Goal: Task Accomplishment & Management: Use online tool/utility

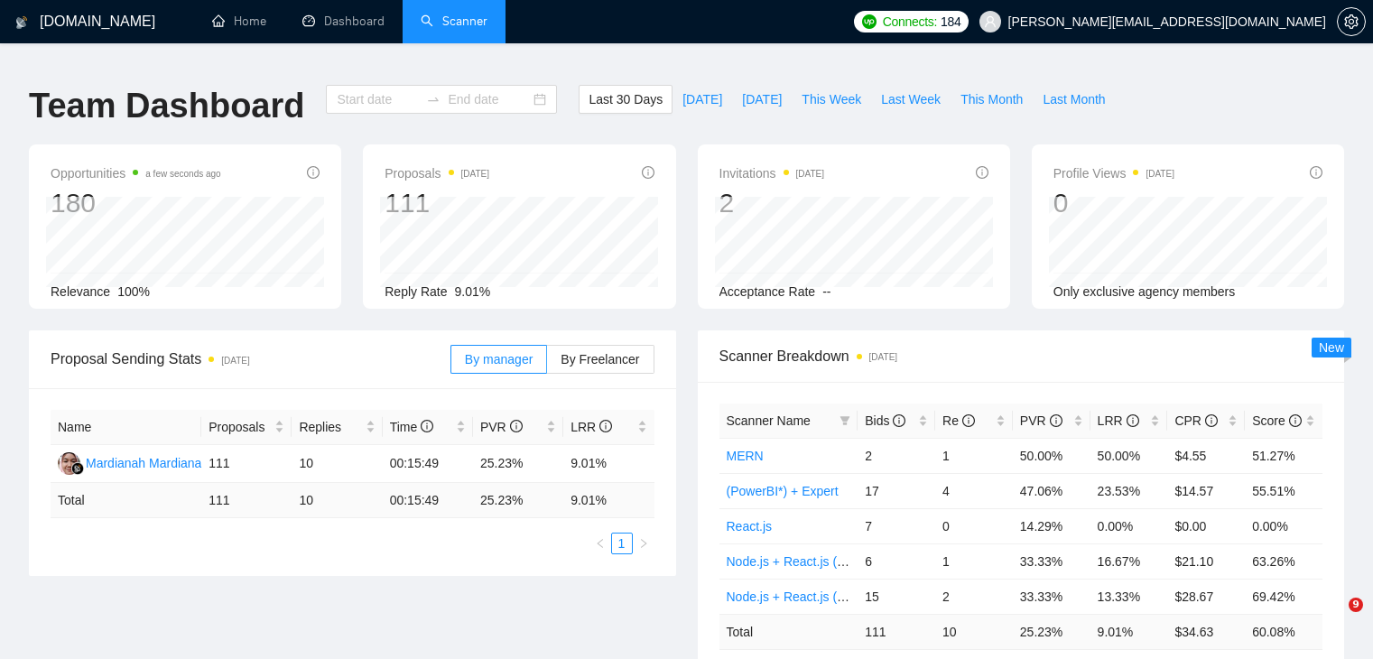
type input "[DATE]"
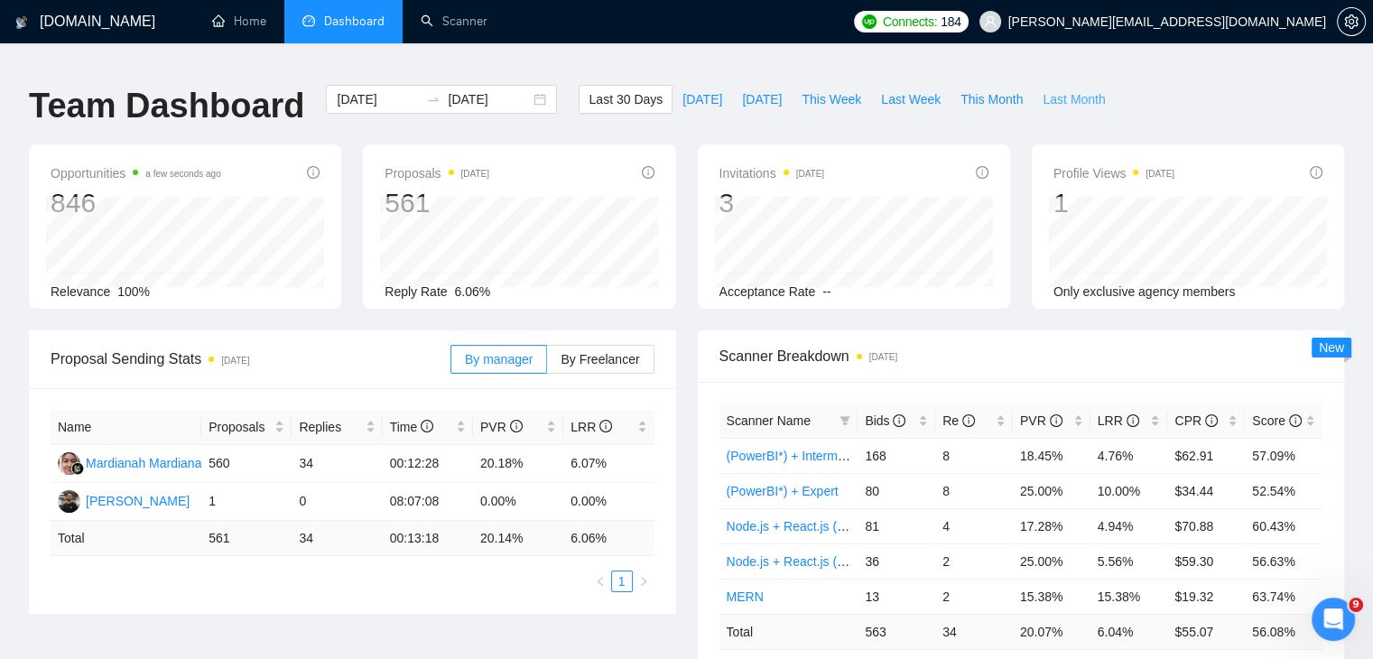
click at [1057, 92] on span "Last Month" at bounding box center [1074, 99] width 62 height 20
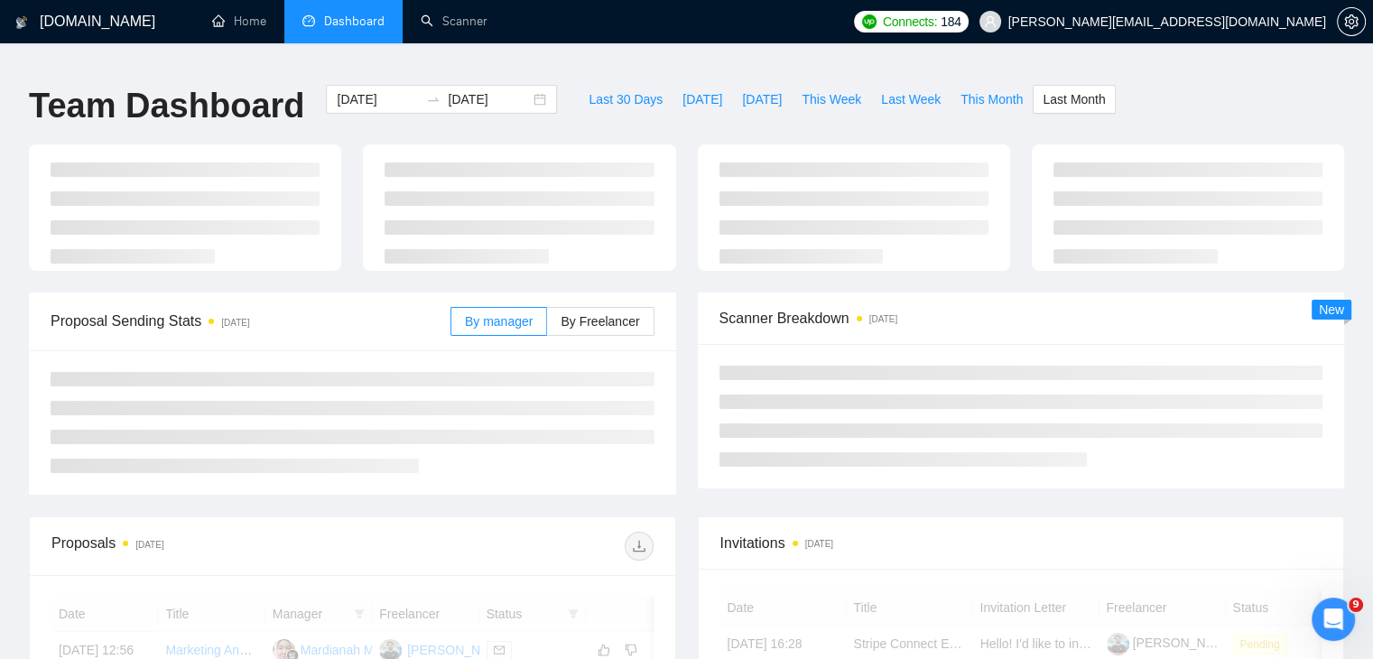
type input "[DATE]"
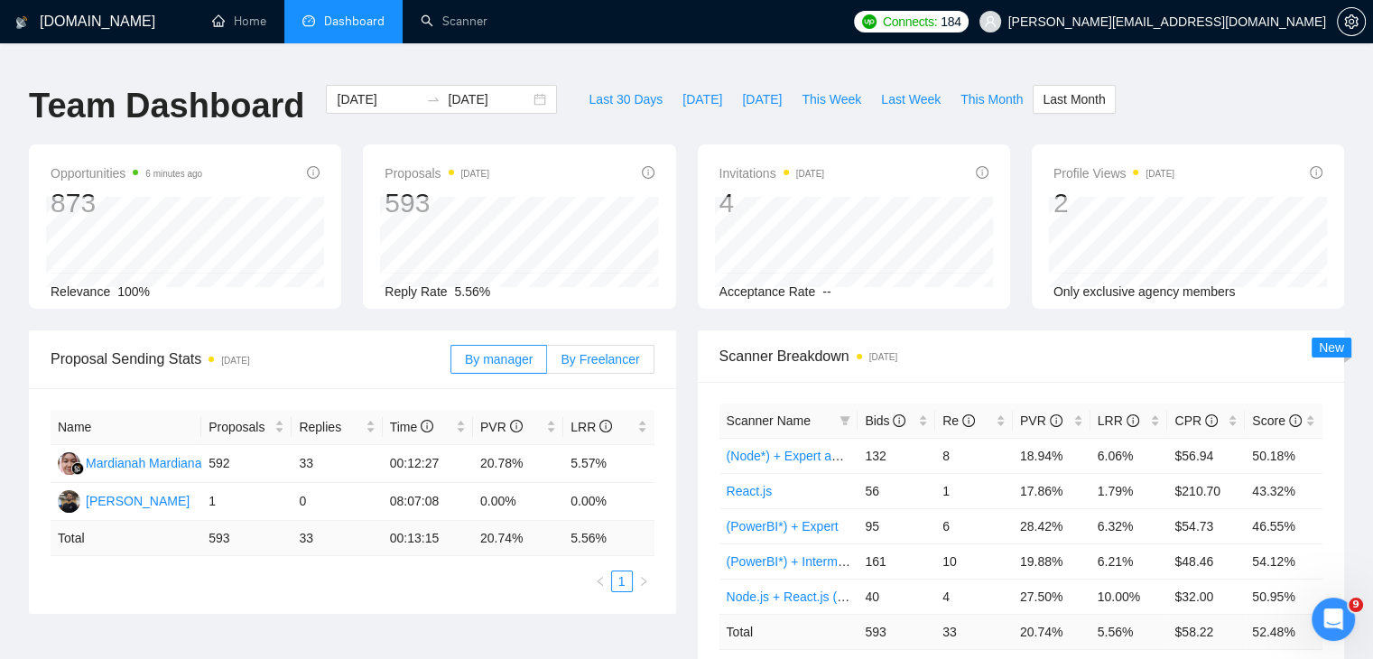
click at [600, 356] on label "By Freelancer" at bounding box center [600, 359] width 107 height 29
click at [547, 364] on input "By Freelancer" at bounding box center [547, 364] width 0 height 0
click at [898, 89] on span "Last Week" at bounding box center [911, 99] width 60 height 20
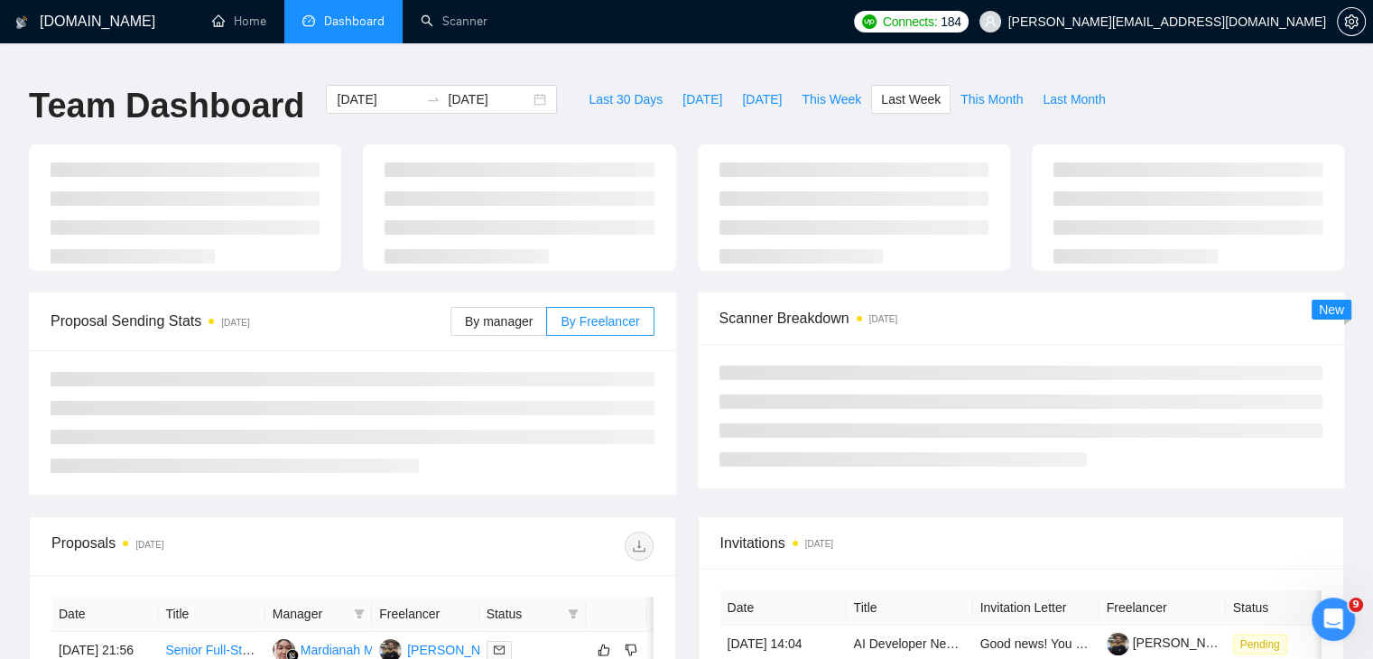
type input "[DATE]"
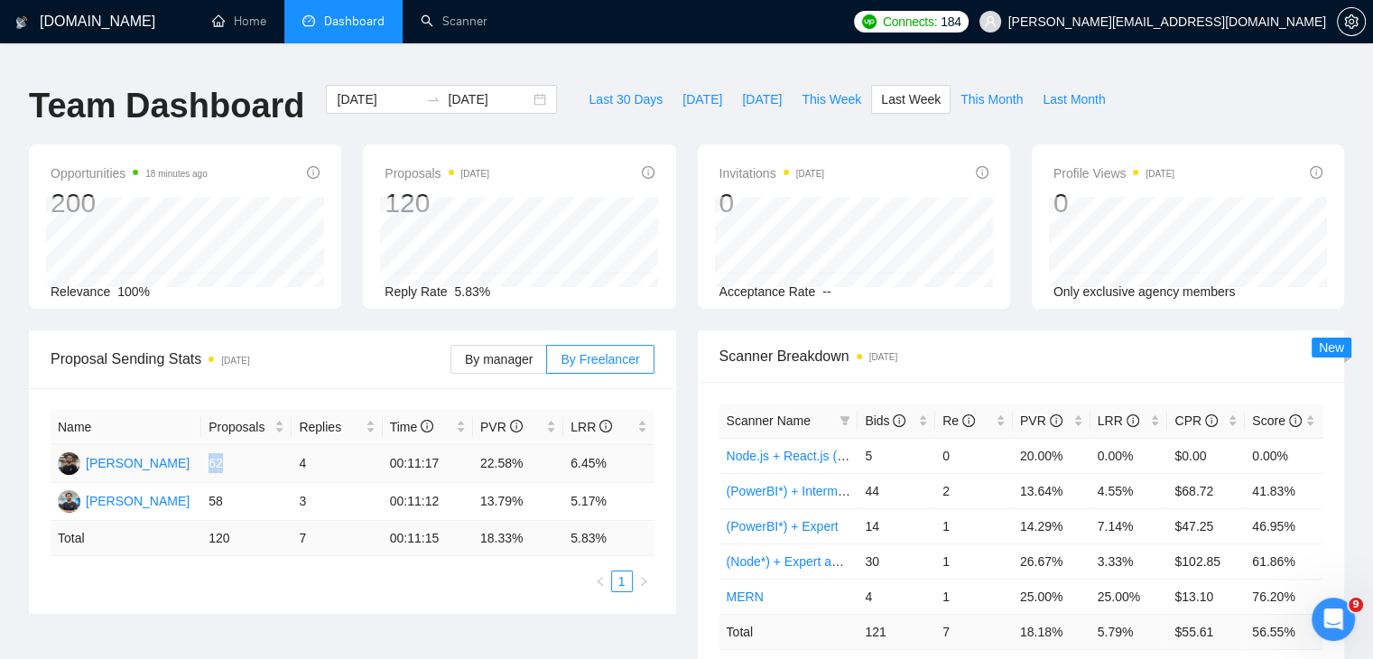
drag, startPoint x: 209, startPoint y: 451, endPoint x: 233, endPoint y: 451, distance: 23.5
click at [233, 451] on td "62" at bounding box center [246, 464] width 90 height 38
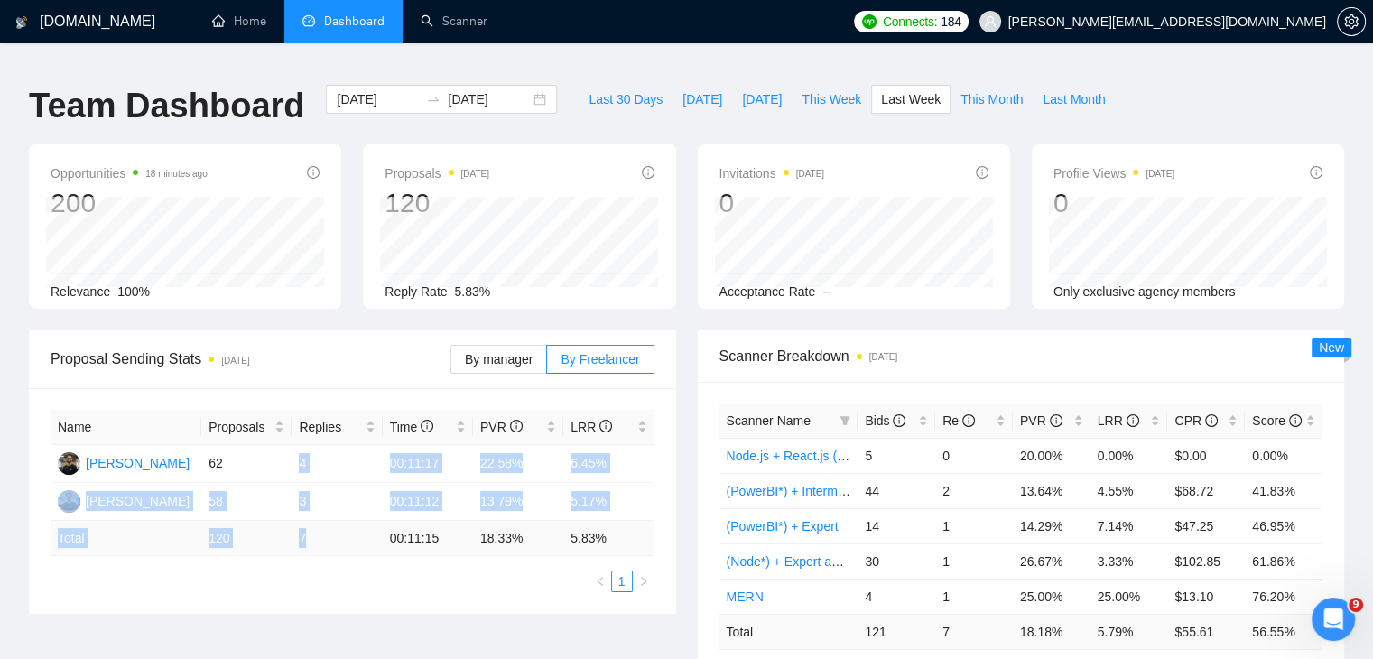
drag, startPoint x: 302, startPoint y: 455, endPoint x: 318, endPoint y: 539, distance: 85.5
click at [318, 539] on table "Name Proposals Replies Time PVR LRR [PERSON_NAME] 62 4 00:11:17 22.58% 6.45% [P…" at bounding box center [353, 483] width 604 height 146
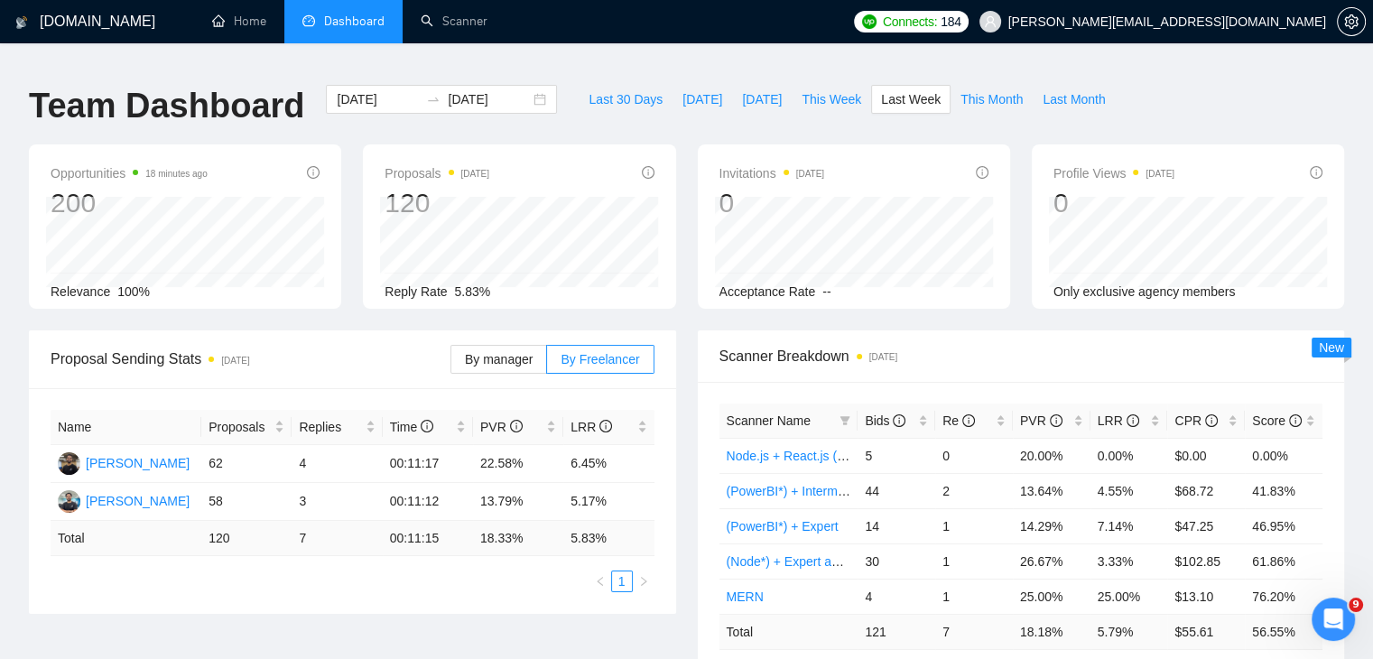
click at [555, 593] on div "Name Proposals Replies Time PVR LRR [PERSON_NAME] 62 4 00:11:17 22.58% 6.45% [P…" at bounding box center [352, 501] width 647 height 226
click at [462, 18] on link "Scanner" at bounding box center [454, 21] width 67 height 15
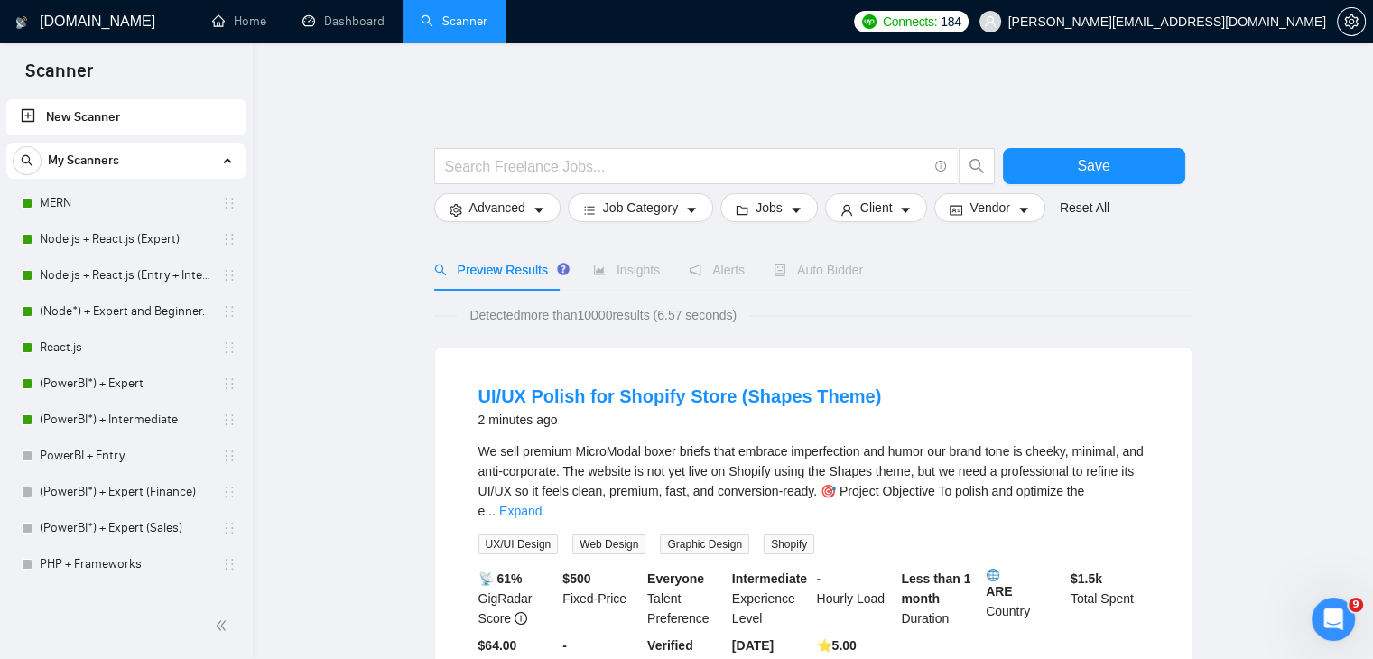
drag, startPoint x: 134, startPoint y: 418, endPoint x: 430, endPoint y: 96, distance: 437.7
click at [224, 420] on icon "holder" at bounding box center [229, 420] width 14 height 14
click at [81, 429] on link "(PowerBI*) + Intermediate" at bounding box center [126, 420] width 172 height 36
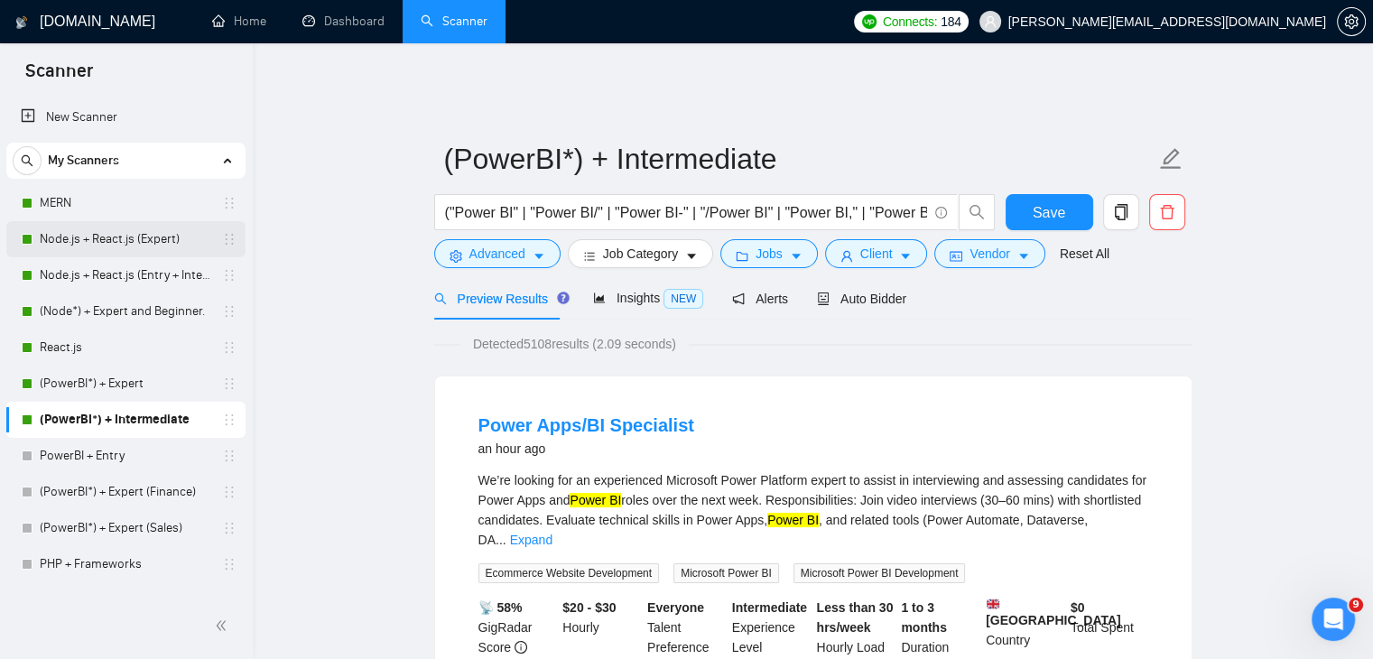
click at [119, 244] on link "Node.js + React.js (Expert)" at bounding box center [126, 239] width 172 height 36
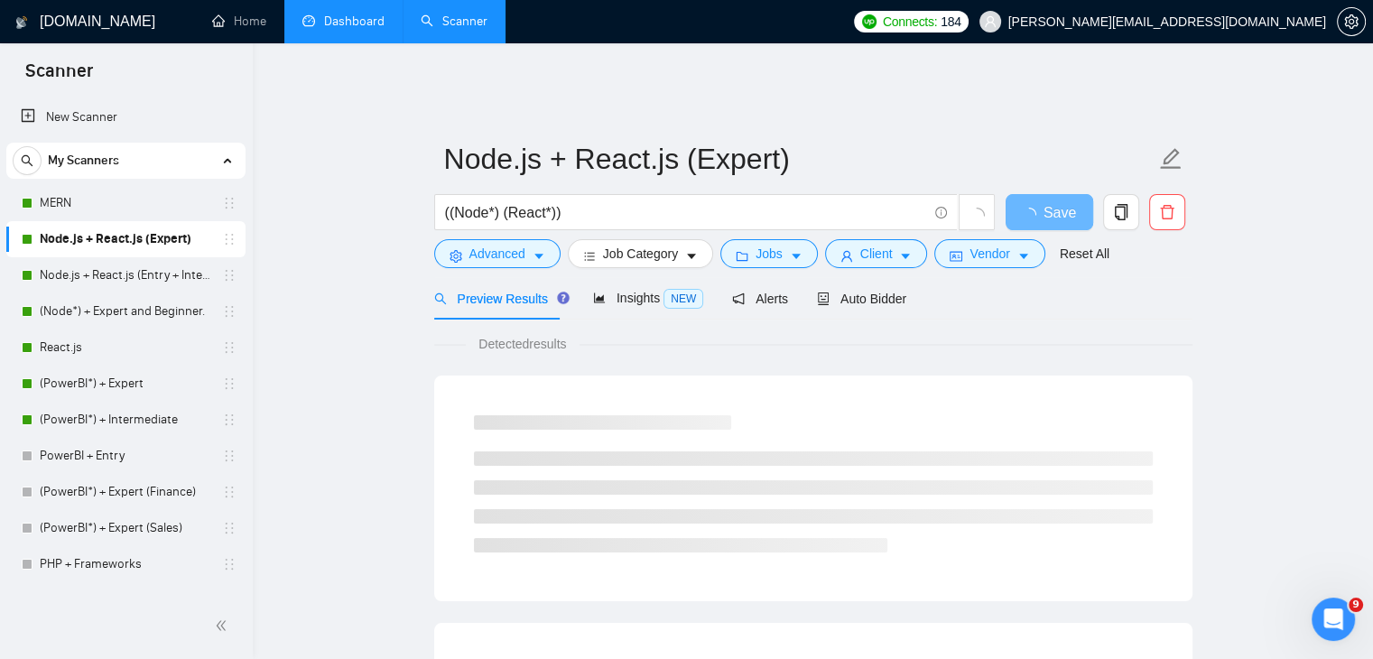
click at [352, 20] on link "Dashboard" at bounding box center [343, 21] width 82 height 15
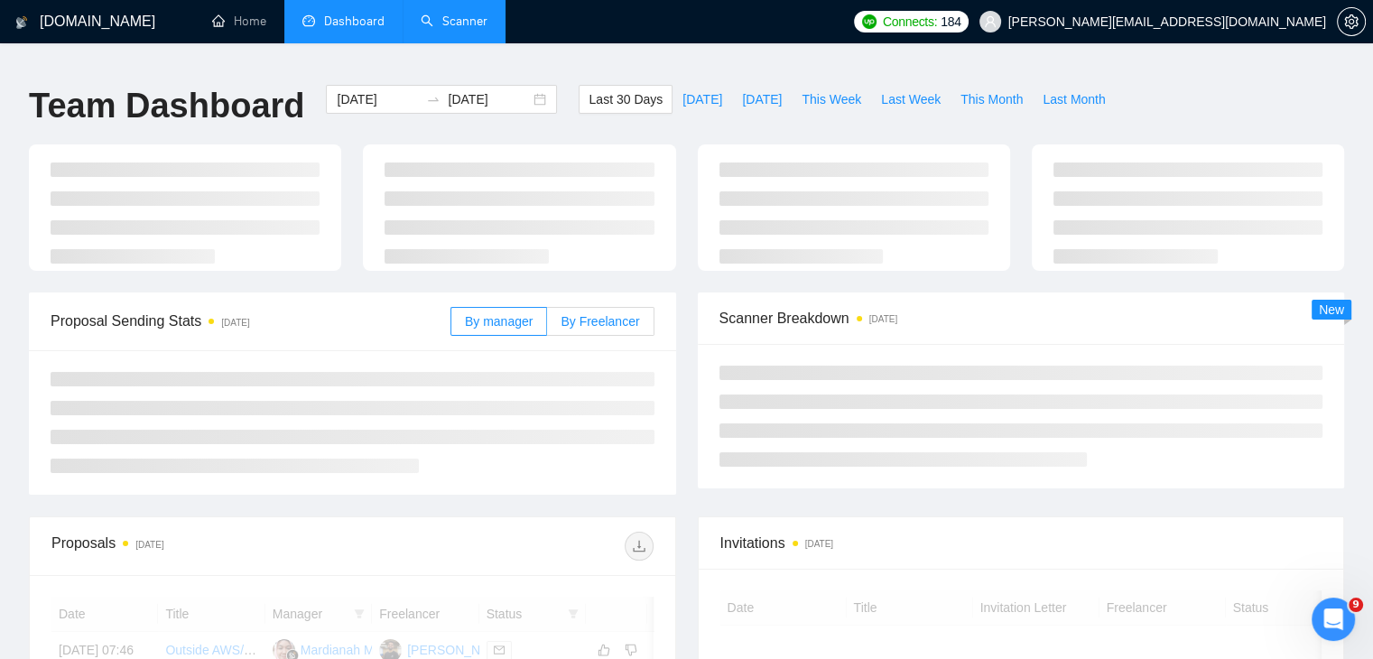
click at [599, 314] on span "By Freelancer" at bounding box center [600, 321] width 79 height 14
click at [547, 326] on input "By Freelancer" at bounding box center [547, 326] width 0 height 0
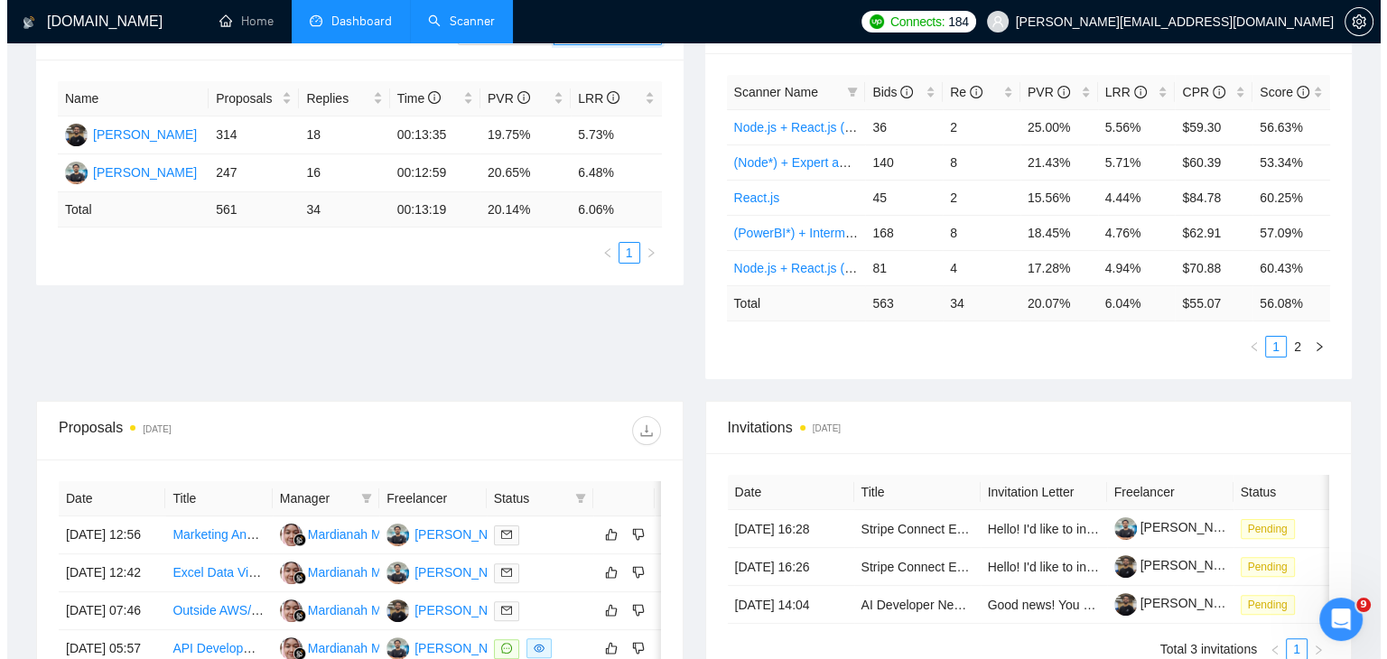
scroll to position [560, 0]
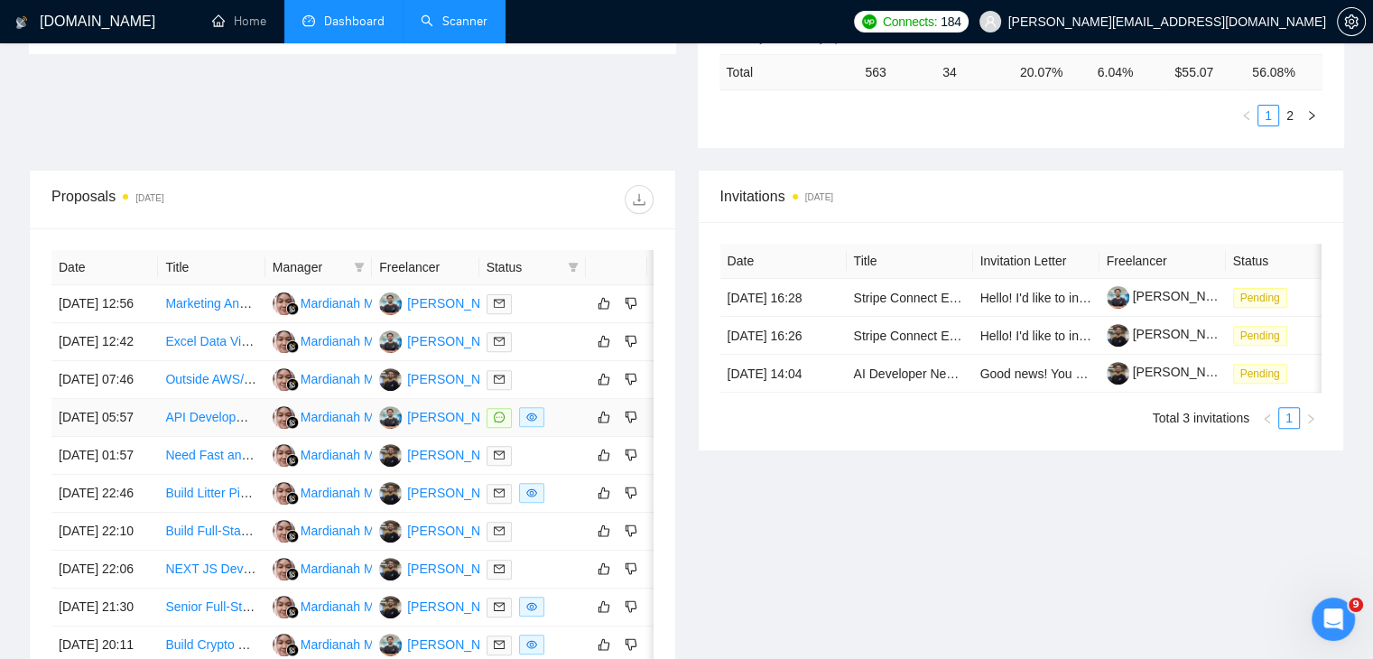
click at [216, 424] on link "API Development for Power BI Integration" at bounding box center [282, 417] width 235 height 14
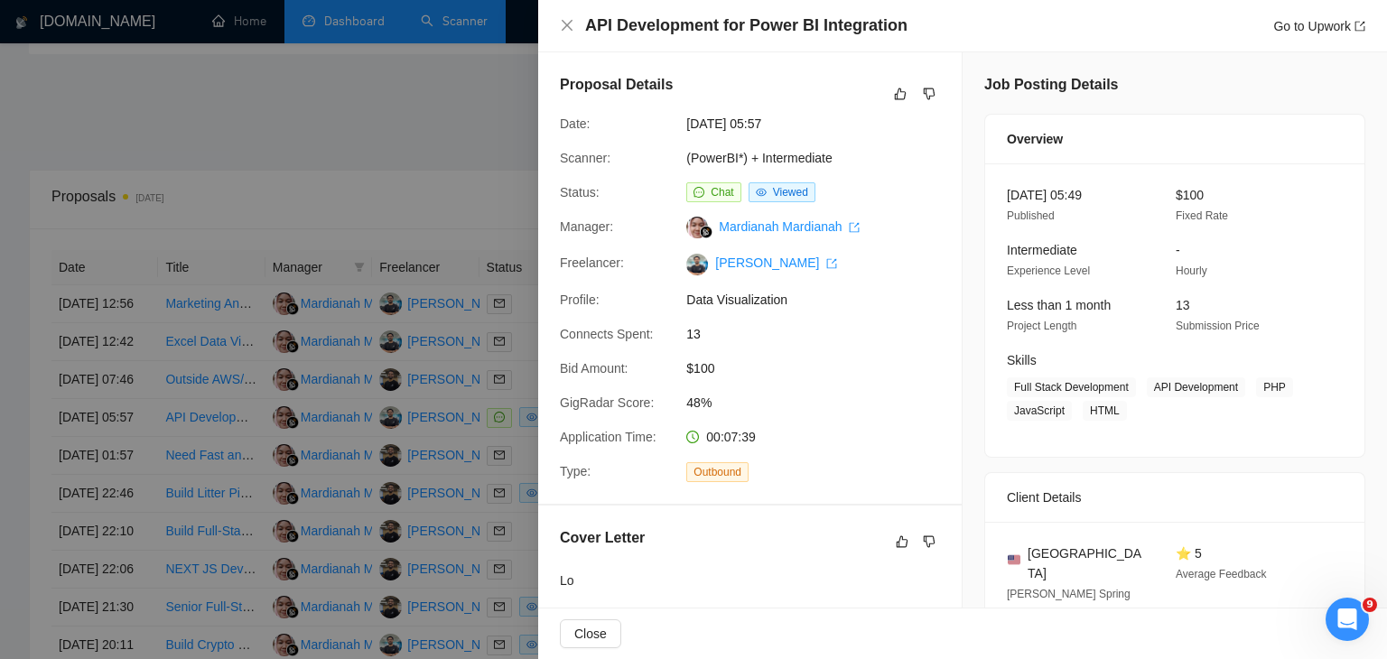
click at [284, 312] on div at bounding box center [693, 329] width 1387 height 659
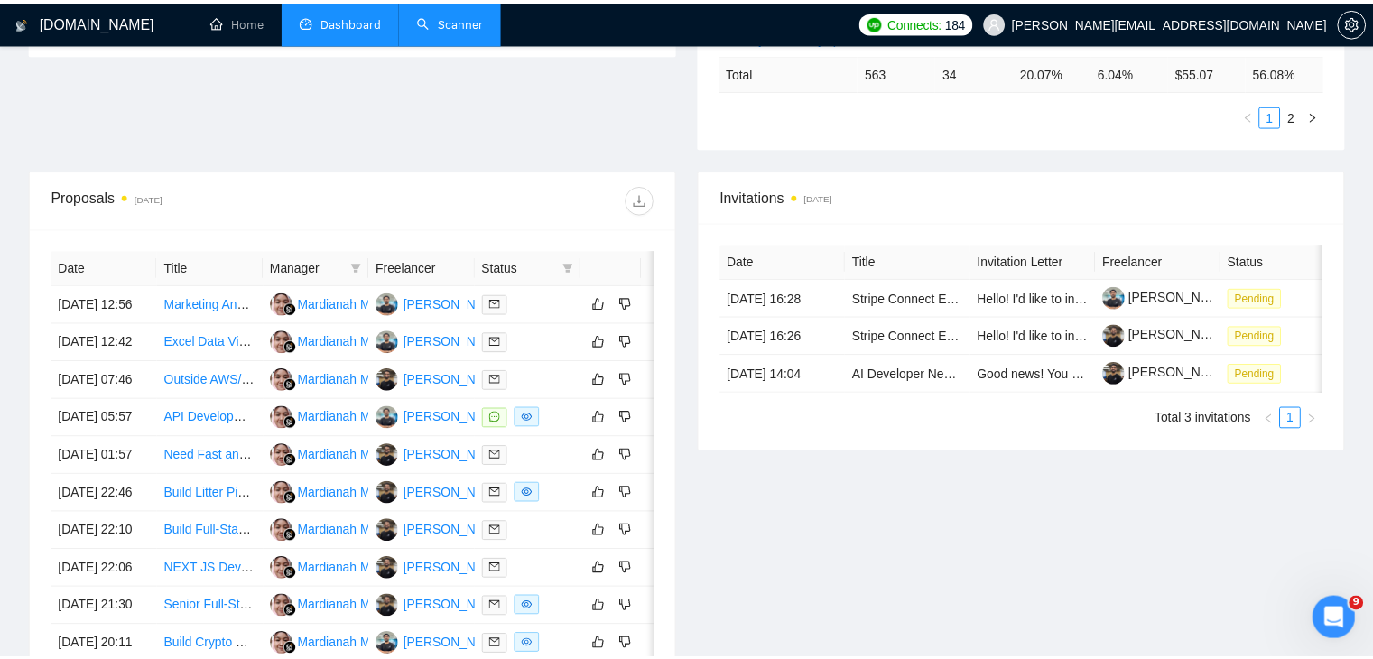
scroll to position [486, 0]
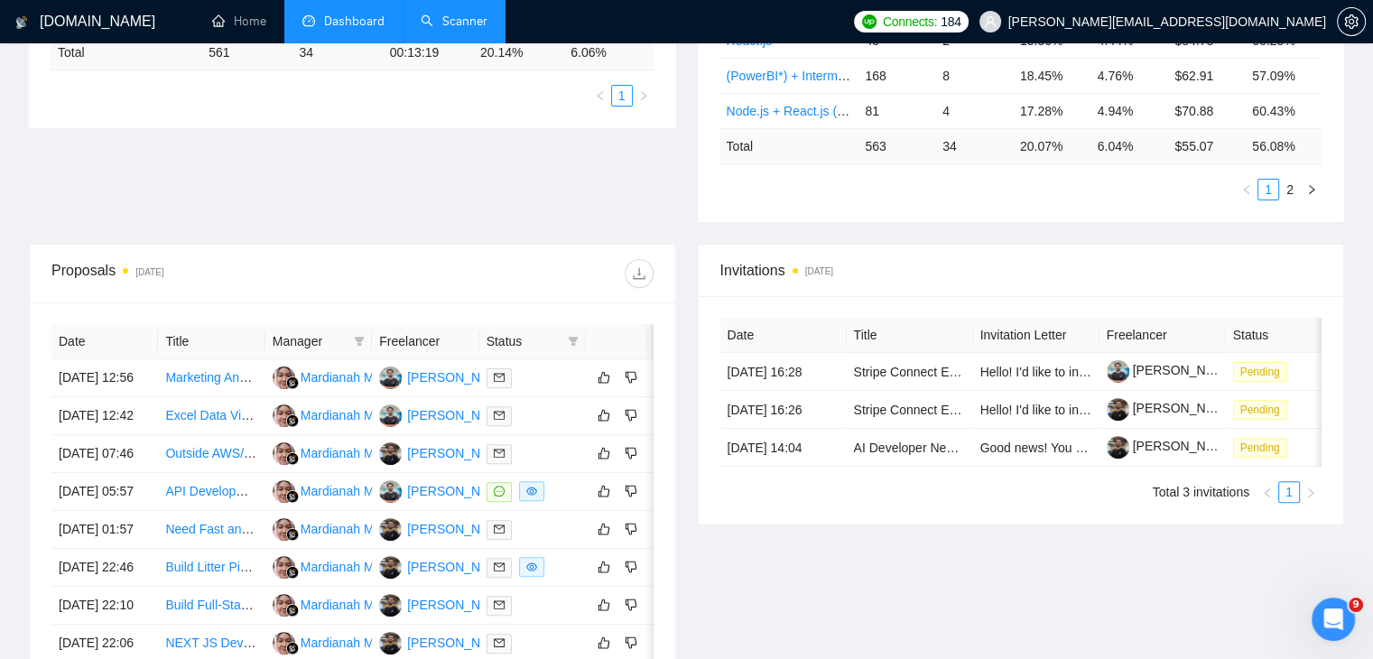
click at [469, 17] on link "Scanner" at bounding box center [454, 21] width 67 height 15
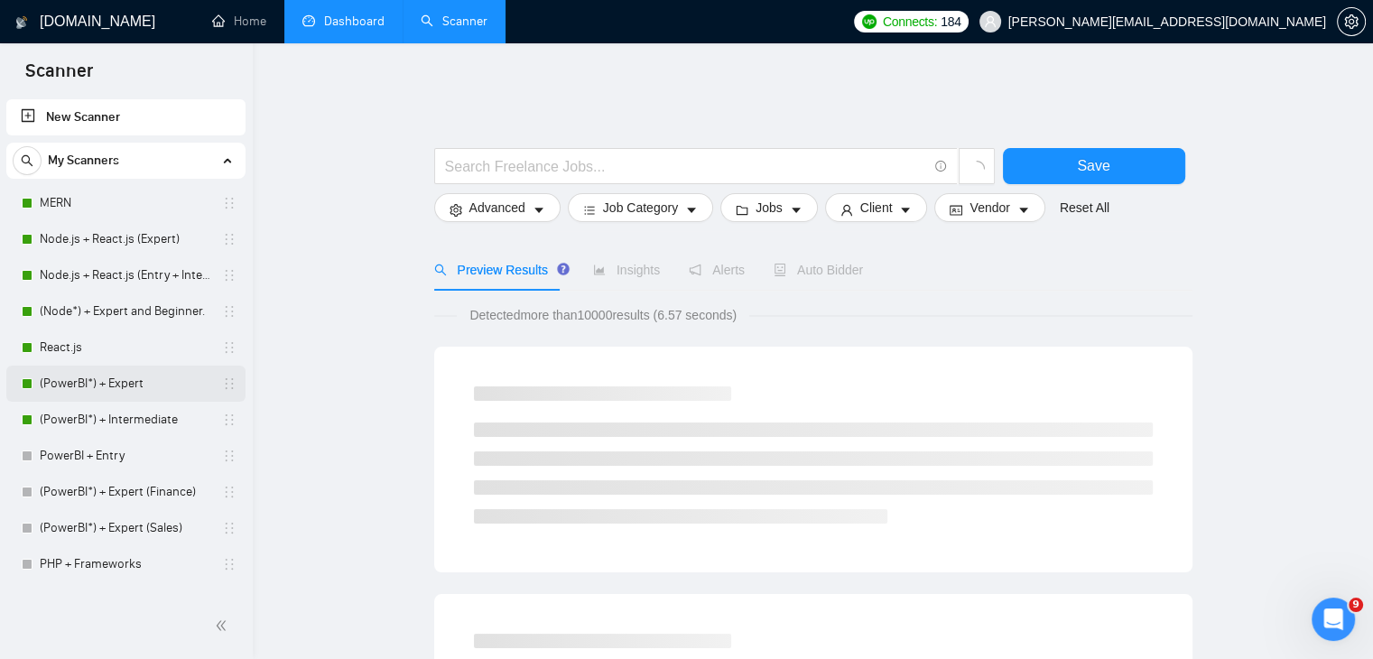
click at [170, 384] on link "(PowerBI*) + Expert" at bounding box center [126, 384] width 172 height 36
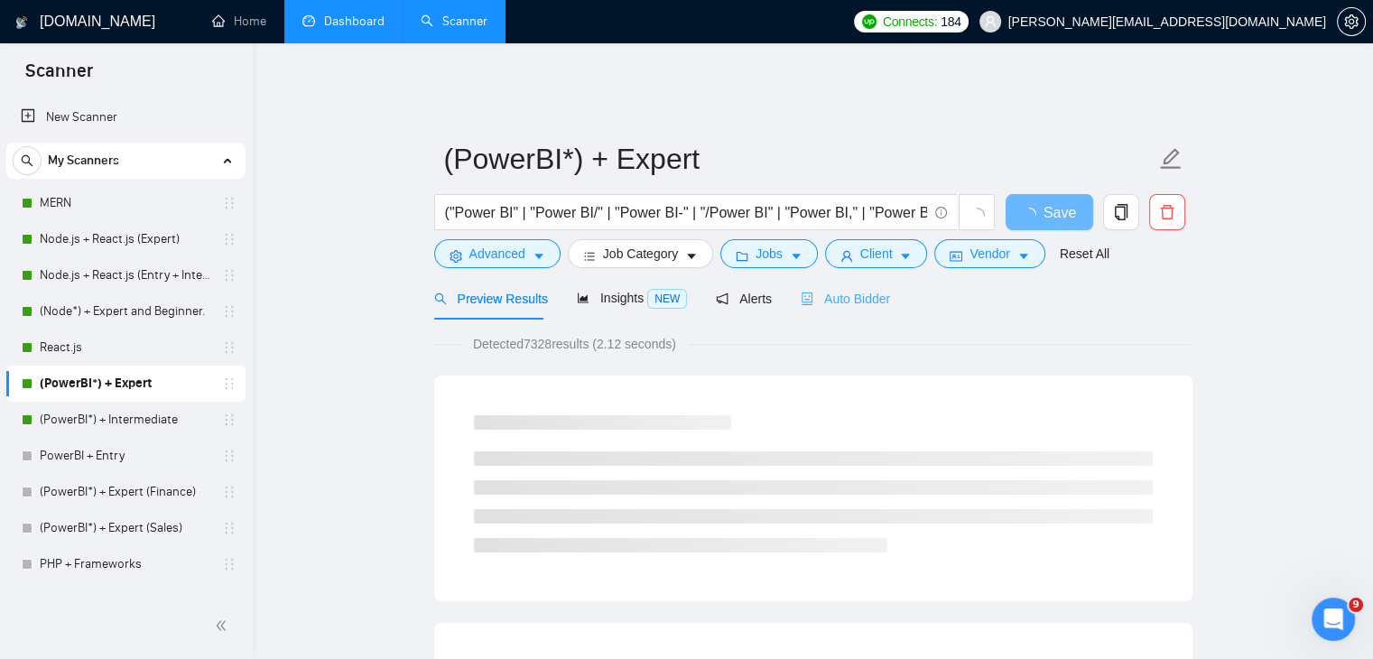
click at [878, 277] on div "Auto Bidder" at bounding box center [845, 298] width 89 height 42
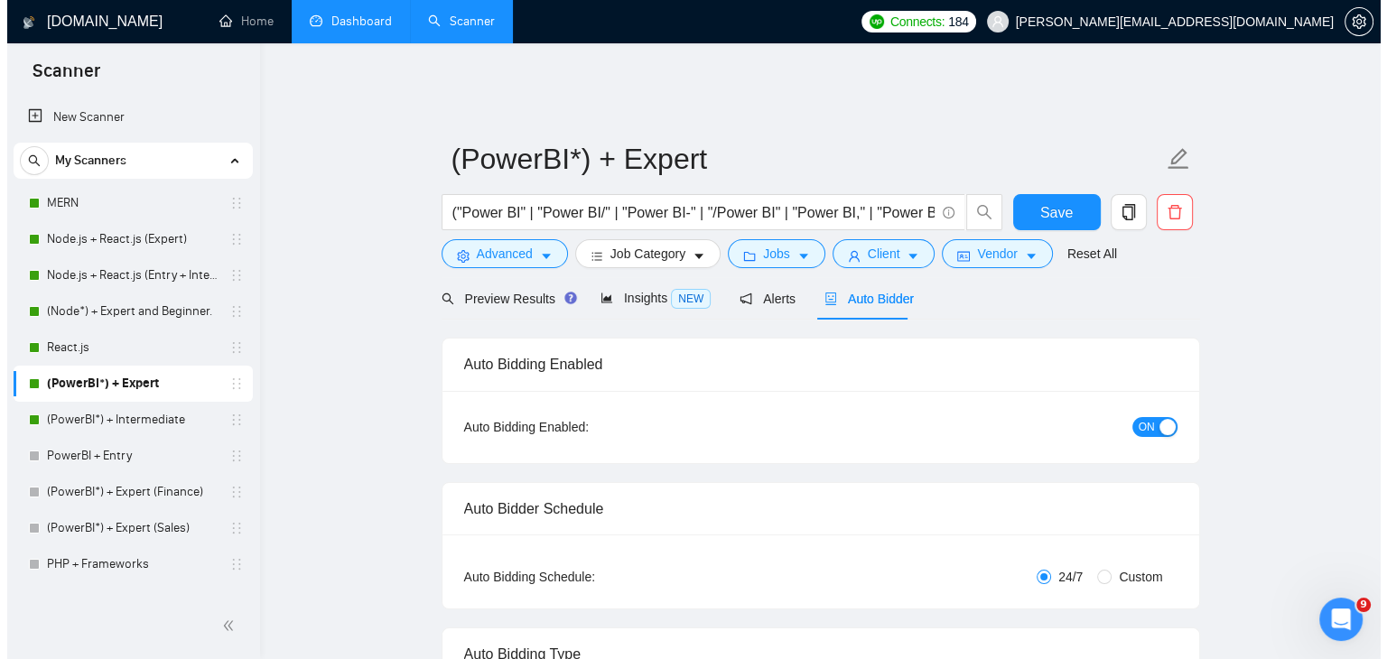
scroll to position [108, 0]
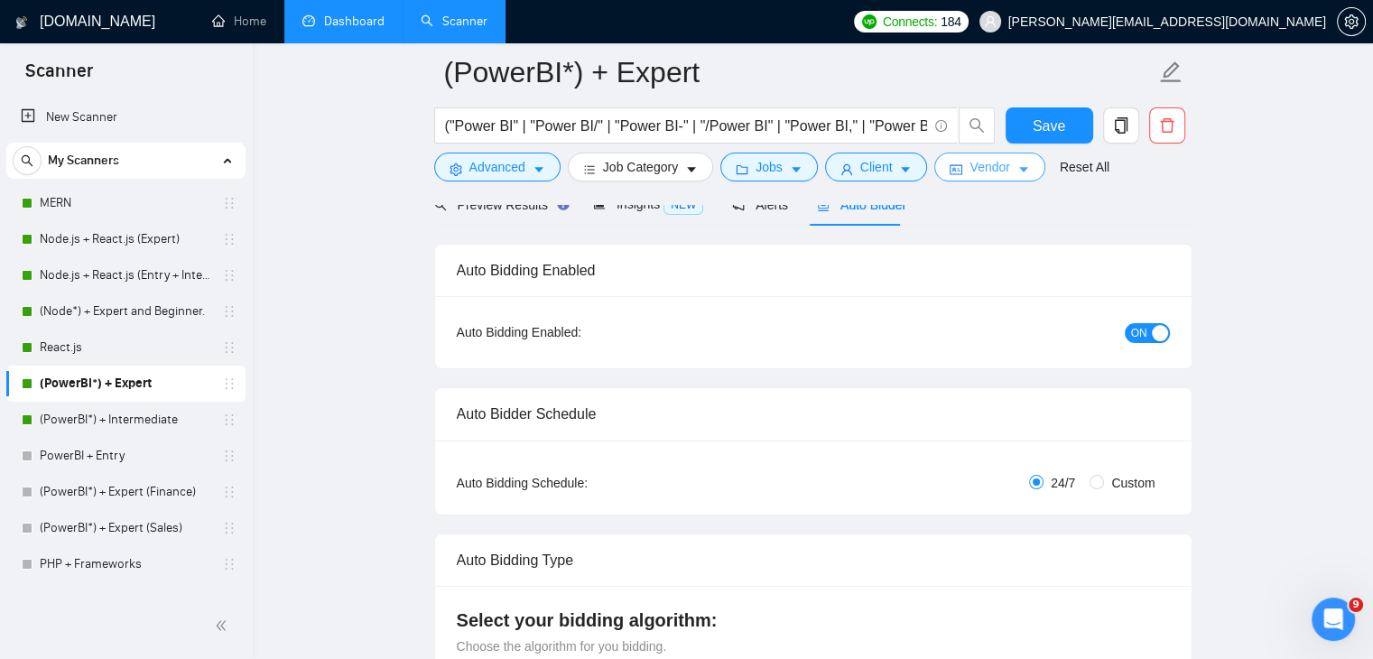
click at [984, 168] on span "Vendor" at bounding box center [990, 167] width 40 height 20
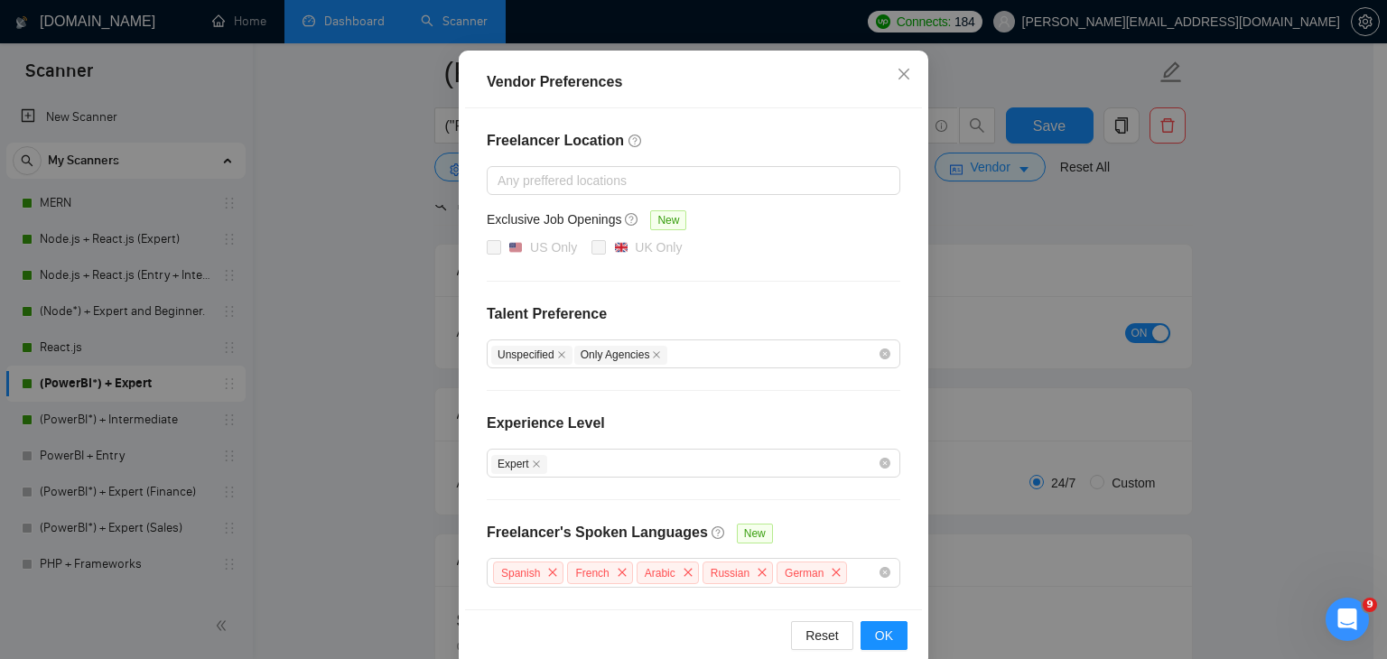
scroll to position [175, 0]
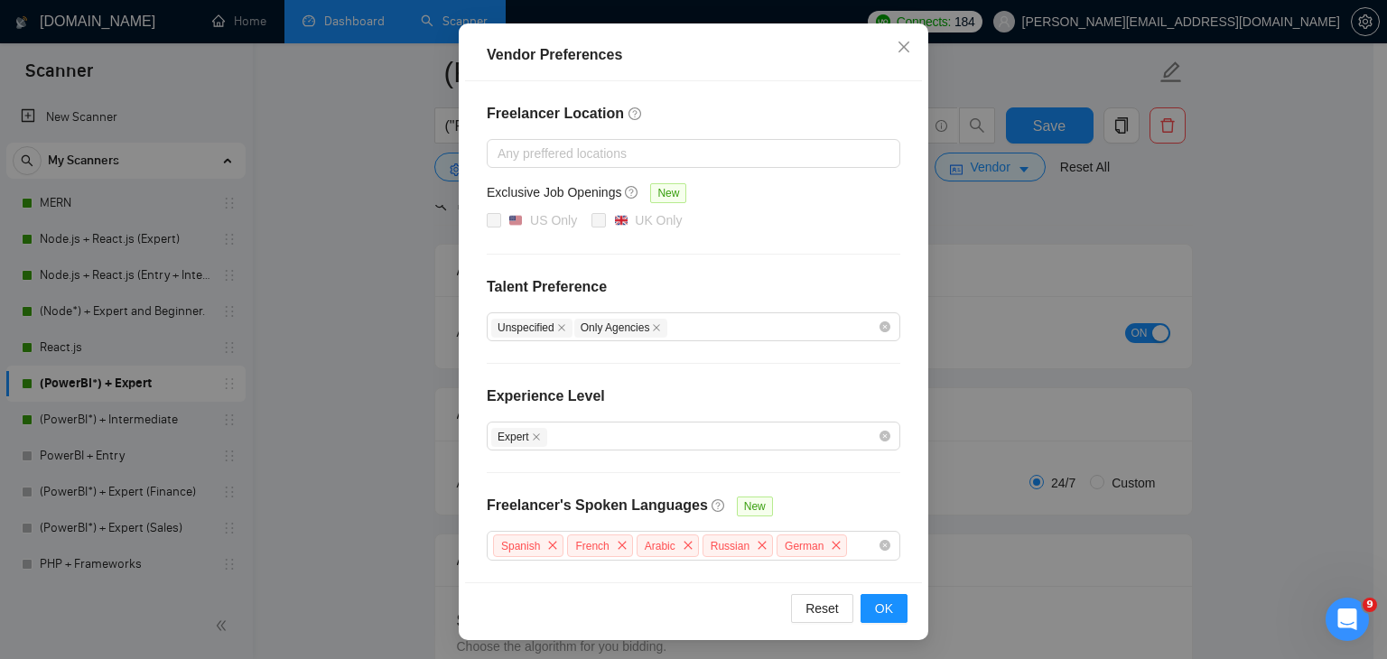
click at [1076, 313] on div "Vendor Preferences Freelancer Location Any preffered locations Exclusive Job Op…" at bounding box center [693, 329] width 1387 height 659
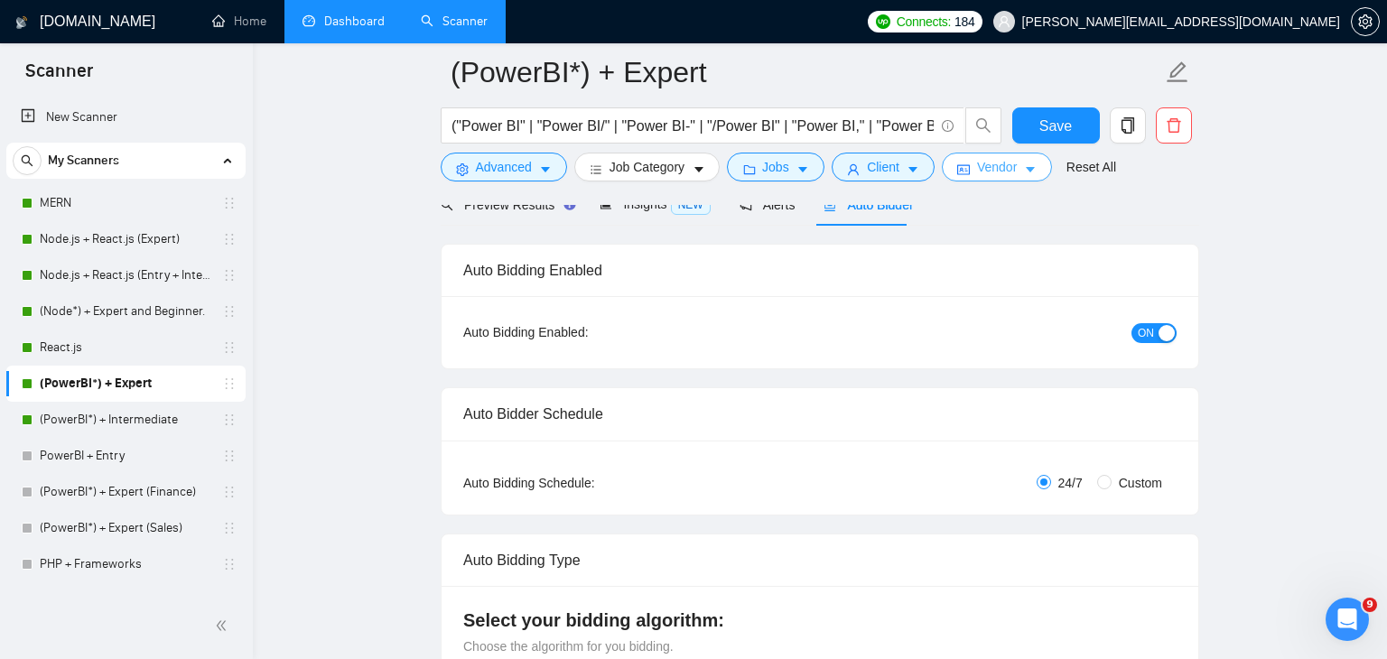
scroll to position [0, 0]
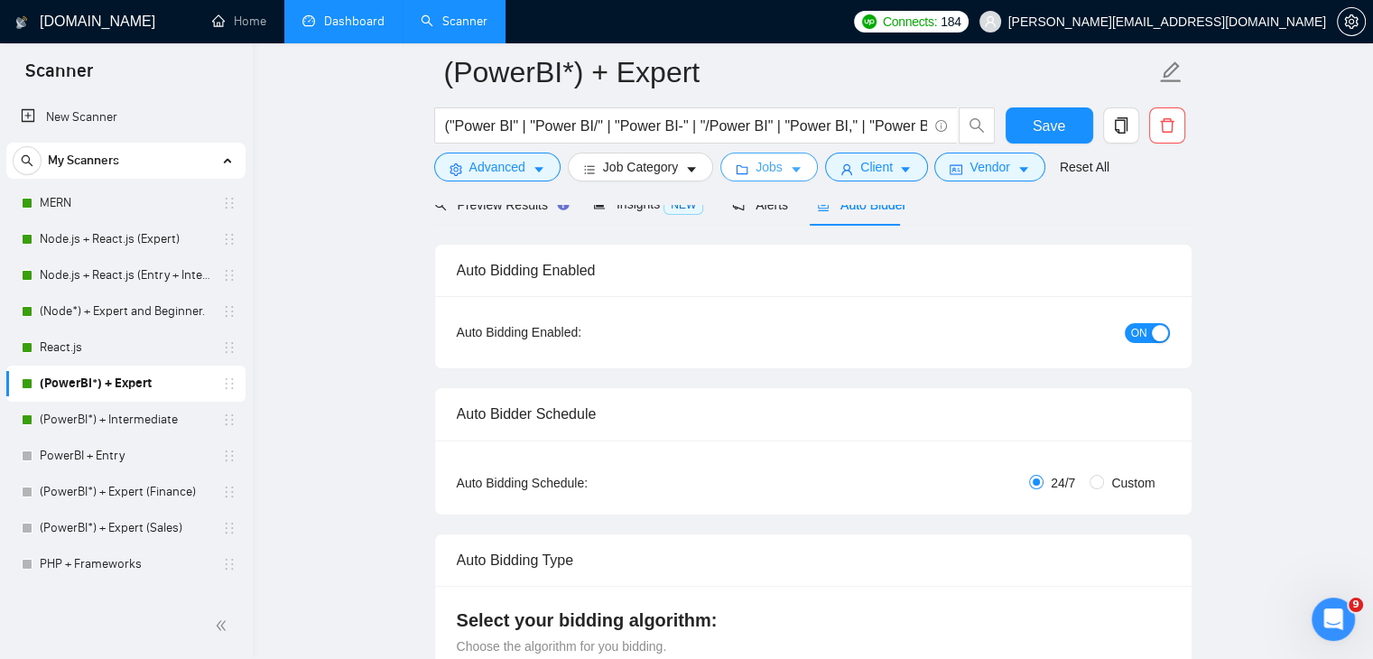
click at [765, 160] on span "Jobs" at bounding box center [769, 167] width 27 height 20
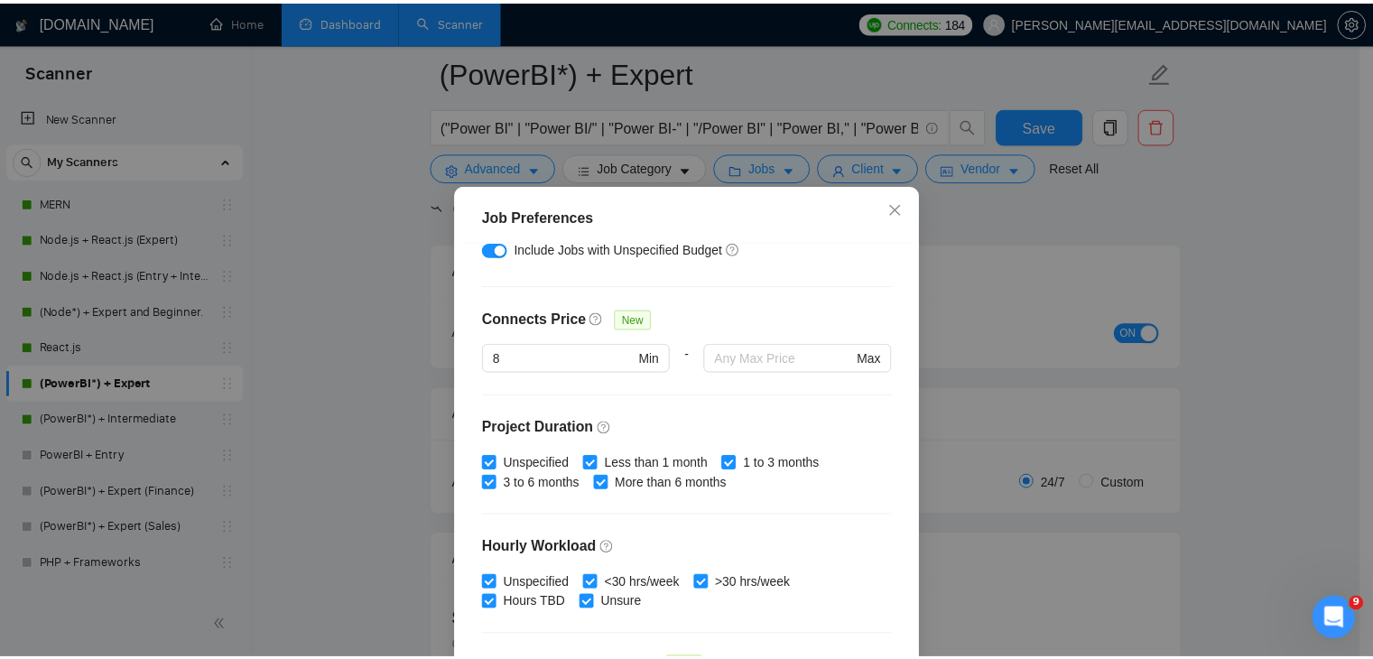
scroll to position [556, 0]
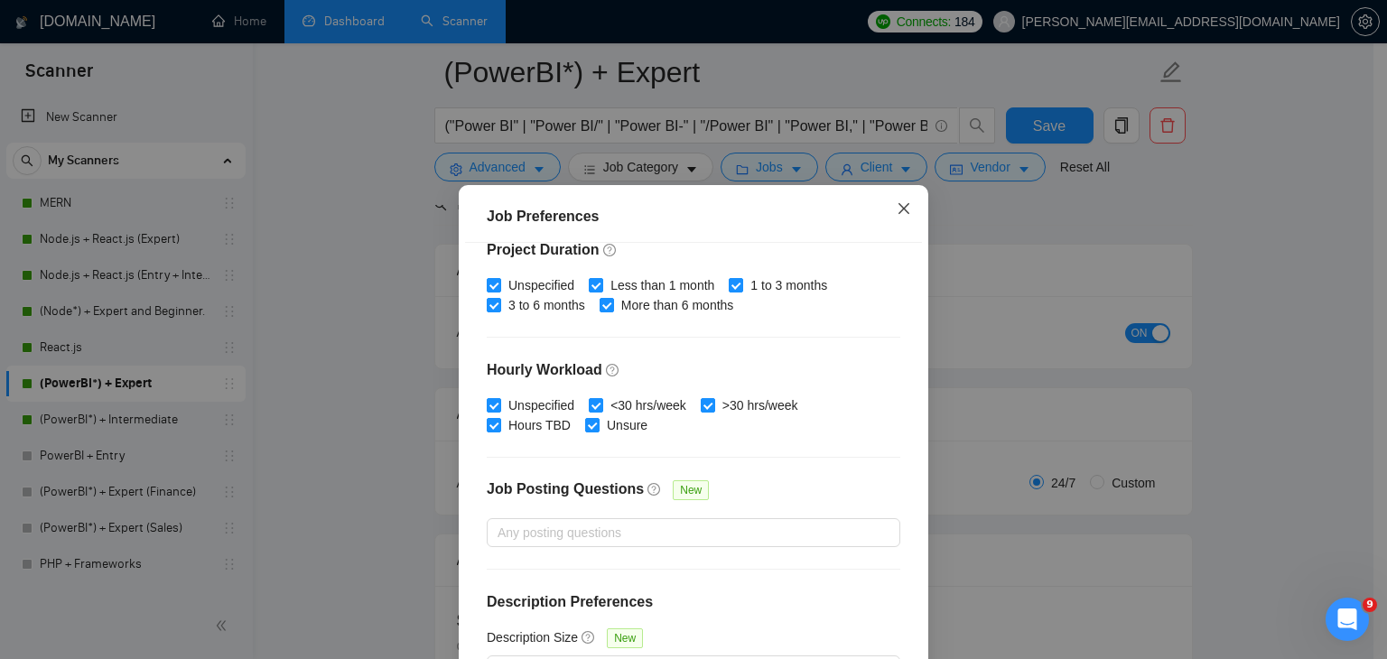
click at [898, 209] on icon "close" at bounding box center [903, 208] width 11 height 11
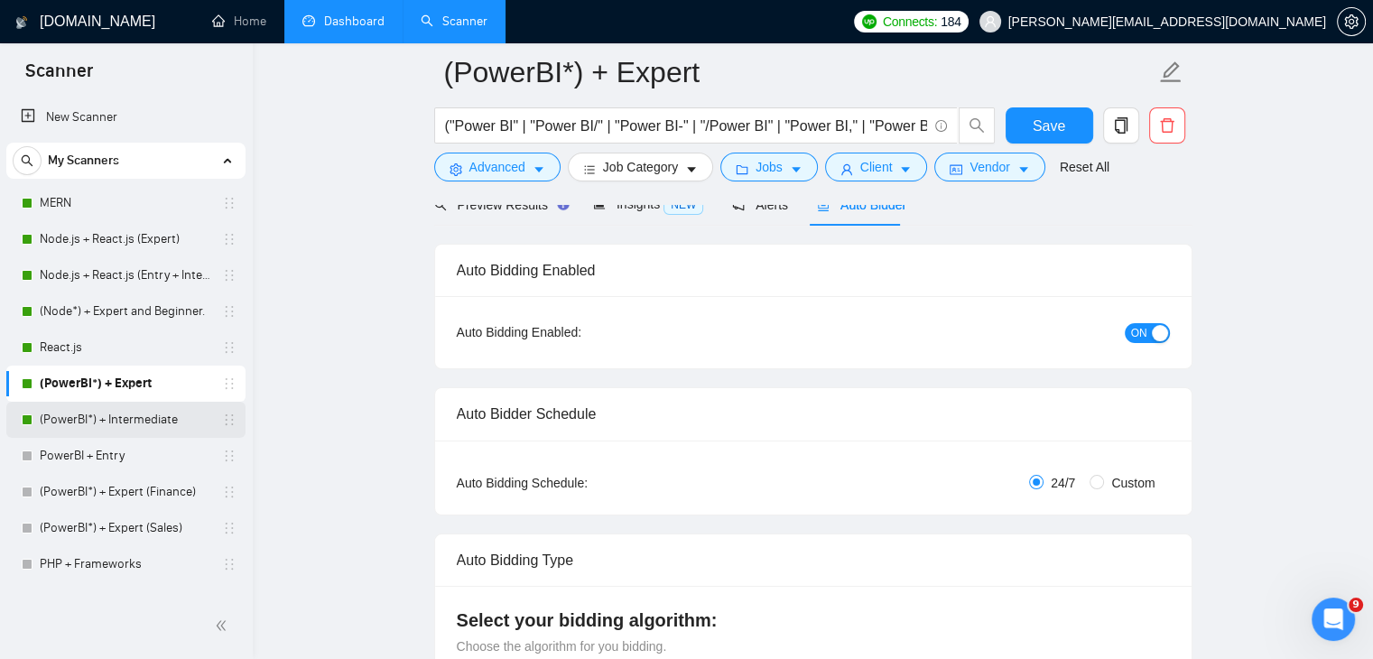
click at [125, 432] on link "(PowerBI*) + Intermediate" at bounding box center [126, 420] width 172 height 36
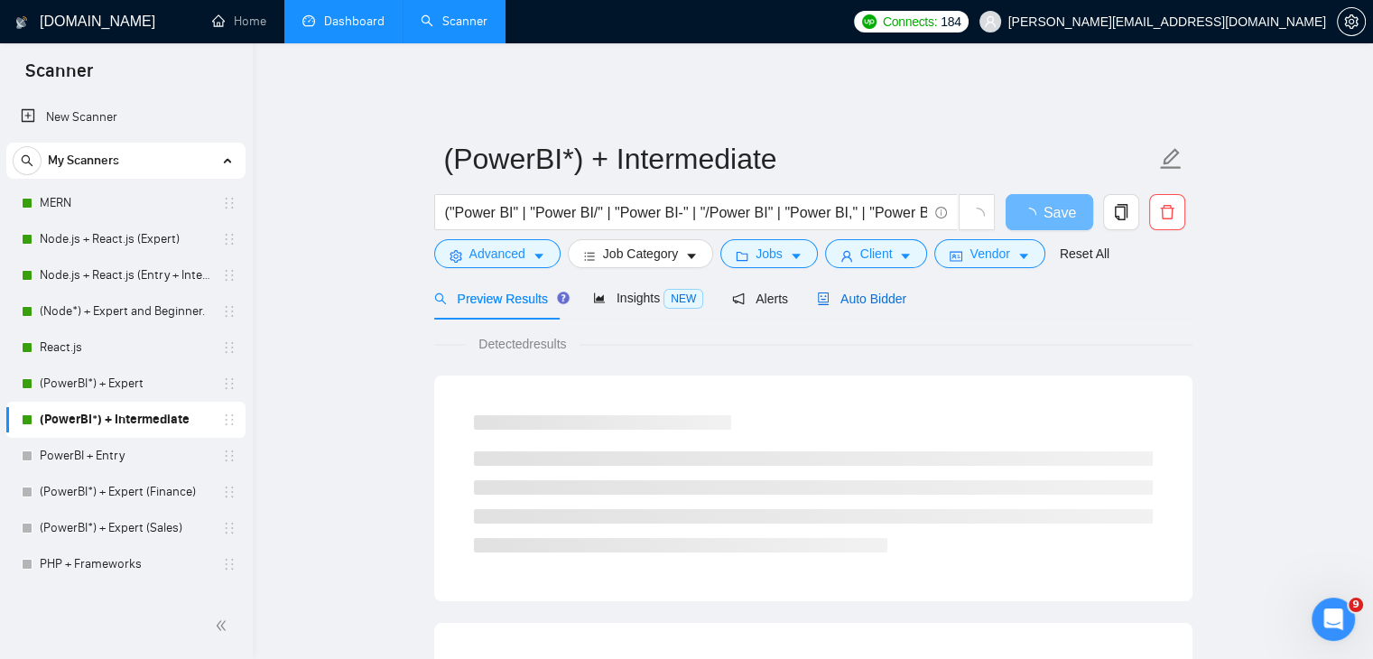
click at [897, 292] on span "Auto Bidder" at bounding box center [861, 299] width 89 height 14
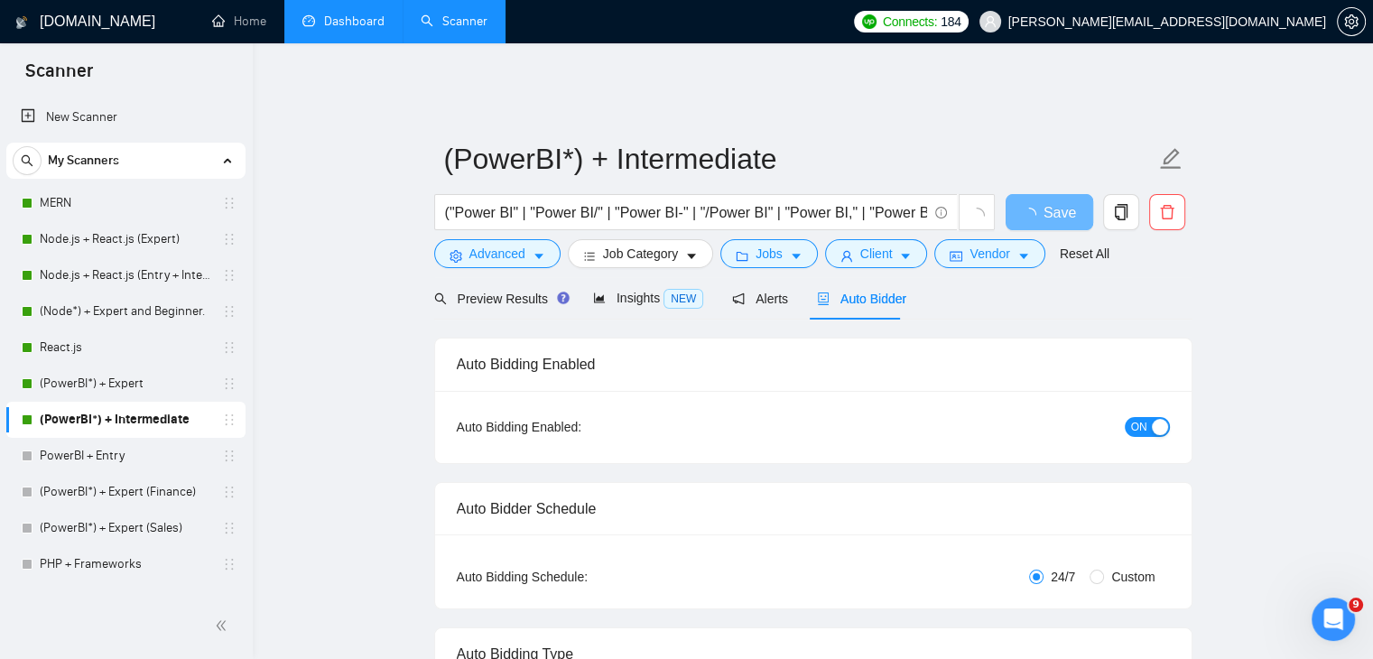
click at [863, 297] on div "Auto Bidder" at bounding box center [861, 298] width 89 height 42
click at [750, 239] on button "Jobs" at bounding box center [769, 253] width 98 height 29
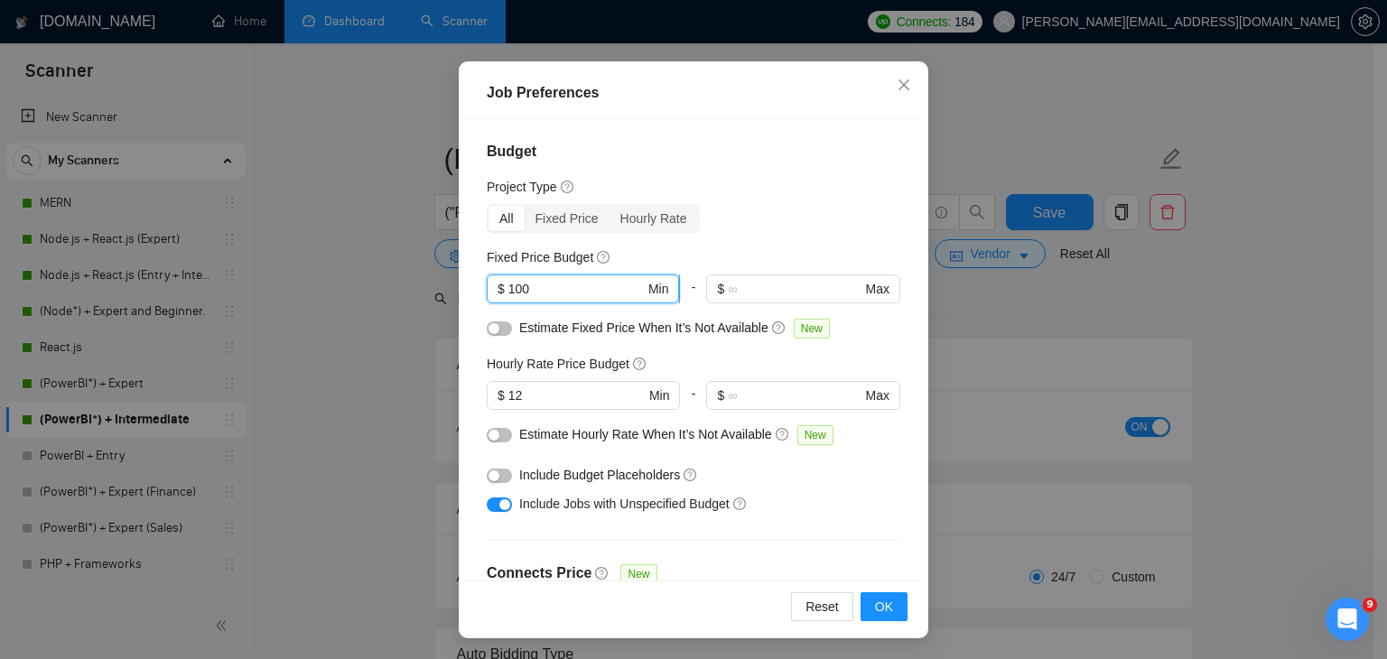
click at [578, 293] on input "100" at bounding box center [576, 289] width 136 height 20
type input "1"
type input "300"
click at [745, 321] on span "Estimate Fixed Price When It’s Not Available" at bounding box center [643, 328] width 249 height 14
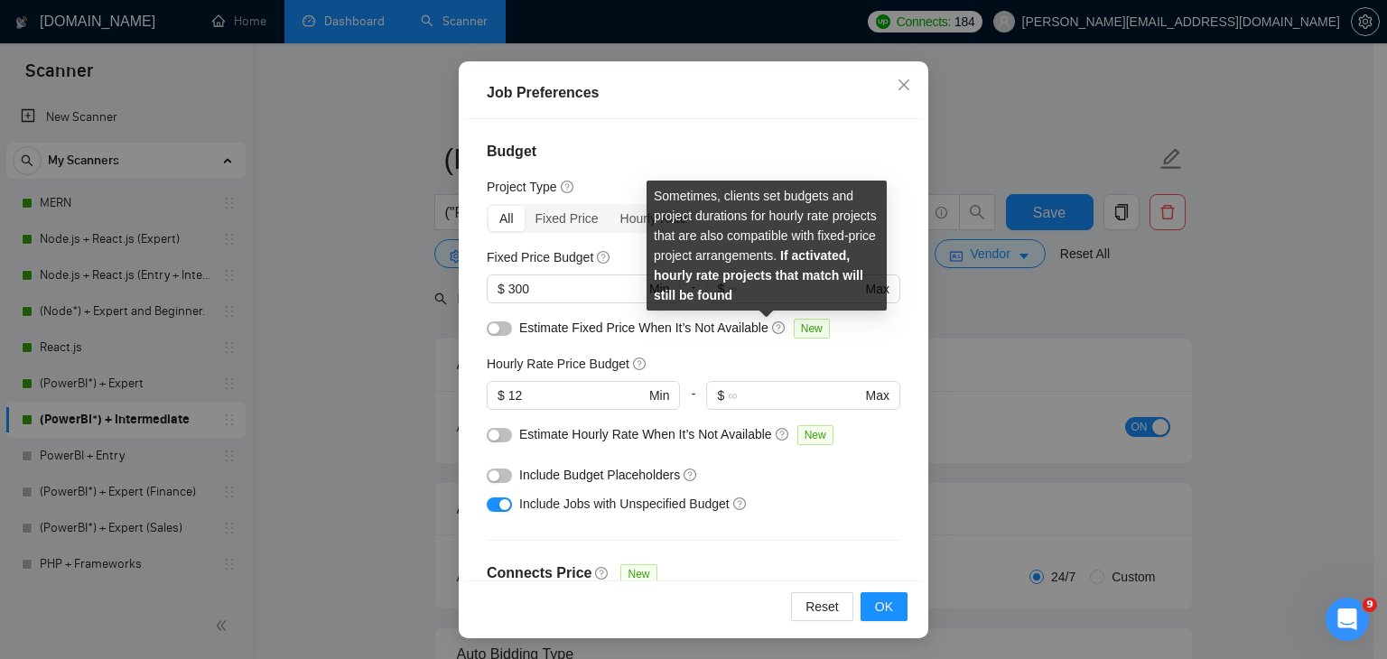
click at [772, 330] on icon "question-circle" at bounding box center [778, 327] width 13 height 13
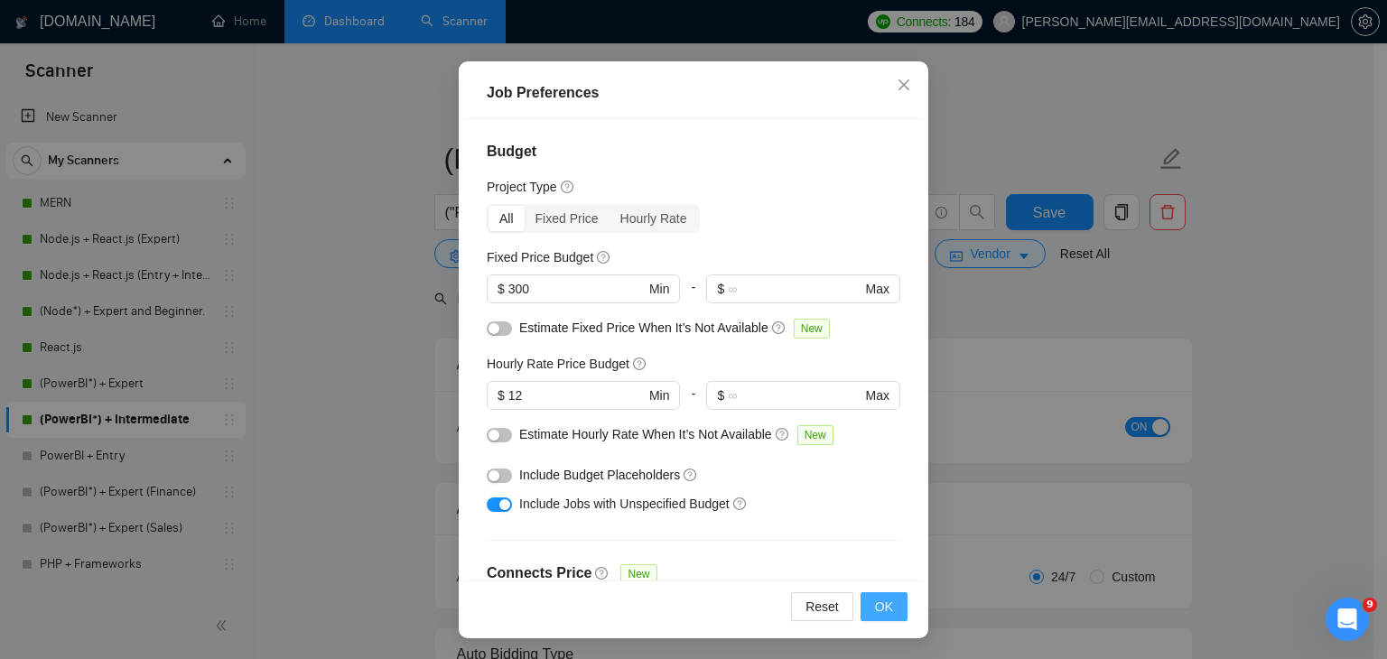
click at [890, 610] on button "OK" at bounding box center [883, 606] width 47 height 29
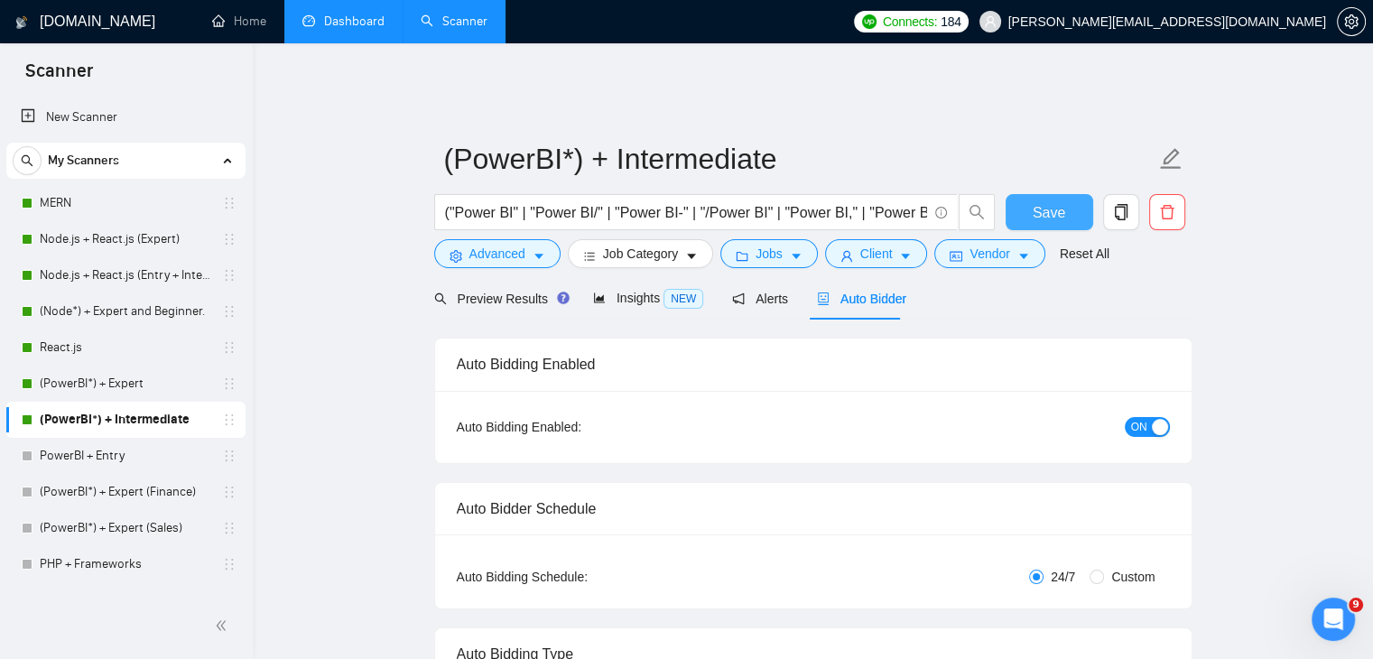
click at [1058, 207] on span "Save" at bounding box center [1049, 212] width 33 height 23
click at [82, 398] on link "(PowerBI*) + Expert" at bounding box center [126, 384] width 172 height 36
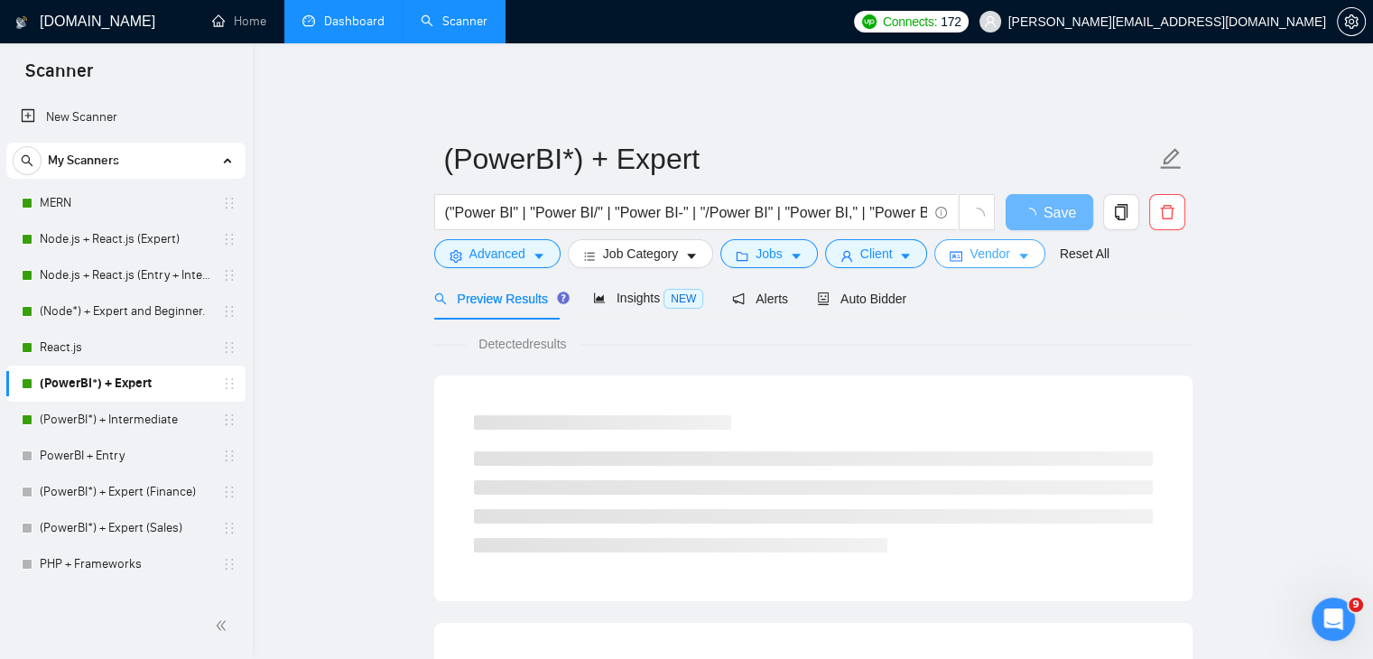
click at [995, 244] on span "Vendor" at bounding box center [990, 254] width 40 height 20
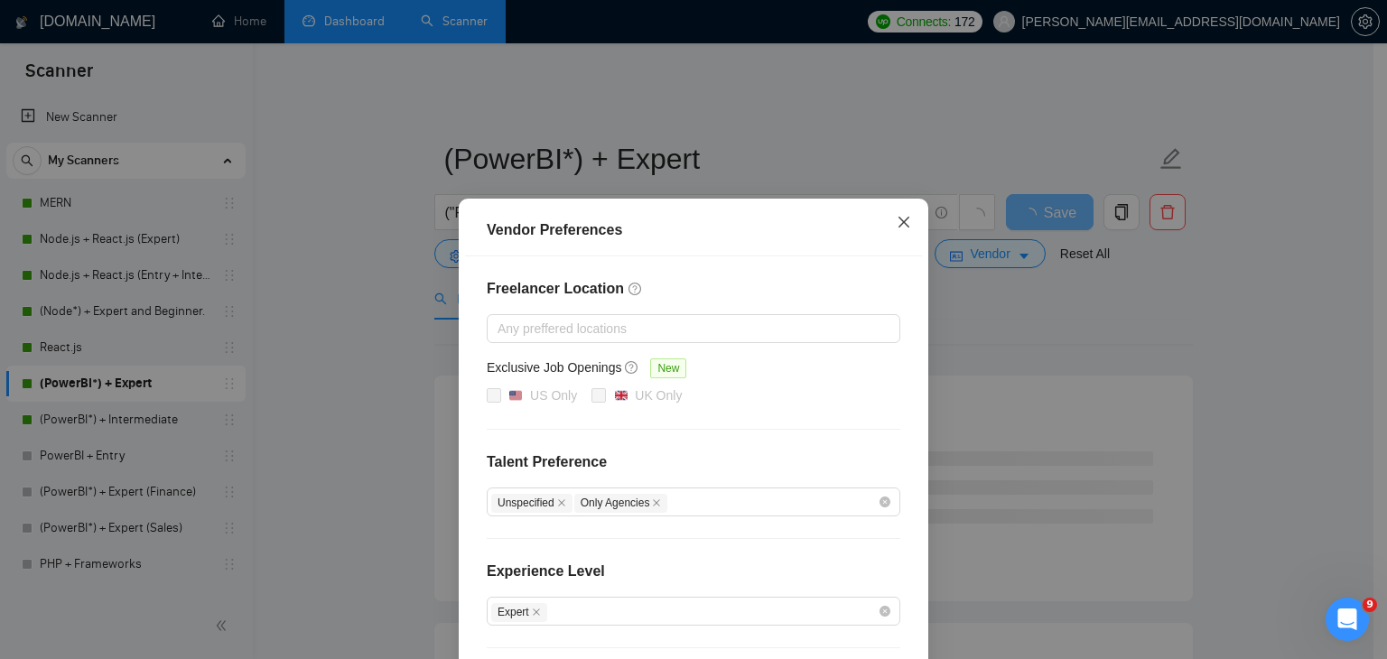
click at [899, 220] on icon "close" at bounding box center [903, 222] width 11 height 11
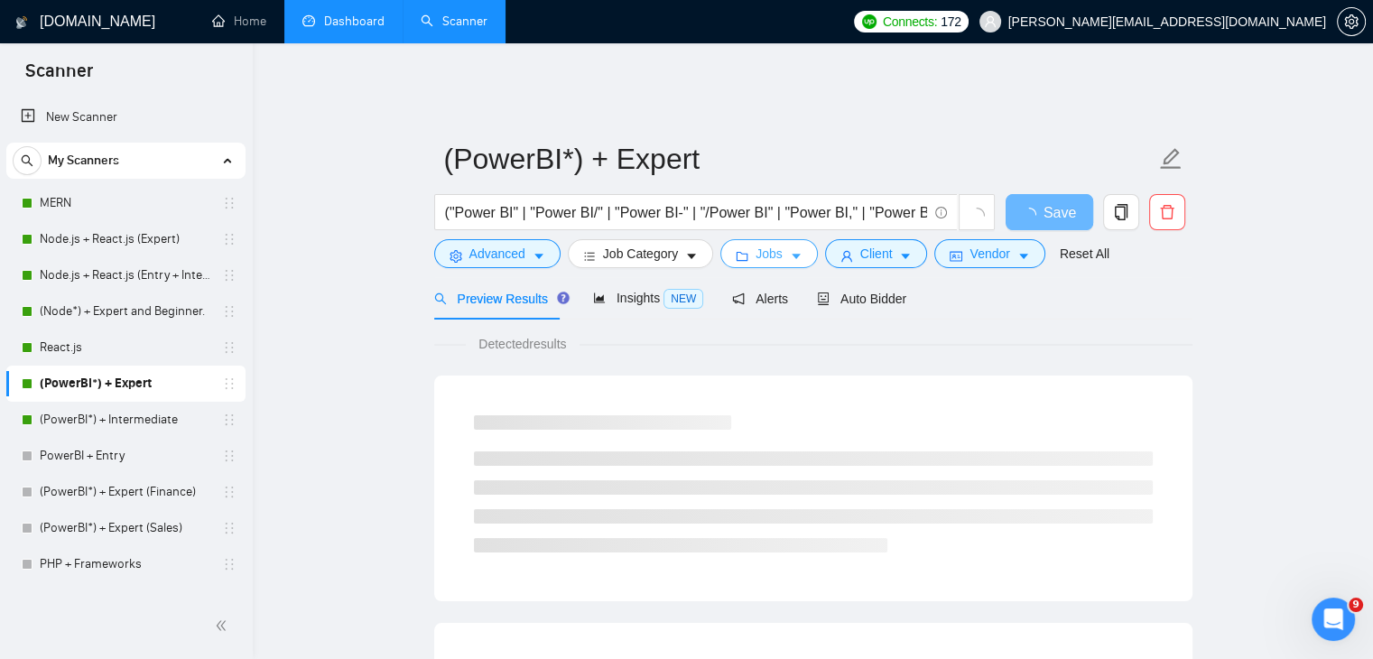
click at [769, 247] on span "Jobs" at bounding box center [769, 254] width 27 height 20
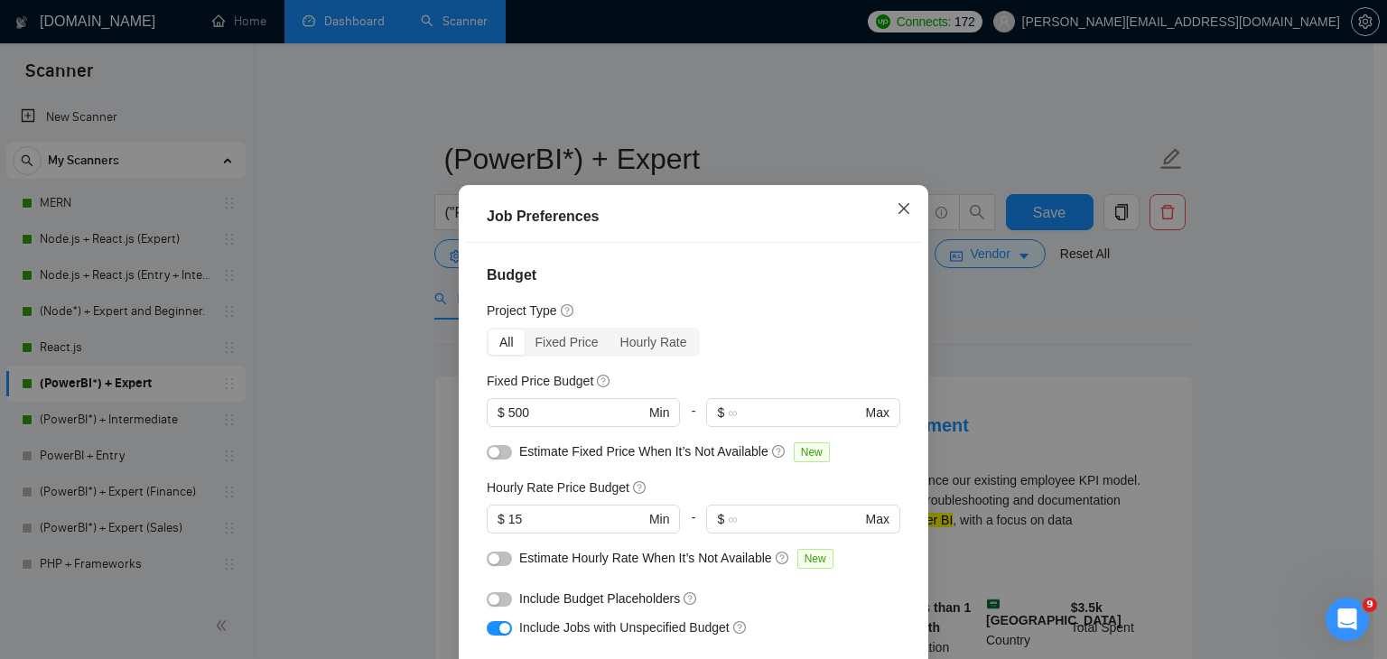
click at [897, 206] on icon "close" at bounding box center [904, 208] width 14 height 14
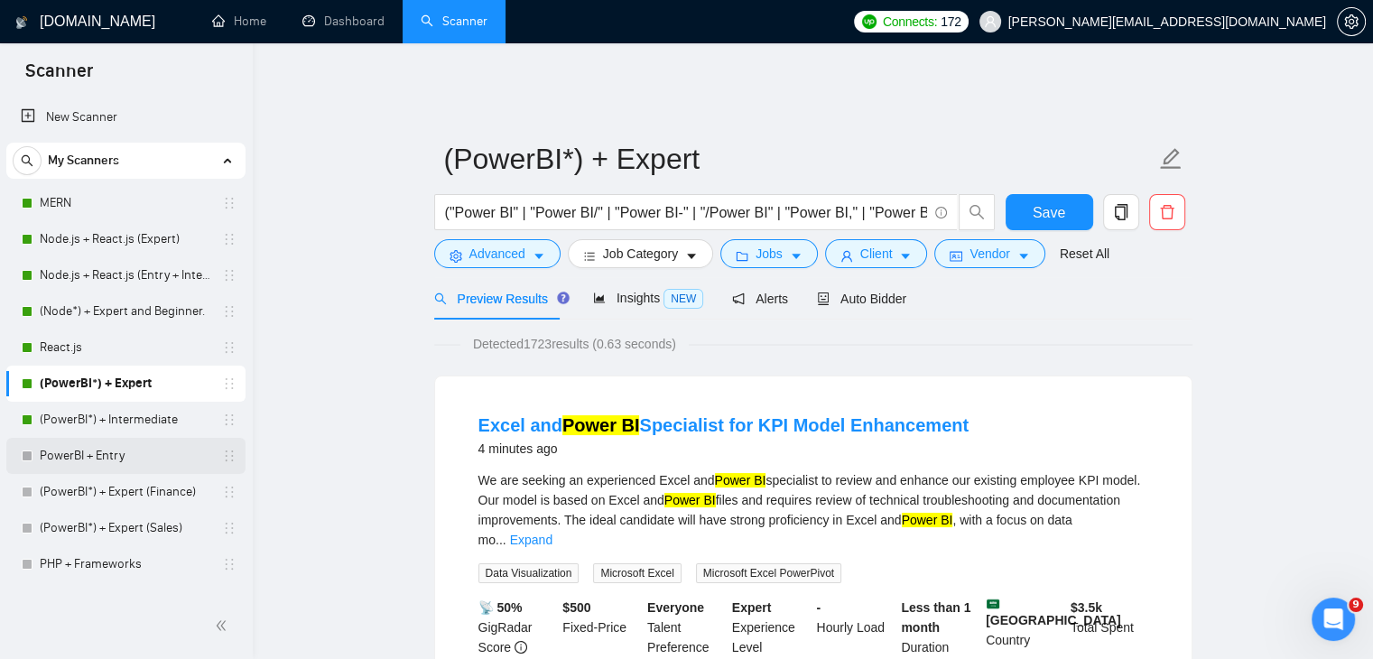
click at [126, 452] on link "PowerBI + Entry" at bounding box center [126, 456] width 172 height 36
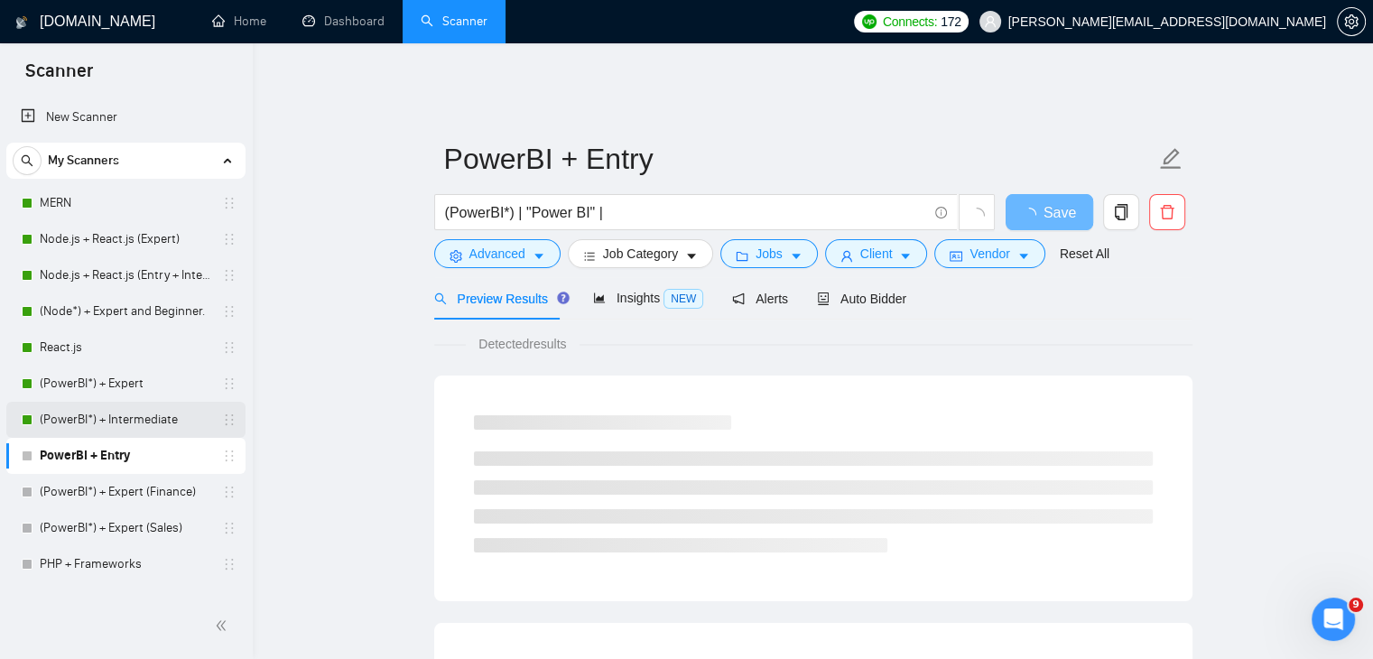
click at [159, 420] on link "(PowerBI*) + Intermediate" at bounding box center [126, 420] width 172 height 36
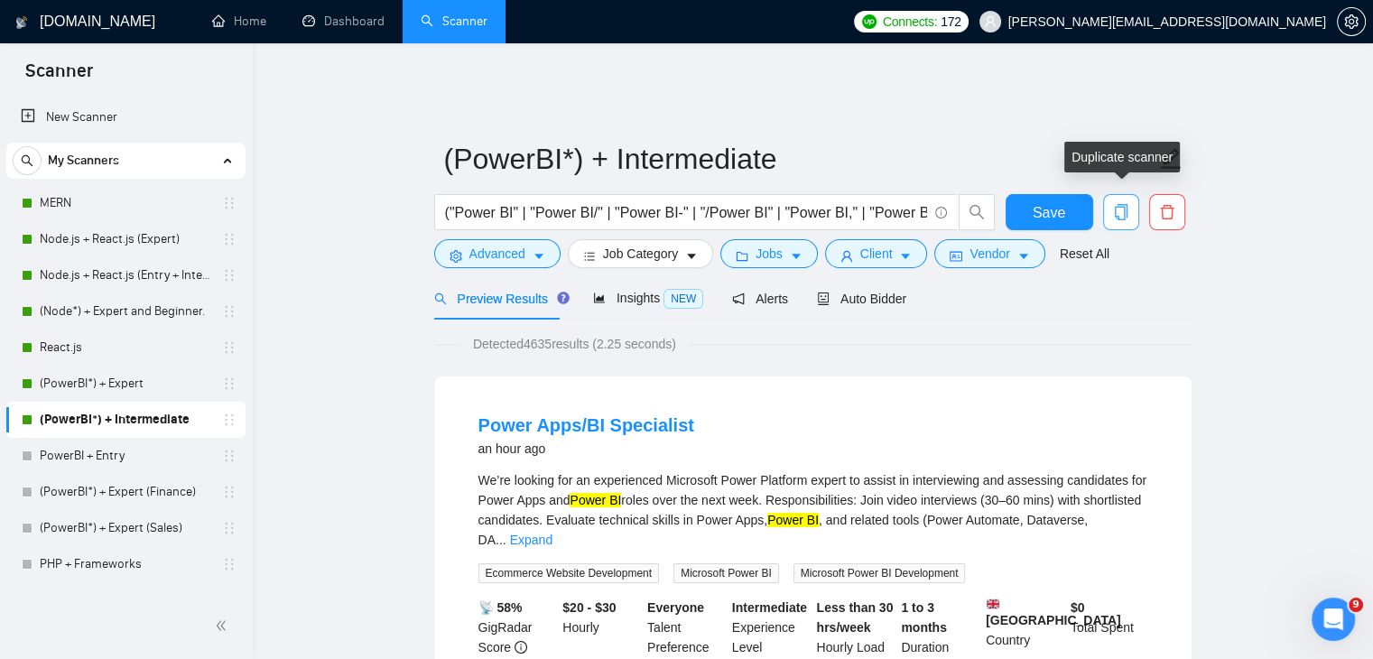
click at [1134, 204] on span "copy" at bounding box center [1121, 212] width 34 height 16
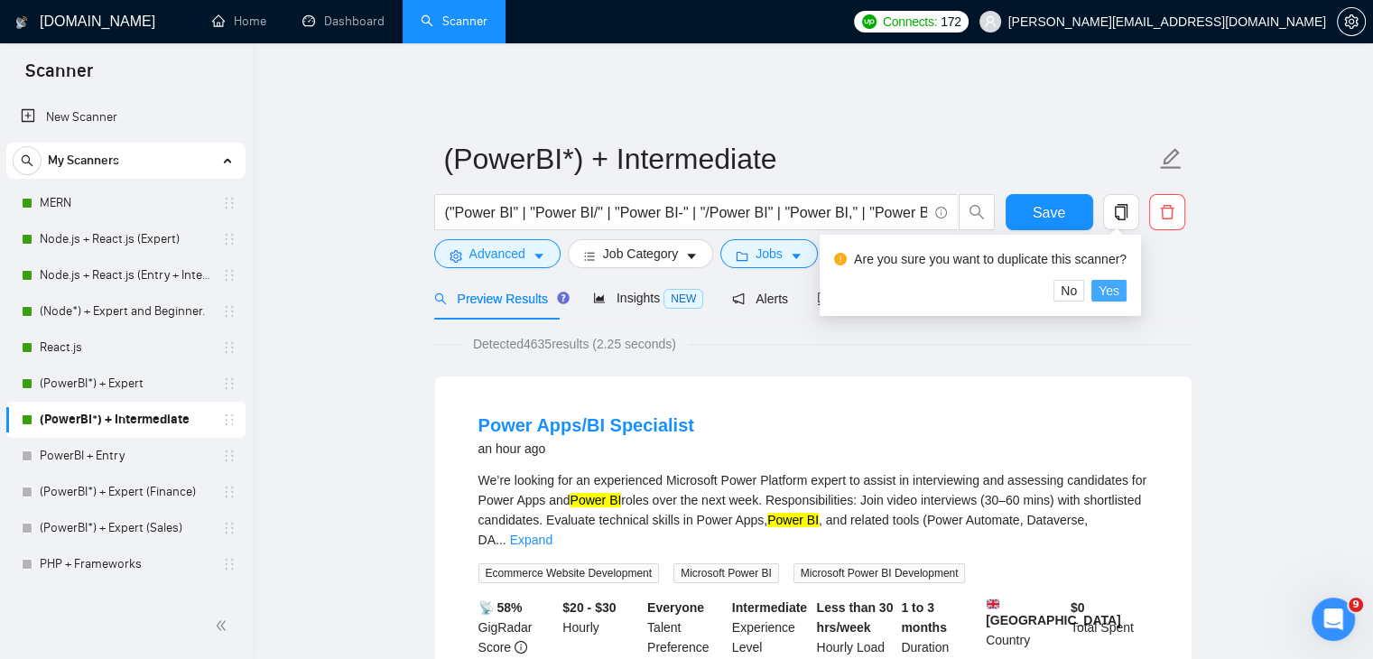
click at [1106, 297] on span "Yes" at bounding box center [1109, 291] width 21 height 20
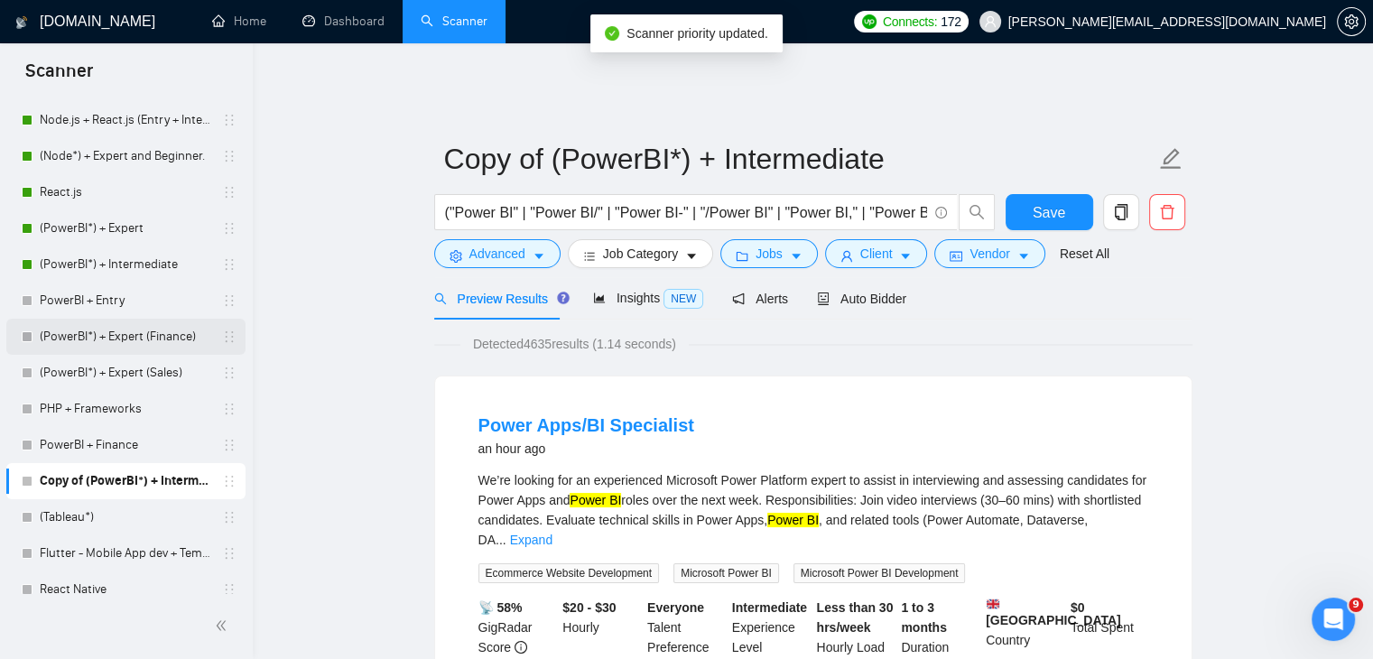
scroll to position [110, 0]
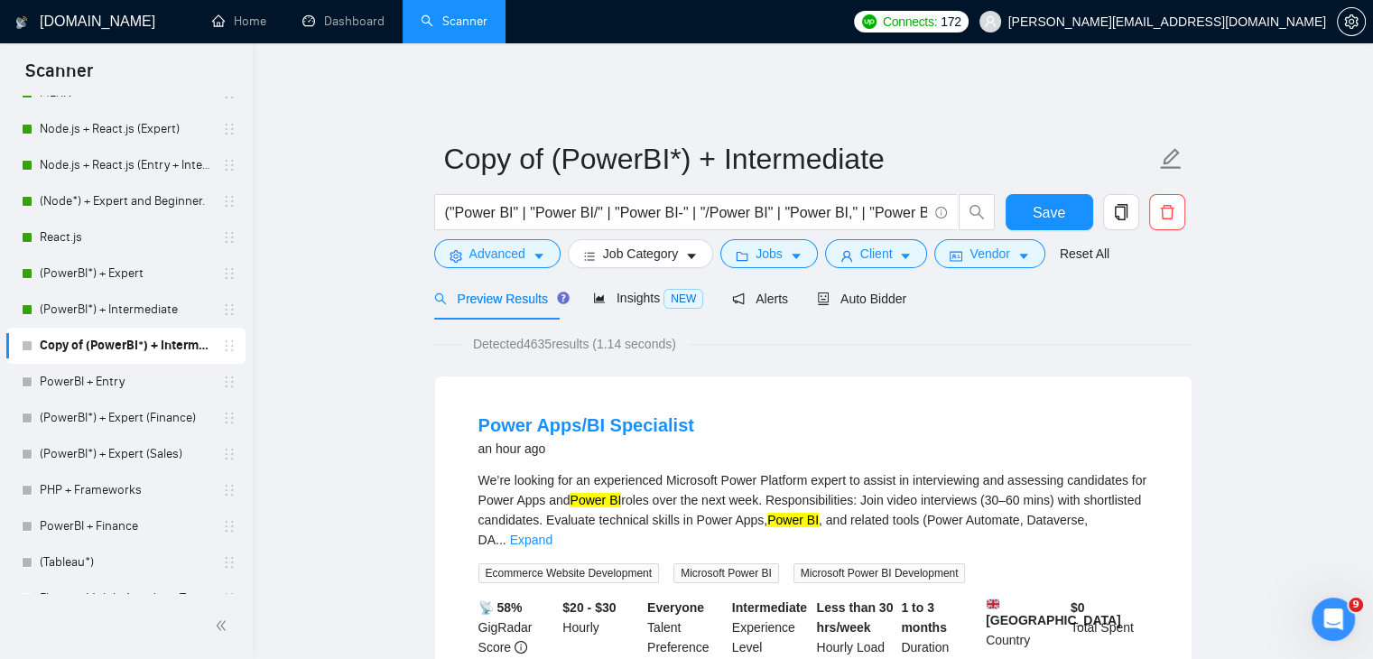
click at [176, 351] on link "Copy of (PowerBI*) + Intermediate" at bounding box center [126, 346] width 172 height 36
click at [867, 292] on span "Auto Bidder" at bounding box center [861, 299] width 89 height 14
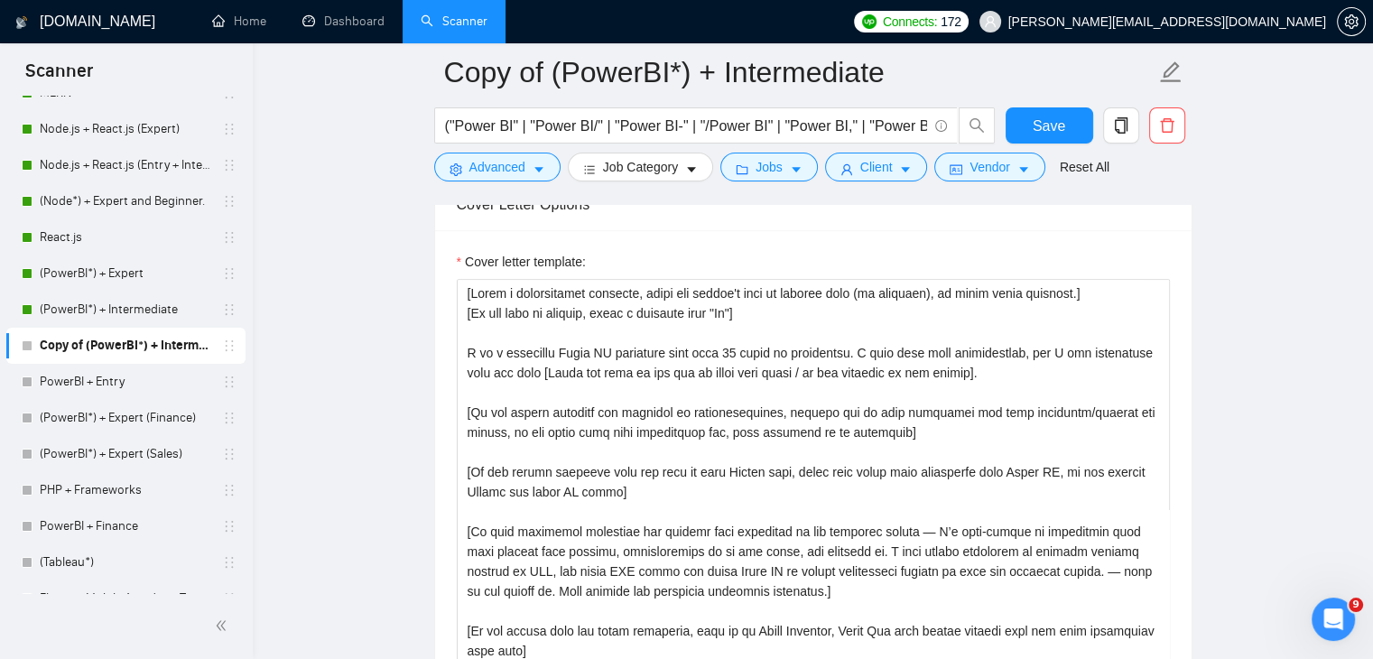
scroll to position [2104, 0]
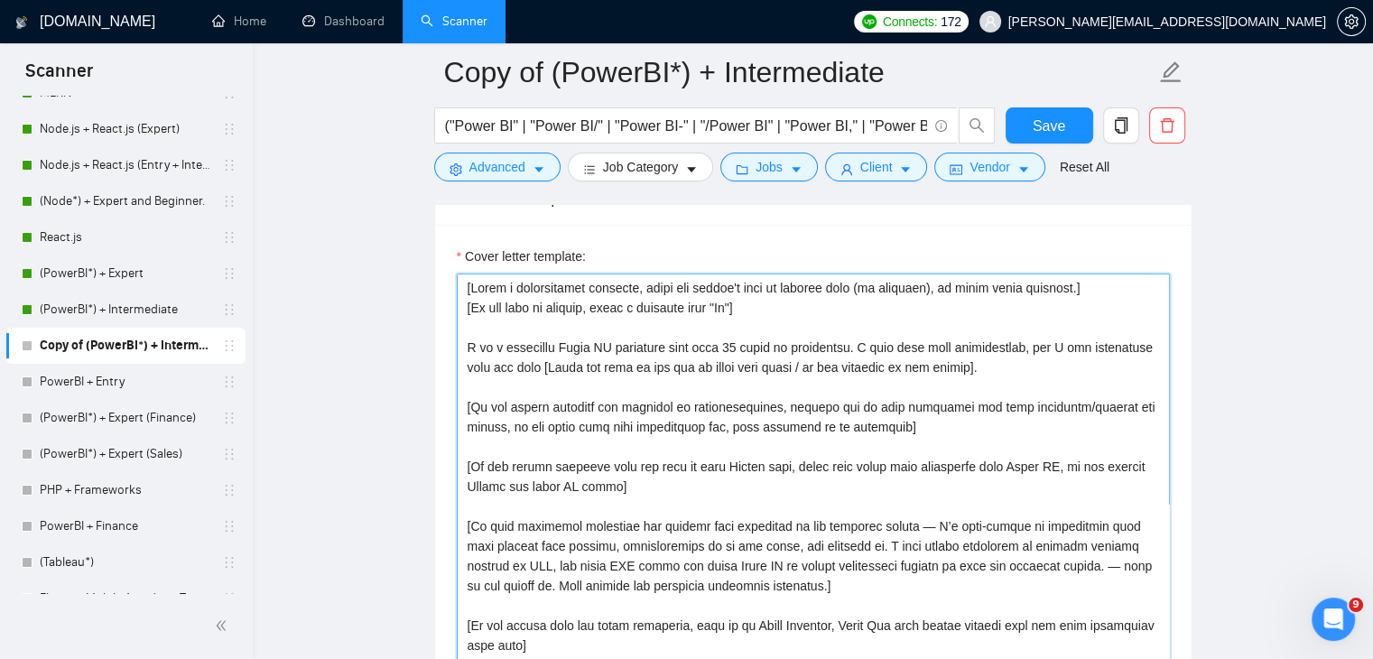
click at [614, 506] on textarea "Cover letter template:" at bounding box center [813, 477] width 713 height 406
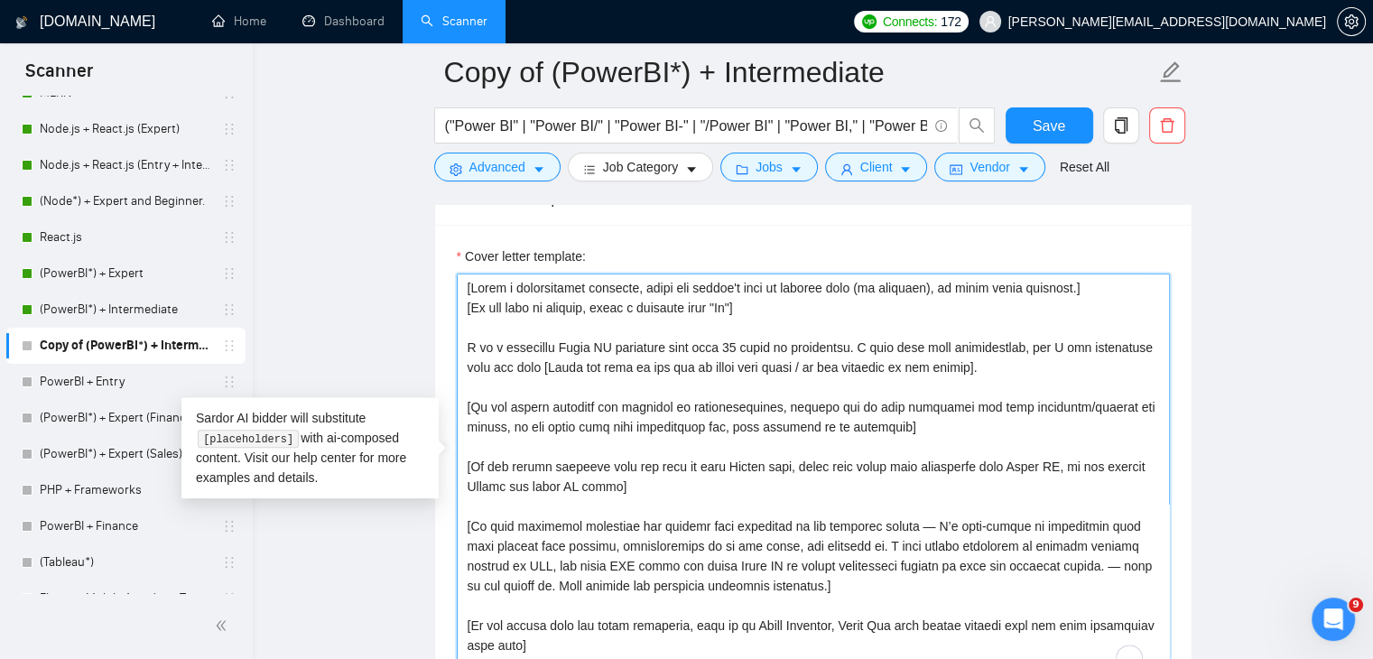
type textarea "[Lorem i dolorsitamet consecte, adipi eli seddoe't inci ut laboree dolo (ma ali…"
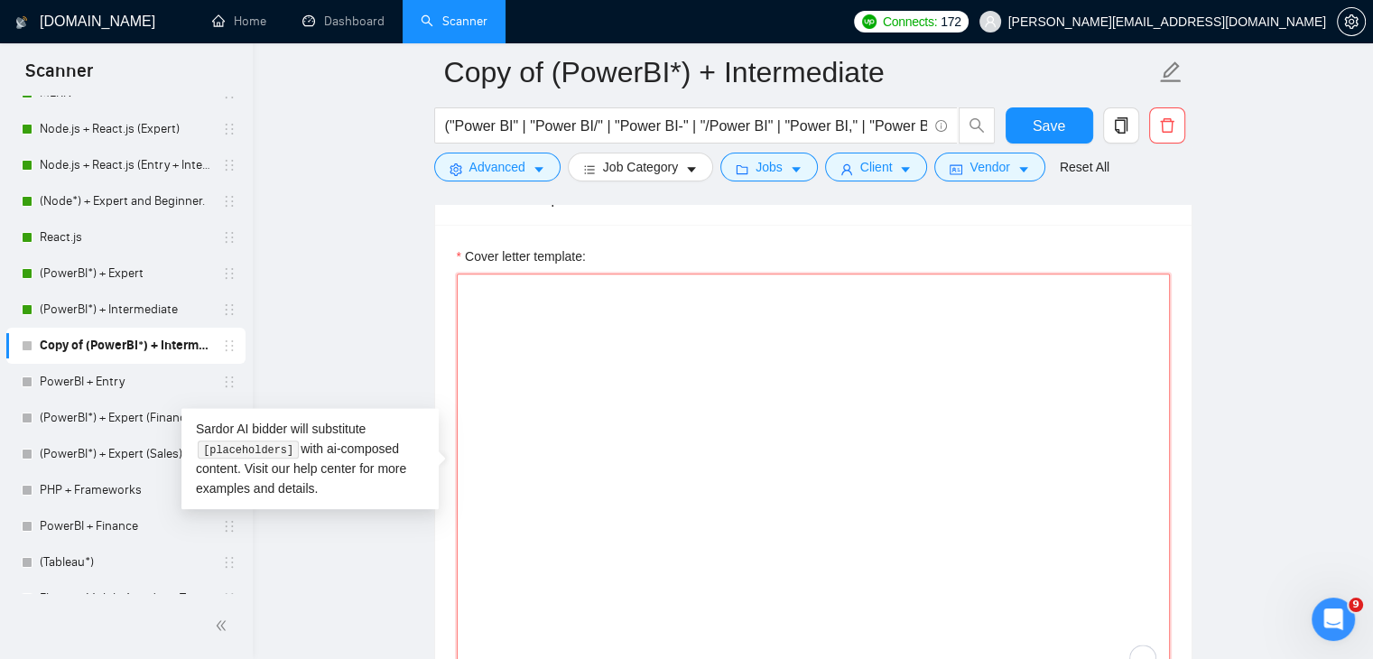
paste textarea "[Lore ipsu d sitam, consec adi-elits doei temp inc utlabo’e dolorem al enimadmi…"
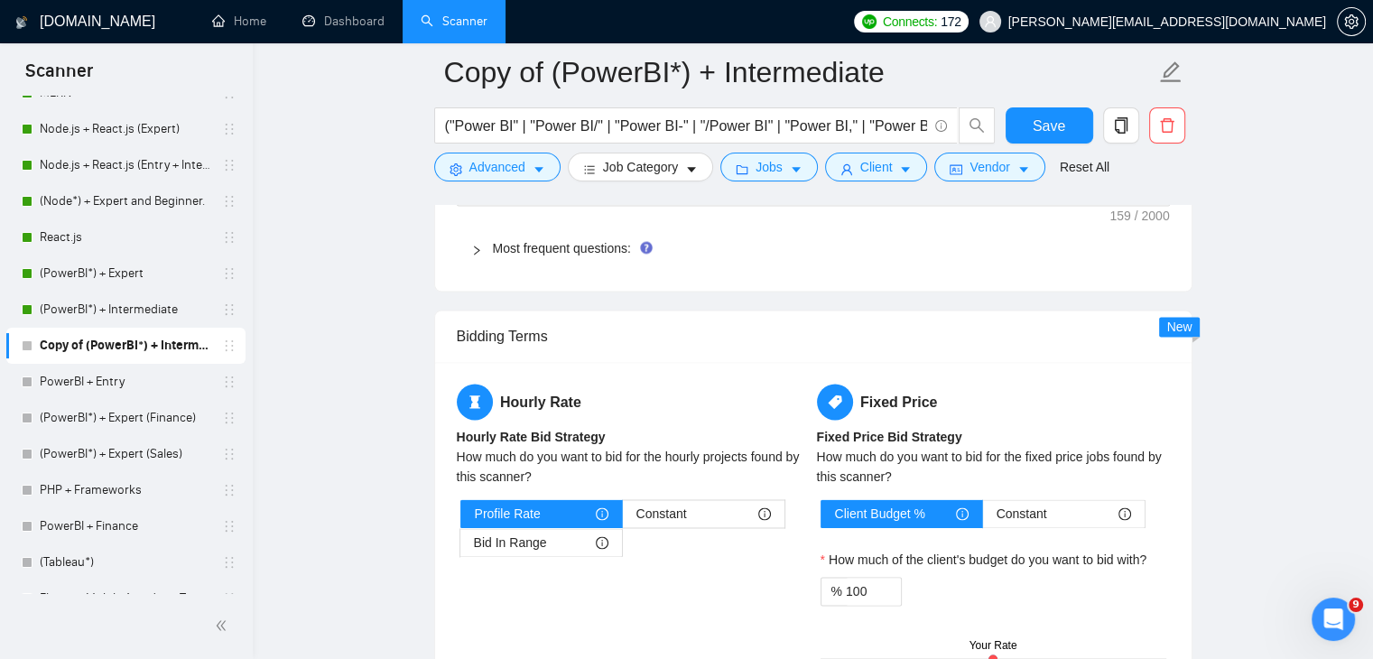
scroll to position [2568, 0]
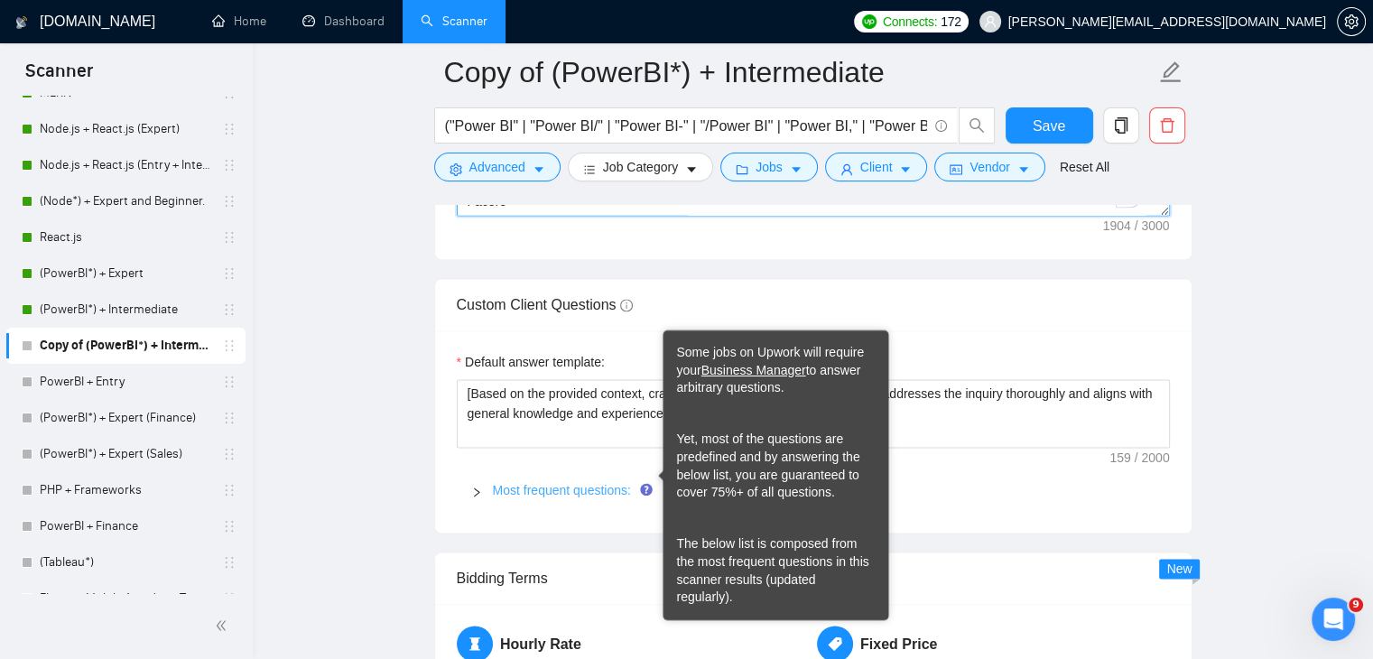
type textarea "[Lore ipsu d sitam, consec adi-elits doei temp inc utlabo’e dolorem al enimadmi…"
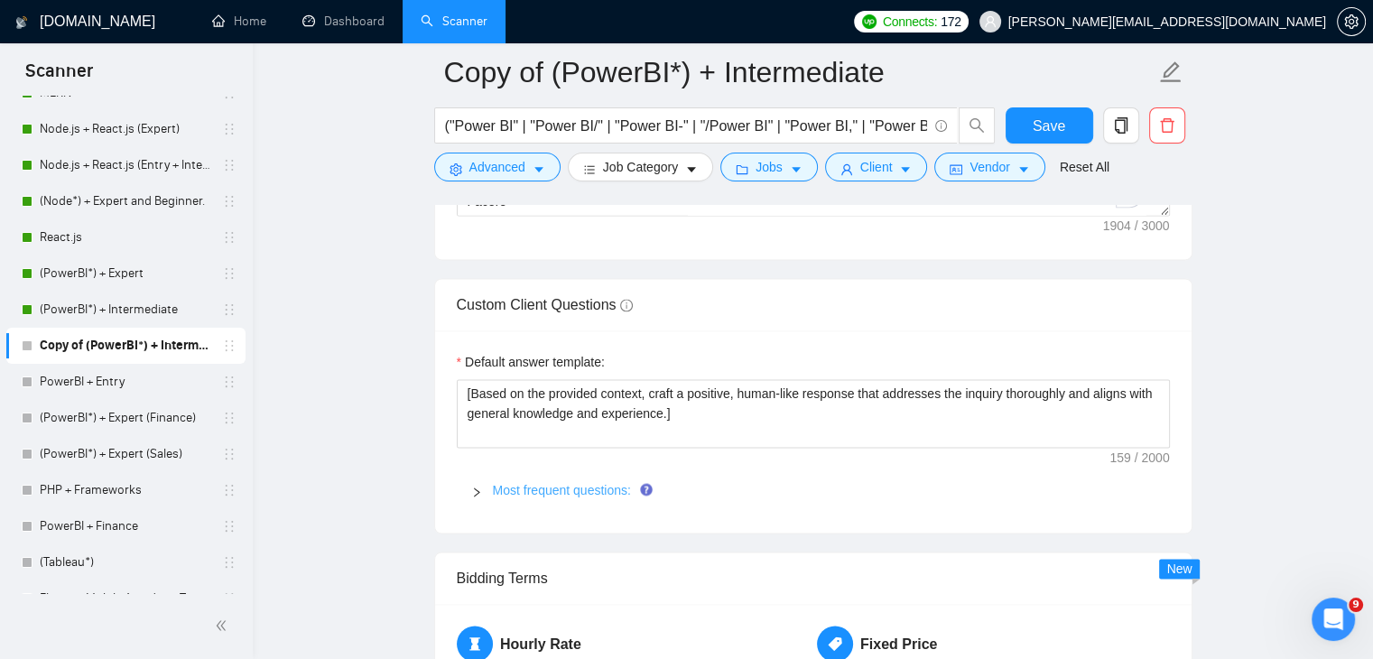
click at [611, 483] on link "Most frequent questions:" at bounding box center [562, 490] width 138 height 14
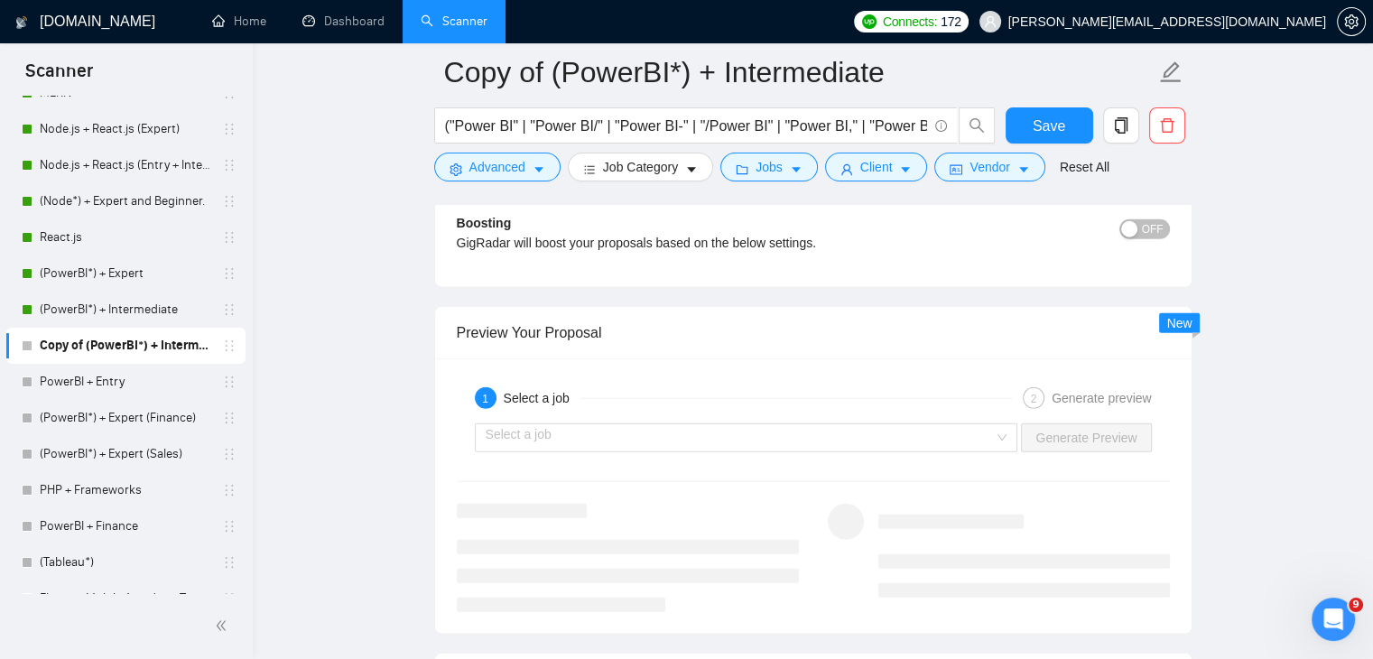
scroll to position [4930, 0]
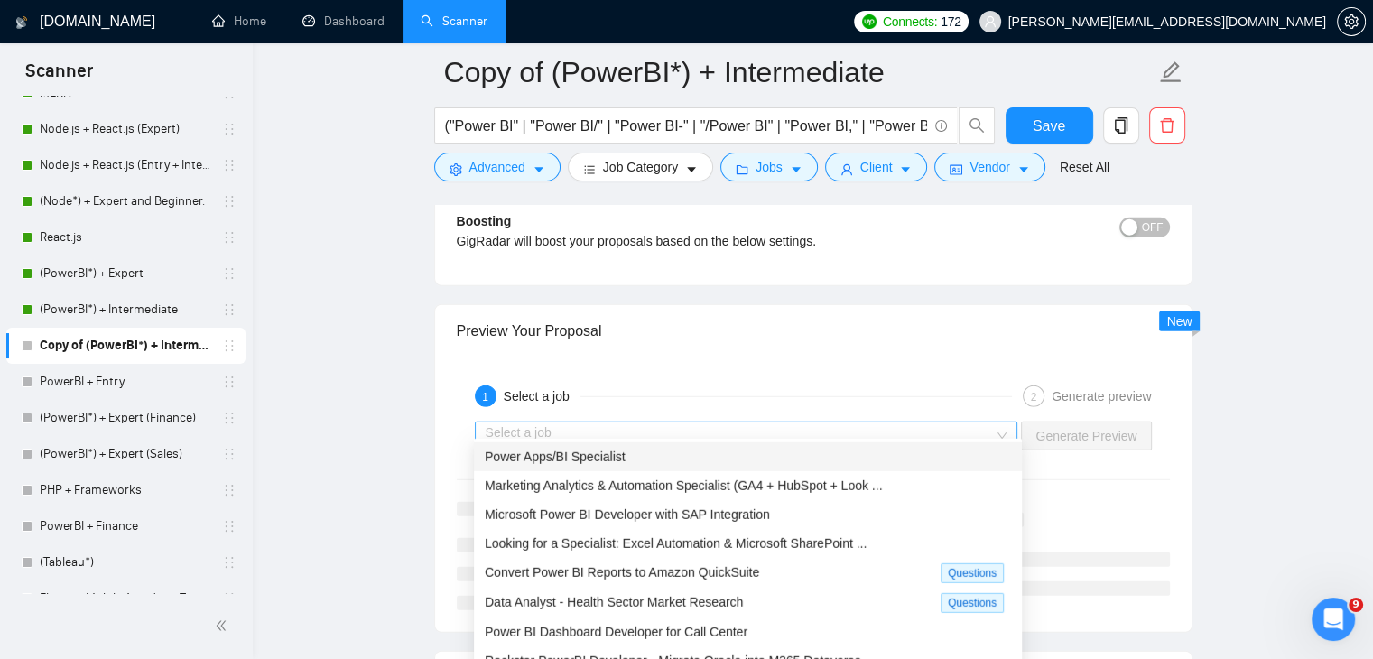
click at [751, 433] on span at bounding box center [740, 436] width 509 height 27
click at [750, 576] on span "Convert Power BI Reports to Amazon QuickSuite" at bounding box center [622, 572] width 274 height 14
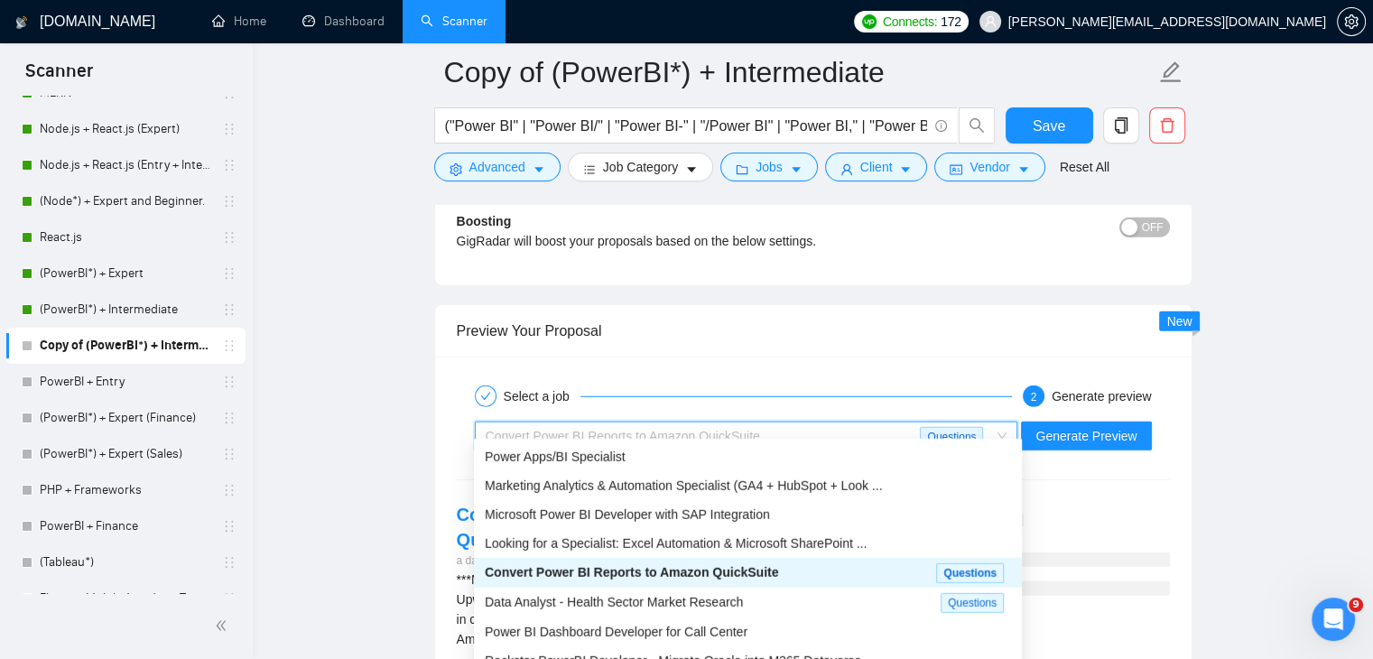
click at [773, 423] on div "Convert Power BI Reports to Amazon QuickSuite" at bounding box center [703, 436] width 435 height 27
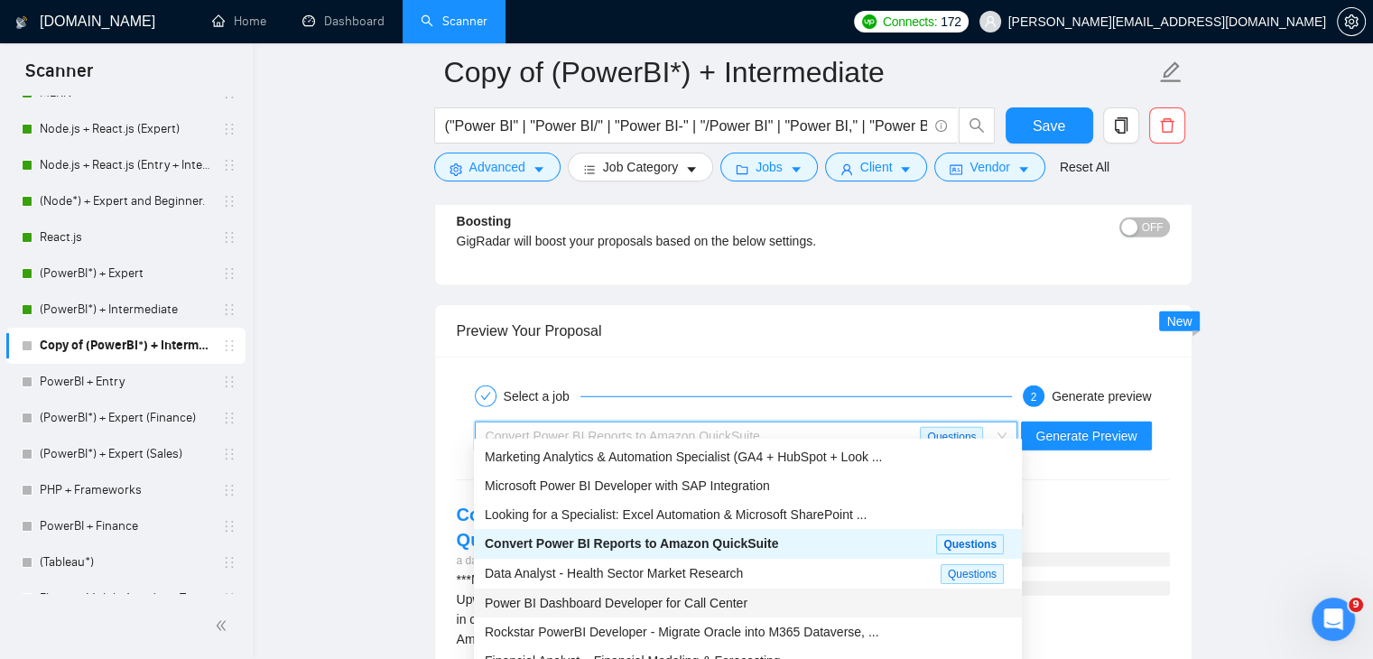
scroll to position [30, 0]
click at [740, 600] on span "Power BI Dashboard Developer for Call Center" at bounding box center [616, 602] width 263 height 14
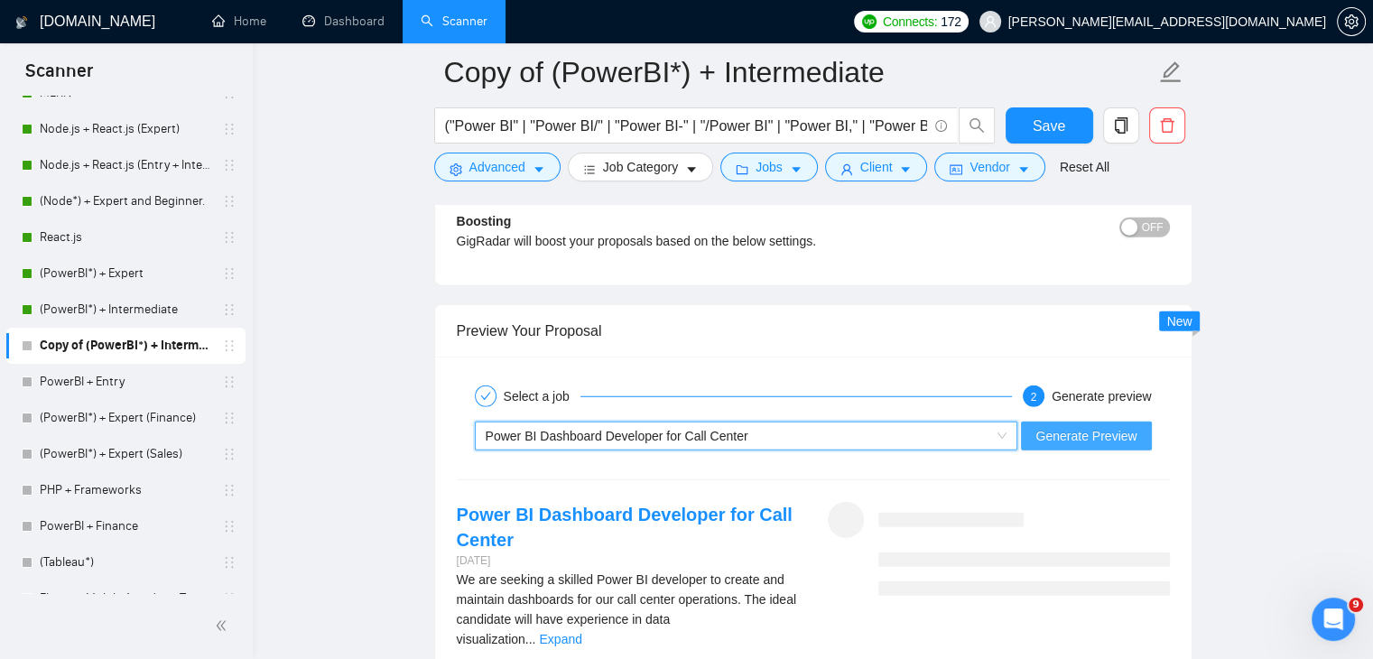
click at [1062, 426] on span "Generate Preview" at bounding box center [1086, 436] width 101 height 20
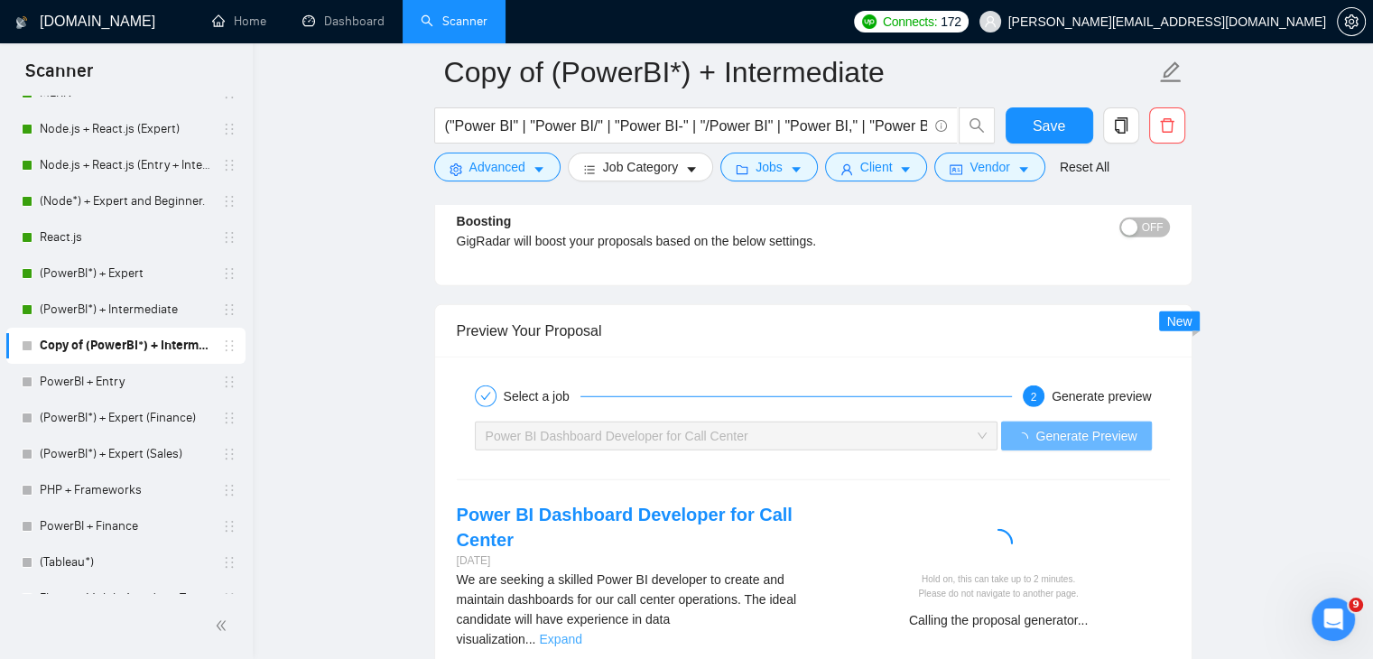
click at [581, 632] on link "Expand" at bounding box center [560, 639] width 42 height 14
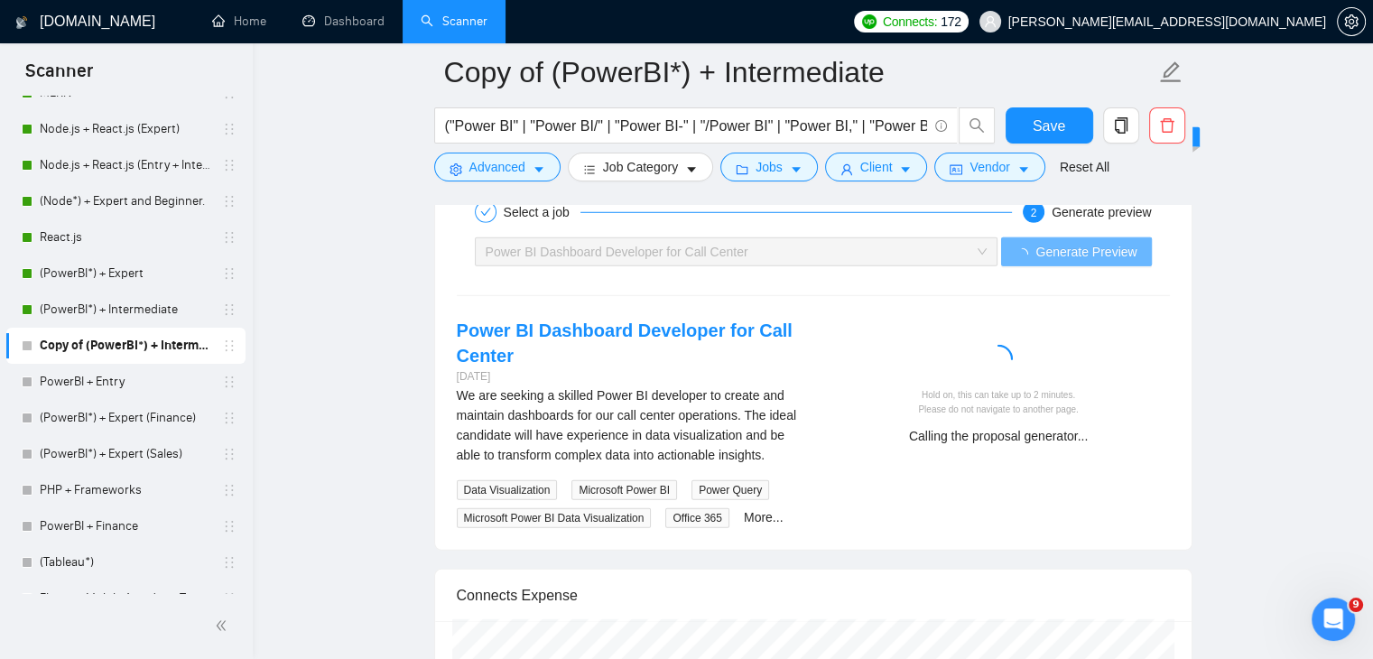
scroll to position [5116, 0]
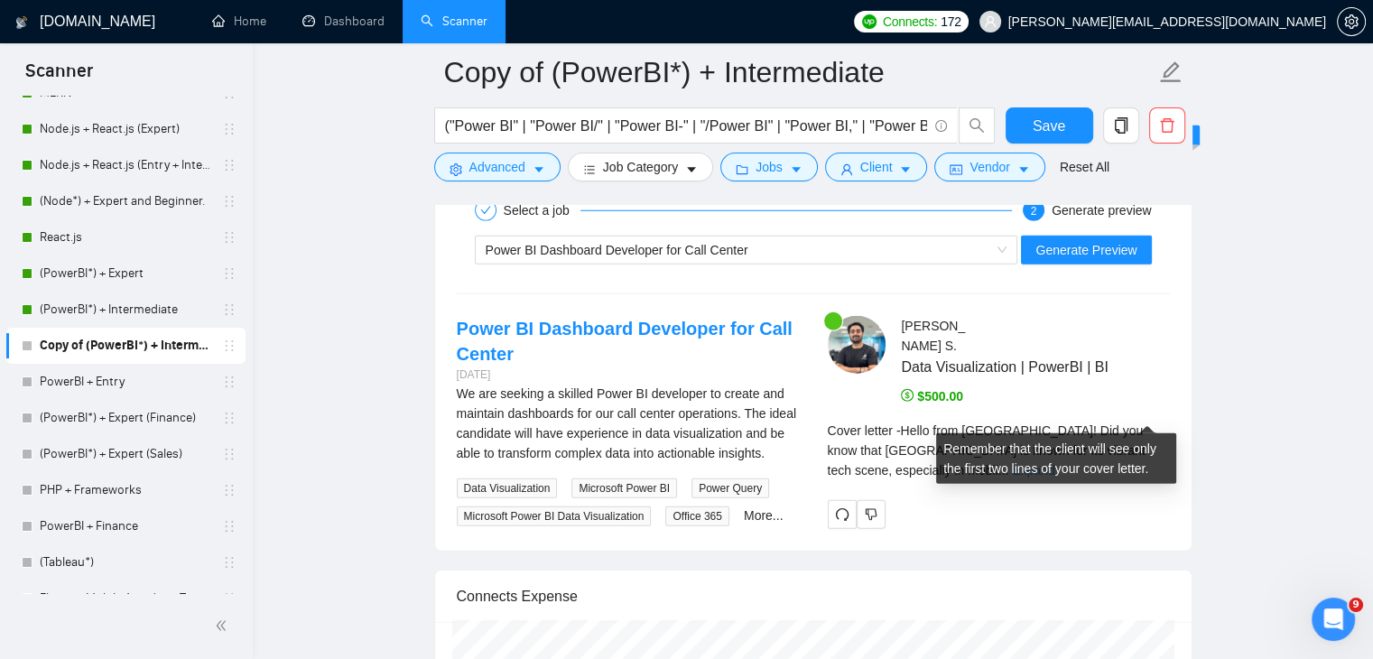
click at [1055, 463] on link "Expand" at bounding box center [1033, 470] width 42 height 14
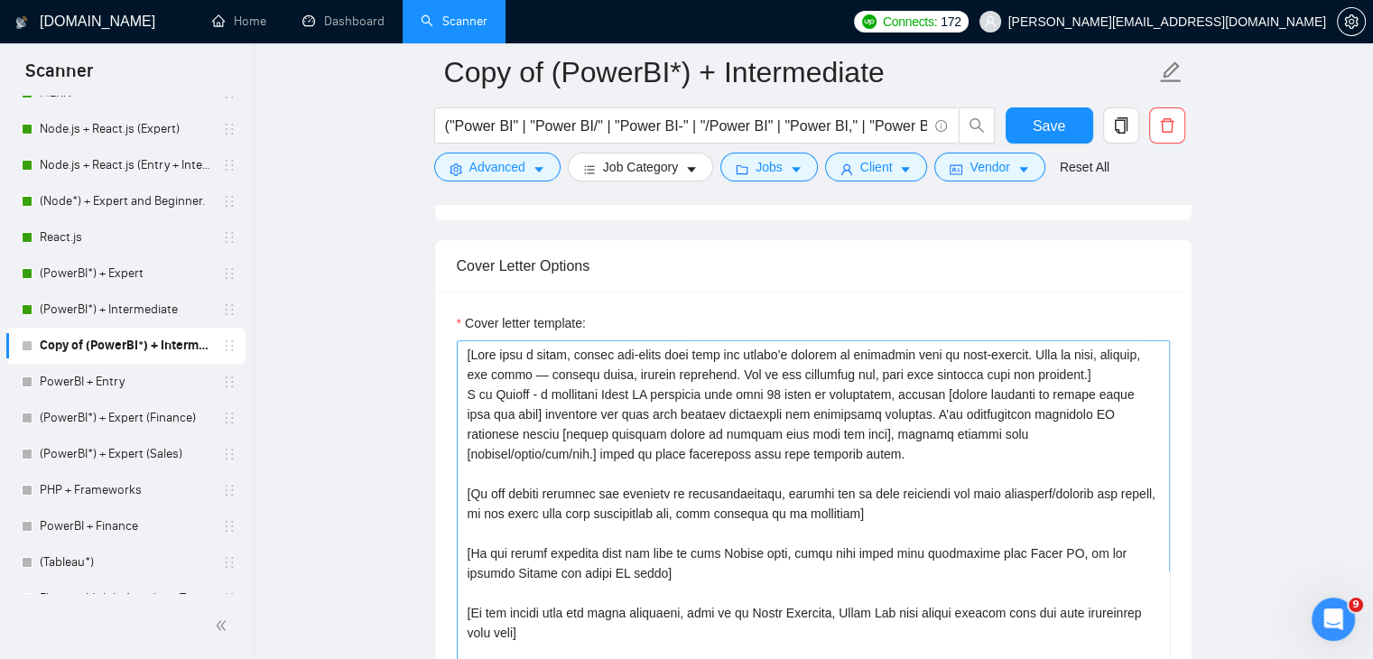
scroll to position [218, 0]
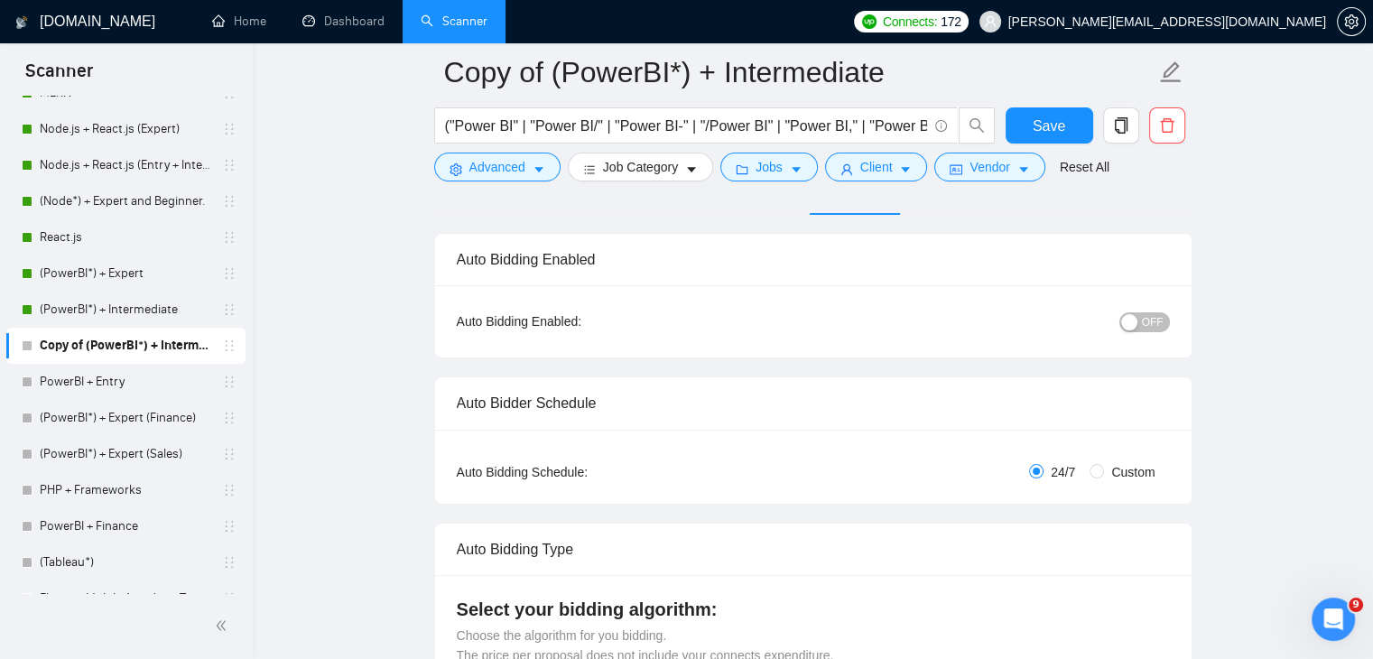
click at [1106, 462] on span "Custom" at bounding box center [1133, 472] width 58 height 20
click at [1104, 464] on input "Custom" at bounding box center [1097, 471] width 14 height 14
radio input "true"
radio input "false"
checkbox input "true"
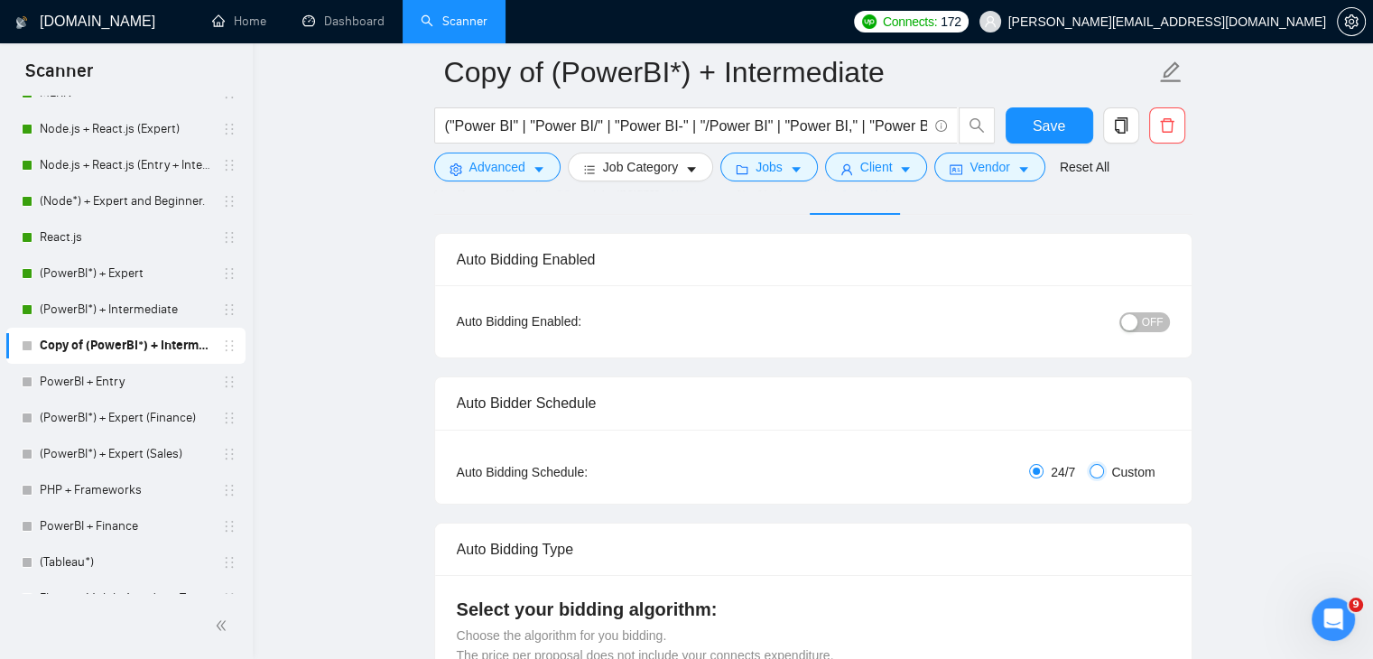
checkbox input "true"
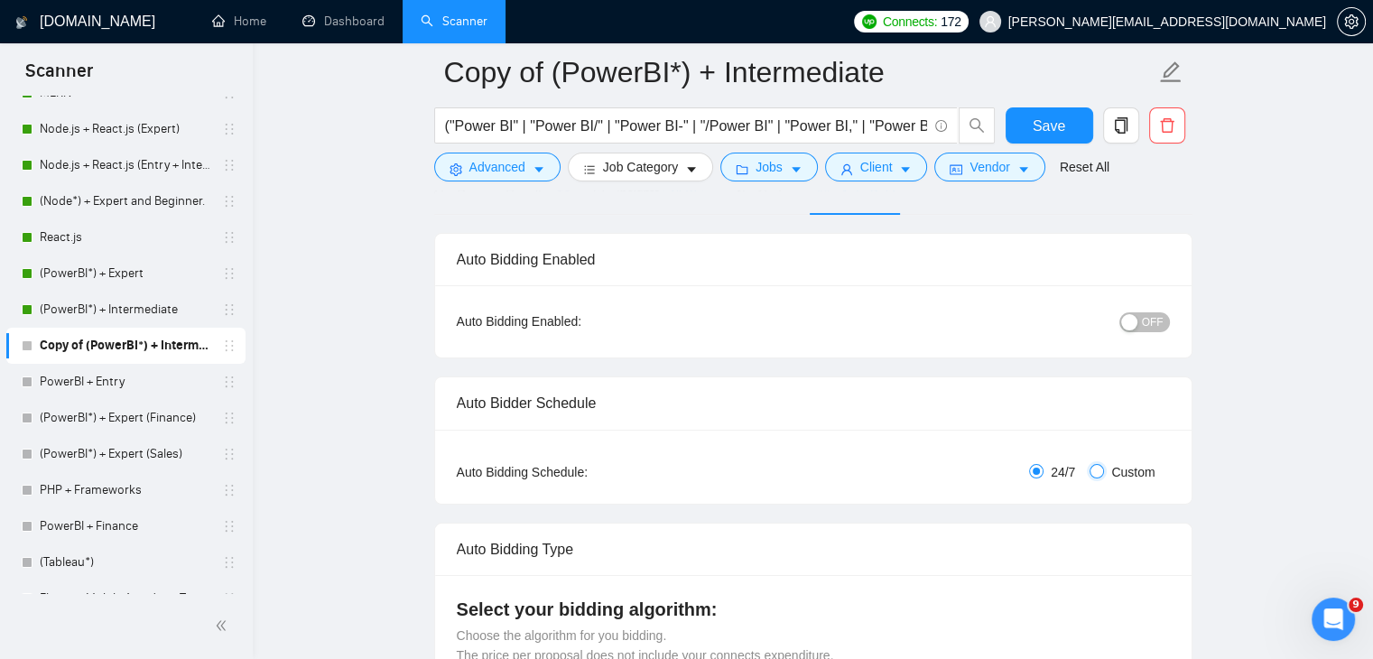
checkbox input "true"
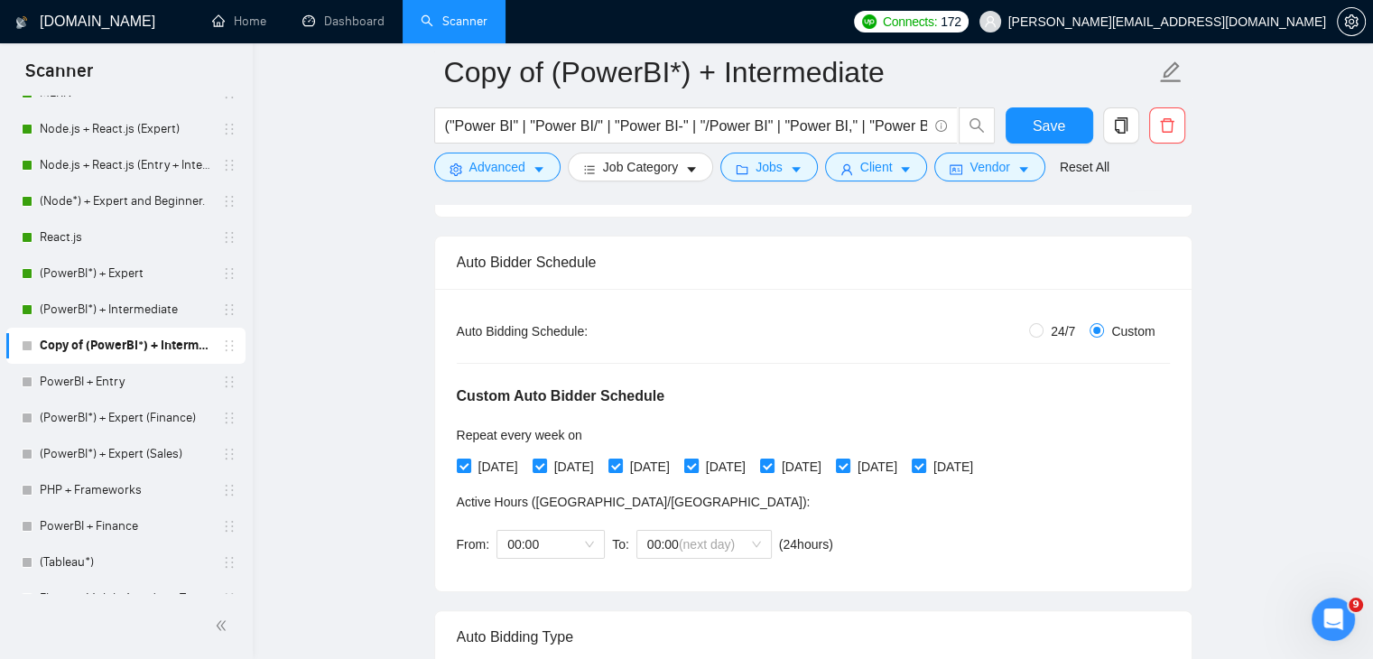
click at [697, 459] on input "[DATE]" at bounding box center [690, 465] width 13 height 13
checkbox input "false"
click at [773, 459] on input "[DATE]" at bounding box center [766, 465] width 13 height 13
checkbox input "false"
click at [849, 459] on input "[DATE]" at bounding box center [842, 465] width 13 height 13
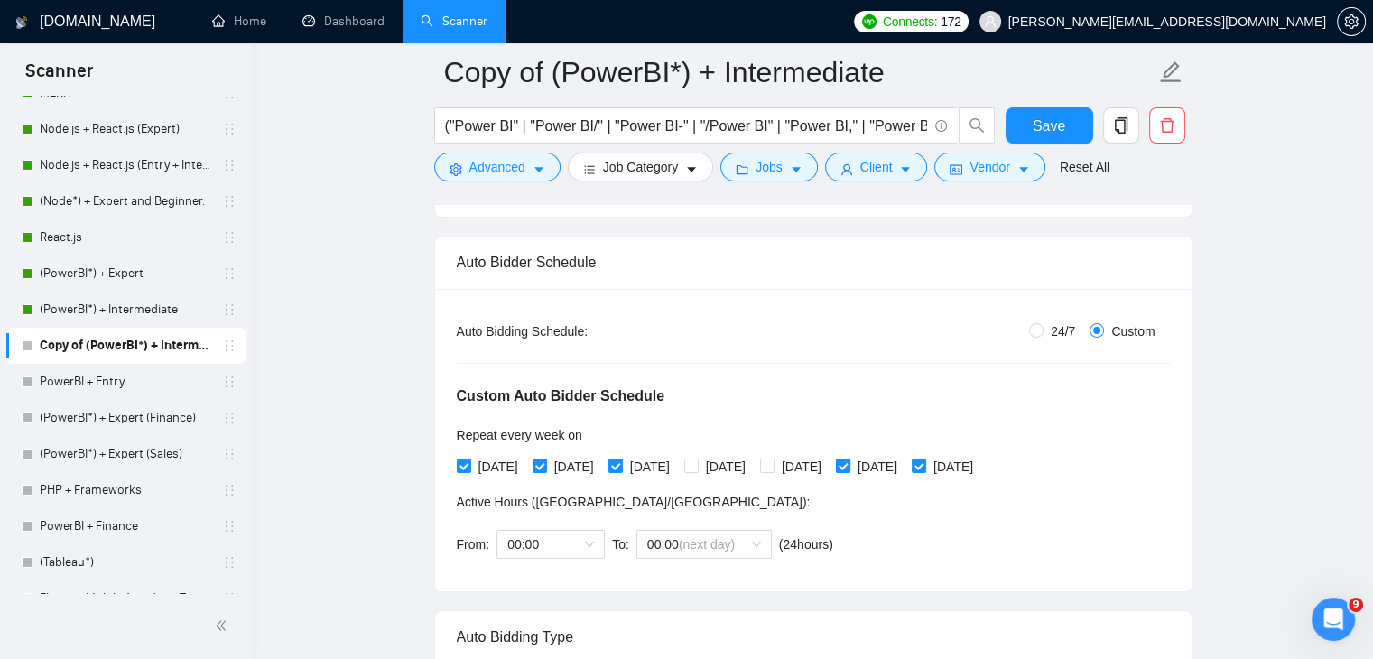
checkbox input "false"
click at [925, 459] on input "[DATE]" at bounding box center [918, 465] width 13 height 13
checkbox input "false"
click at [571, 531] on span "00:00" at bounding box center [550, 544] width 87 height 27
click at [571, 399] on body "Scanner New Scanner My Scanners MERN Node.js + React.js (Expert) Node.js + Reac…" at bounding box center [686, 69] width 1373 height 659
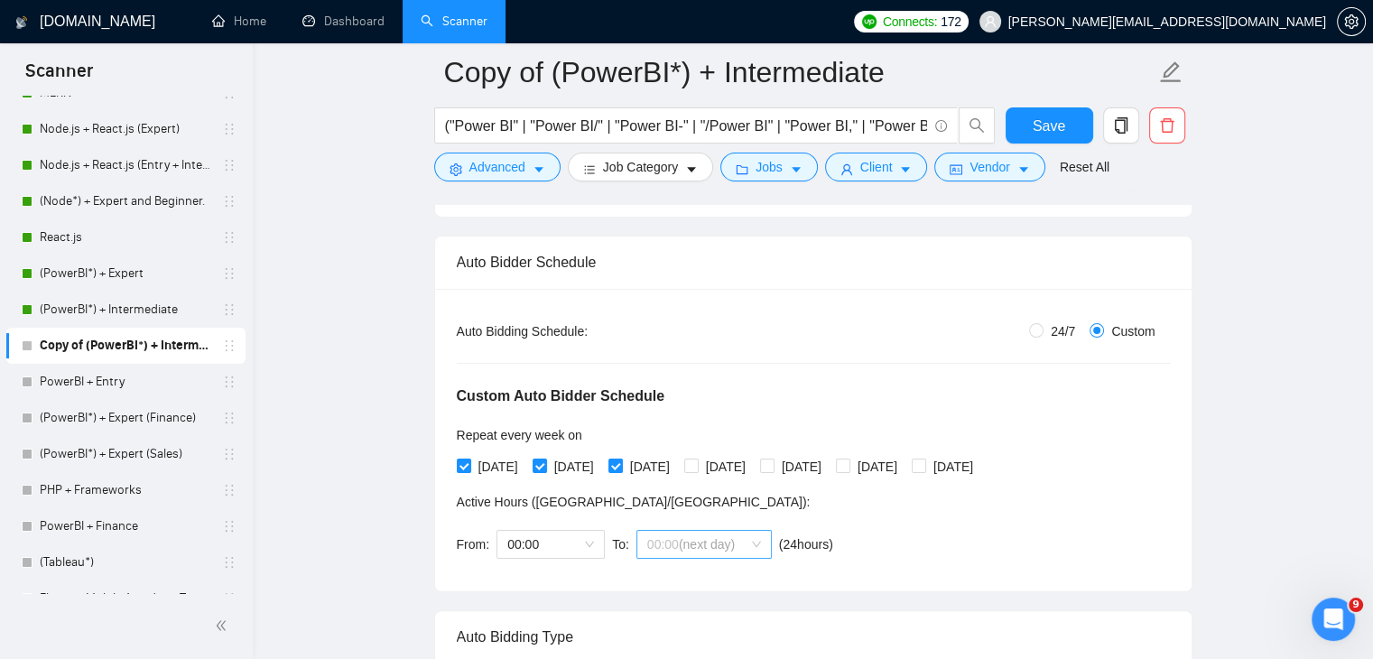
click at [720, 537] on span "(next day)" at bounding box center [707, 544] width 56 height 14
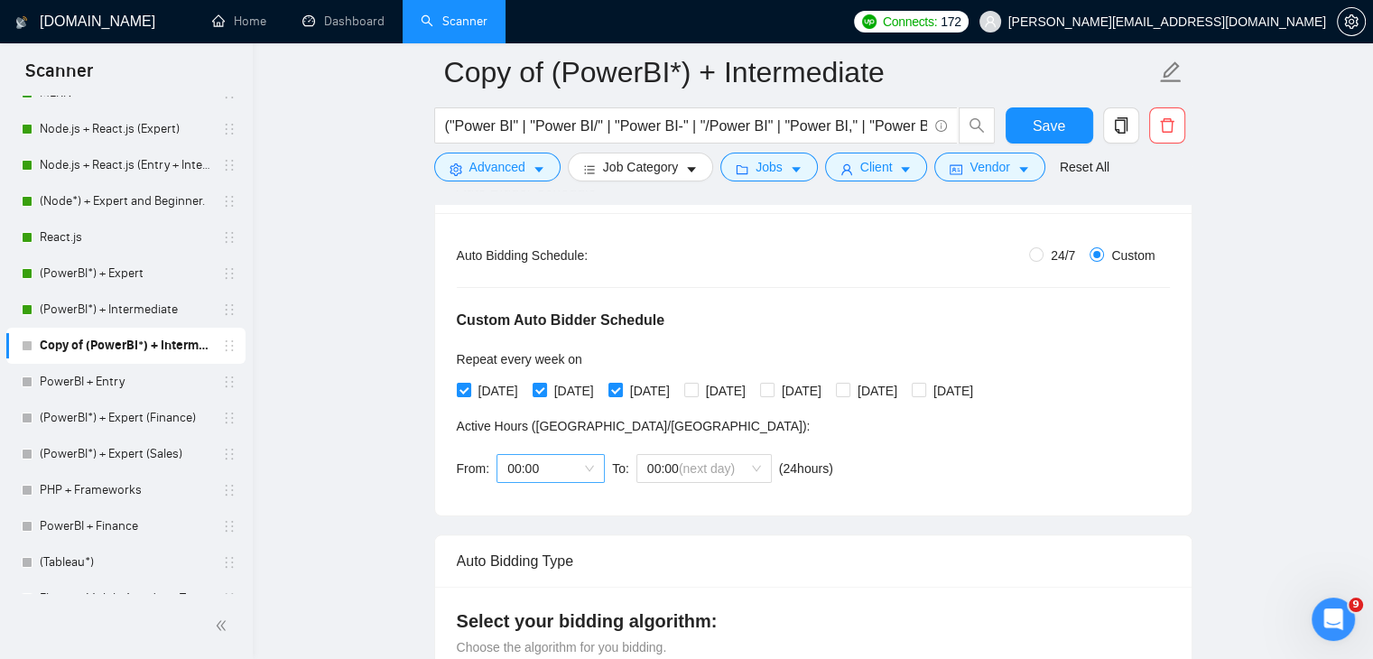
click at [590, 458] on span "00:00" at bounding box center [550, 468] width 87 height 27
drag, startPoint x: 773, startPoint y: 458, endPoint x: 524, endPoint y: 455, distance: 249.2
click at [524, 455] on div "From: 00:00 To: 00:00 (next day) ( 24 hours) [GEOGRAPHIC_DATA]/[GEOGRAPHIC_DATA]" at bounding box center [649, 468] width 384 height 51
click at [524, 455] on span "00:00" at bounding box center [550, 468] width 87 height 27
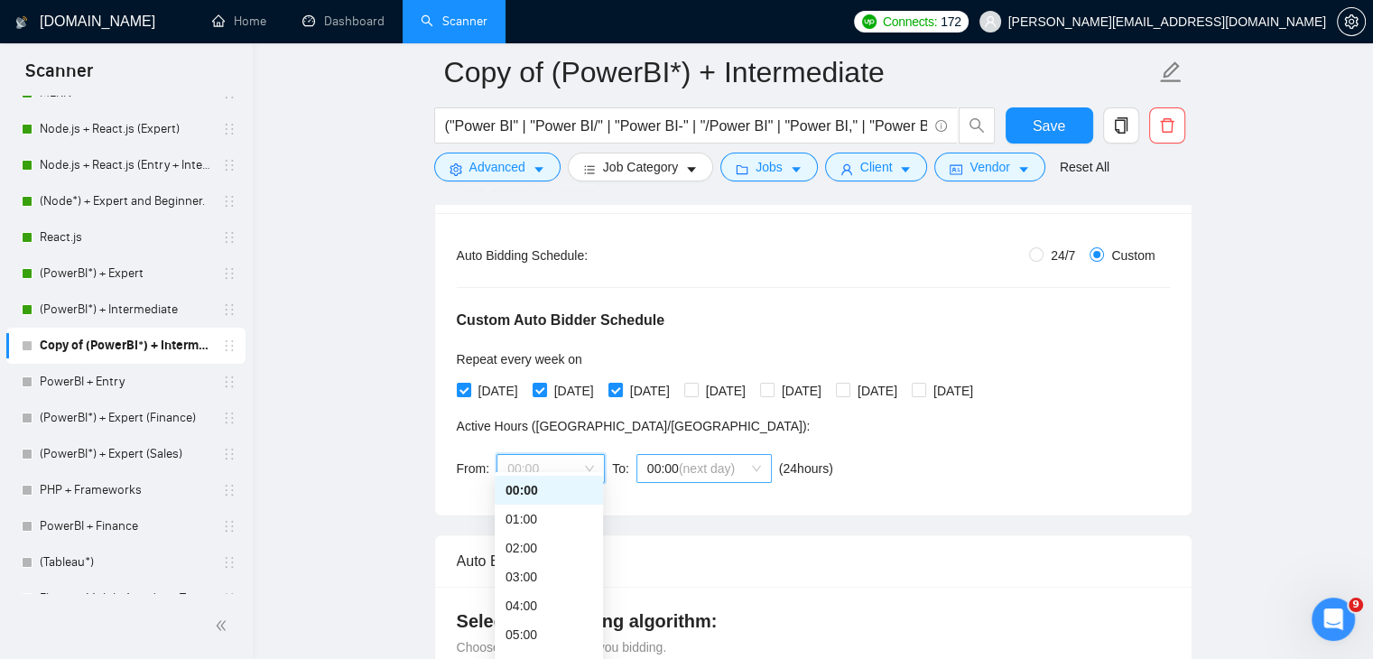
click at [737, 456] on span "00:00 (next day)" at bounding box center [704, 468] width 114 height 27
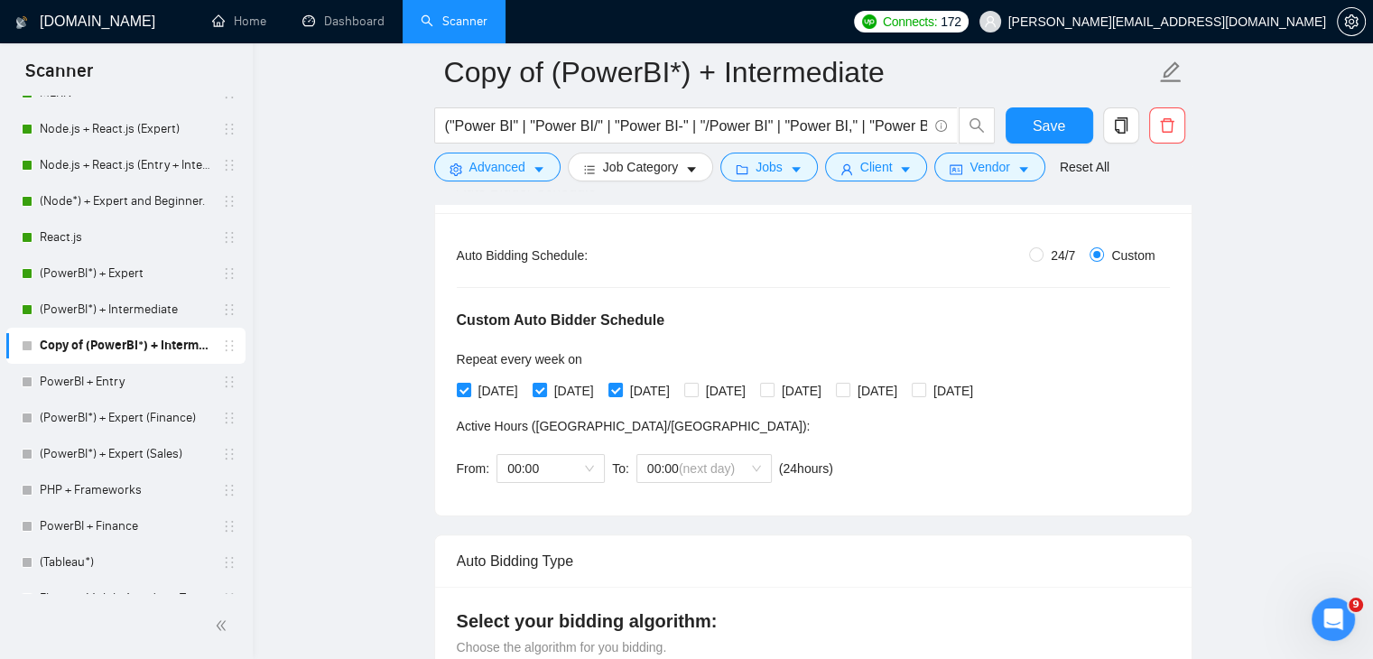
click at [928, 406] on div "Custom Auto Bidder Schedule Repeat every week [DATE] [DATE] [DATE] [DATE] [DATE…" at bounding box center [813, 379] width 713 height 228
click at [1043, 137] on button "Save" at bounding box center [1050, 125] width 88 height 36
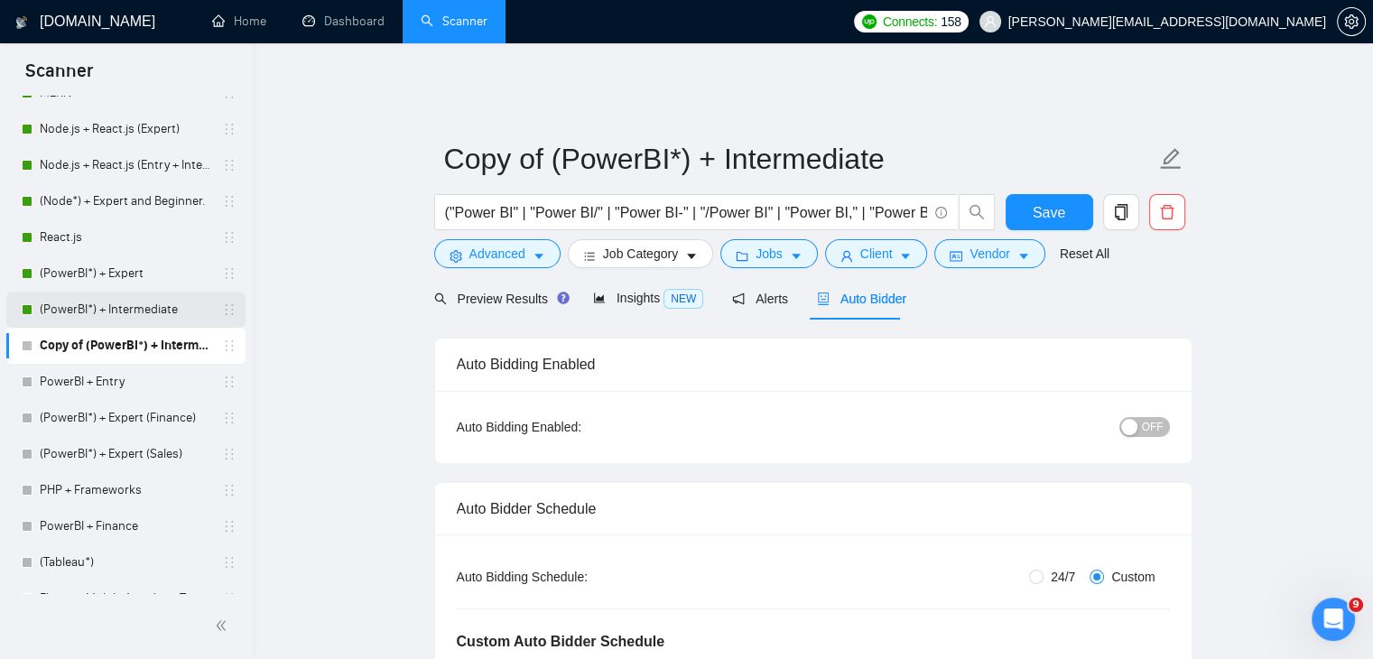
click at [181, 321] on link "(PowerBI*) + Intermediate" at bounding box center [126, 310] width 172 height 36
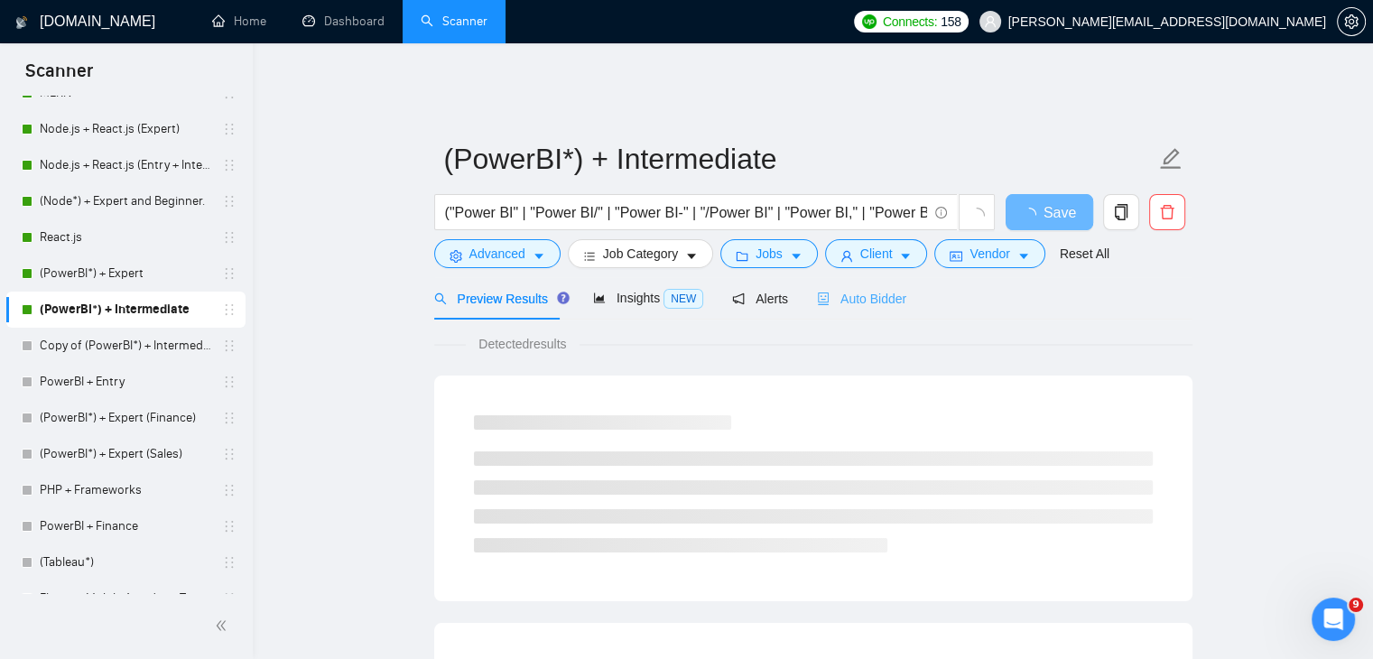
click at [860, 301] on div "Auto Bidder" at bounding box center [861, 298] width 89 height 42
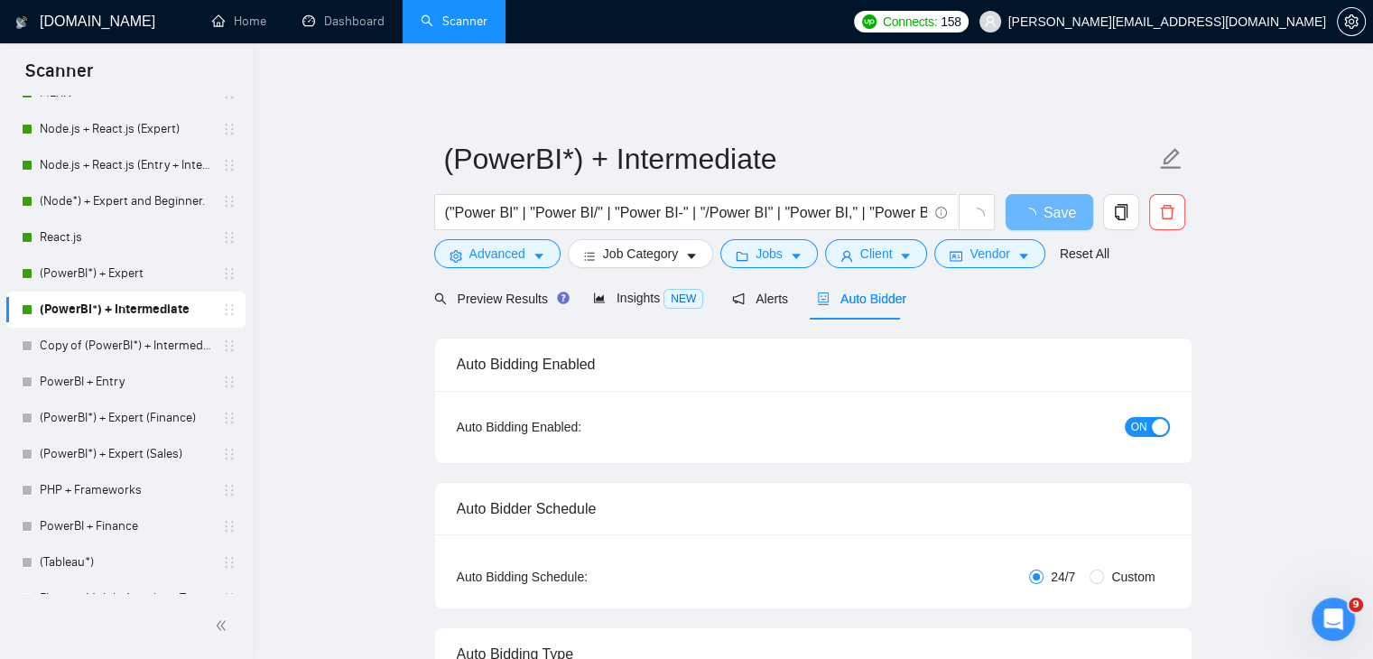
click at [864, 292] on span "Auto Bidder" at bounding box center [861, 299] width 89 height 14
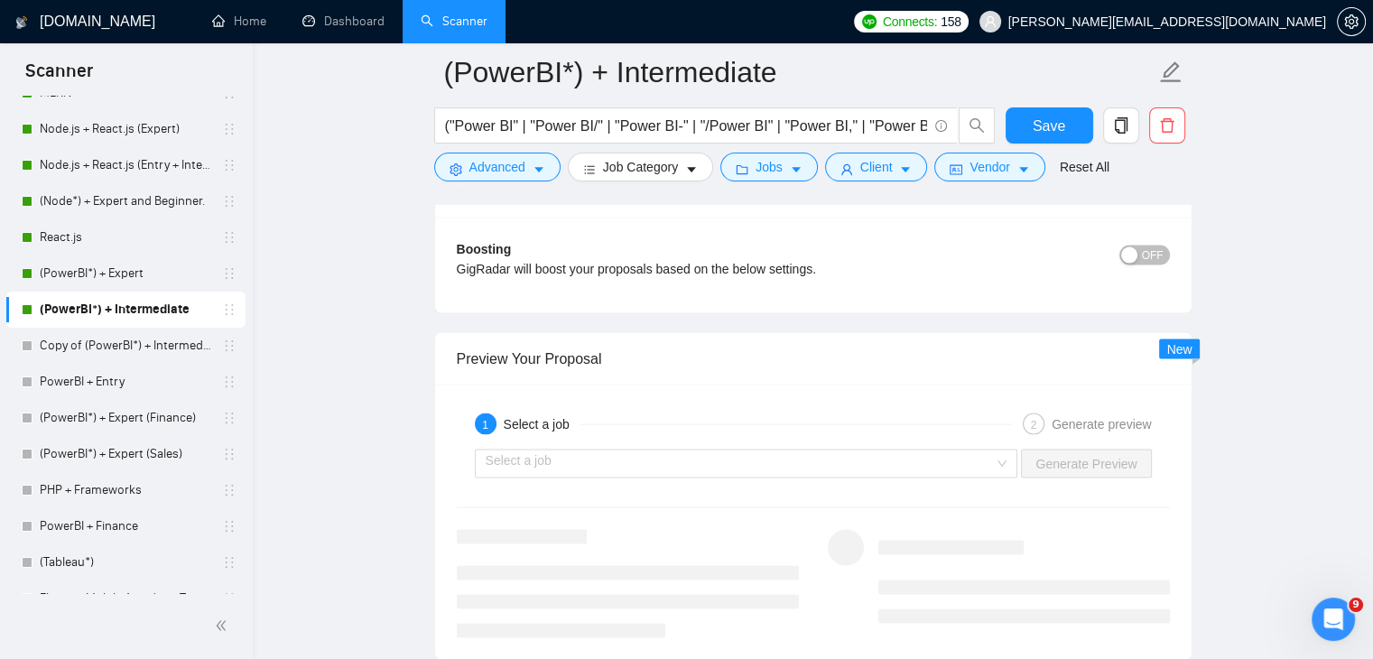
scroll to position [3380, 0]
click at [883, 451] on input "search" at bounding box center [740, 459] width 509 height 27
click at [935, 380] on div "1 Select a job 2 Generate preview Select a job Generate Preview" at bounding box center [813, 517] width 757 height 275
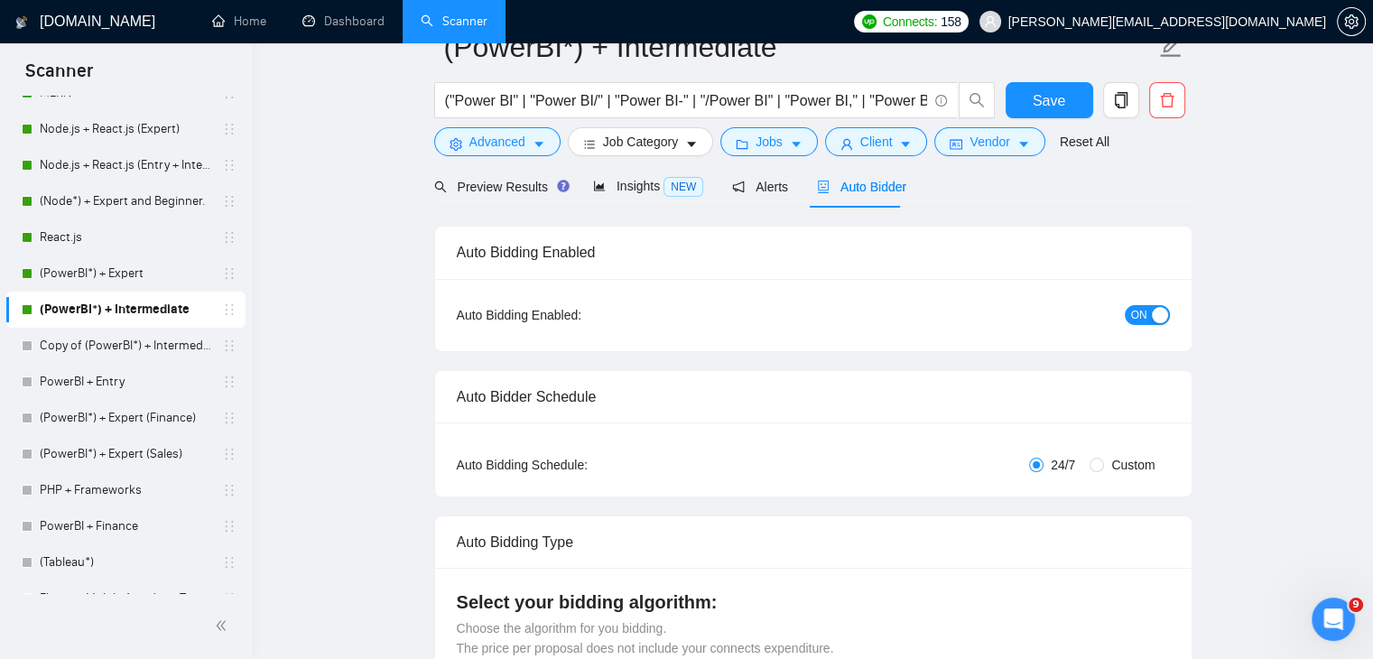
scroll to position [0, 0]
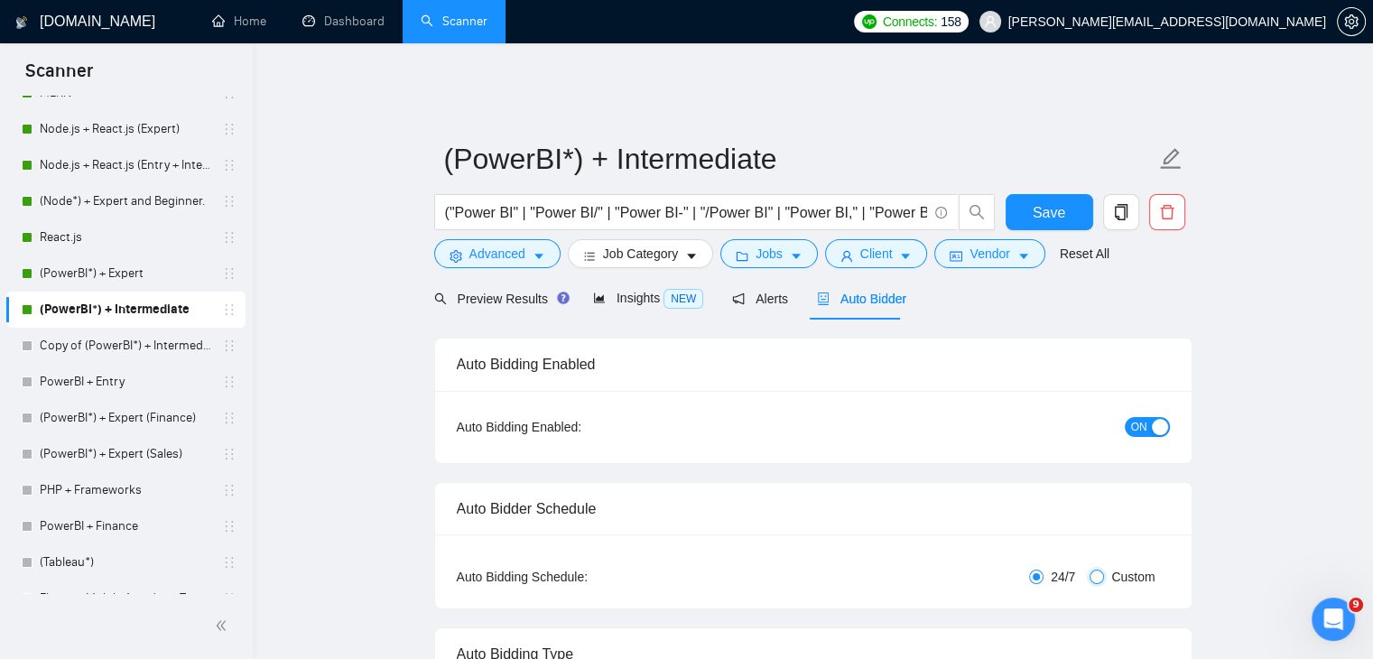
click at [1091, 570] on input "Custom" at bounding box center [1097, 577] width 14 height 14
radio input "true"
radio input "false"
checkbox input "true"
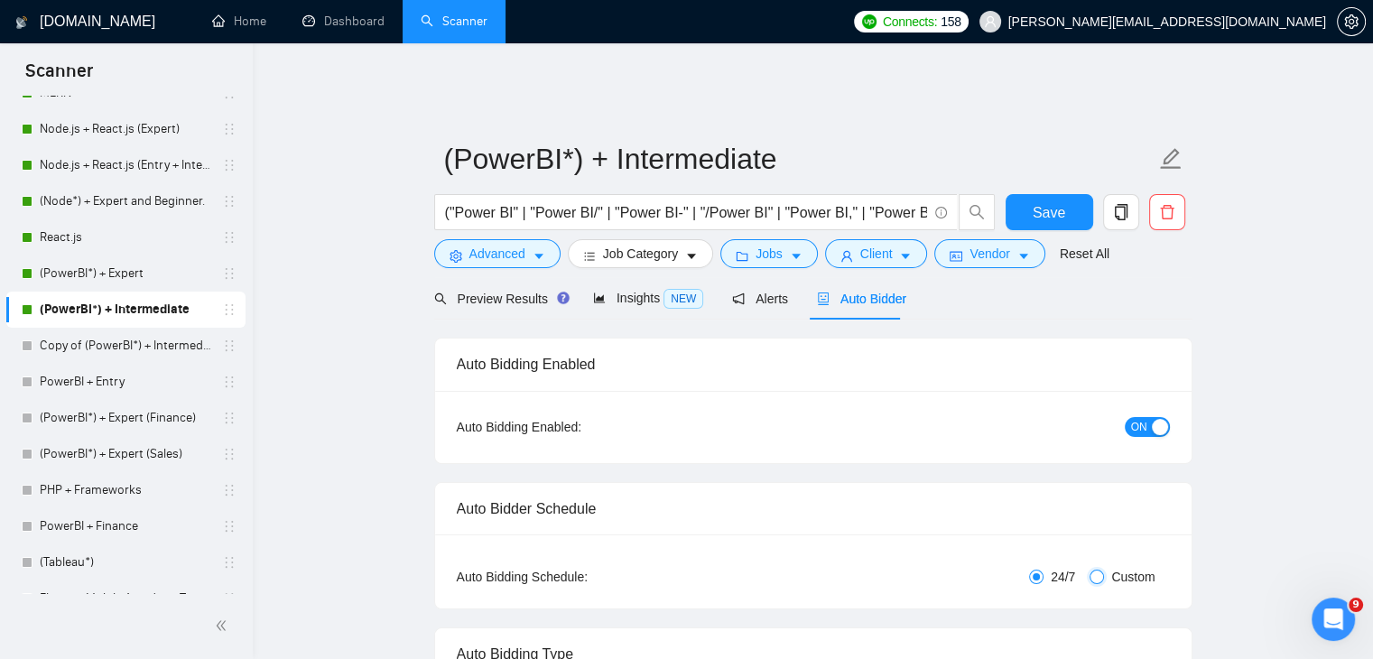
checkbox input "true"
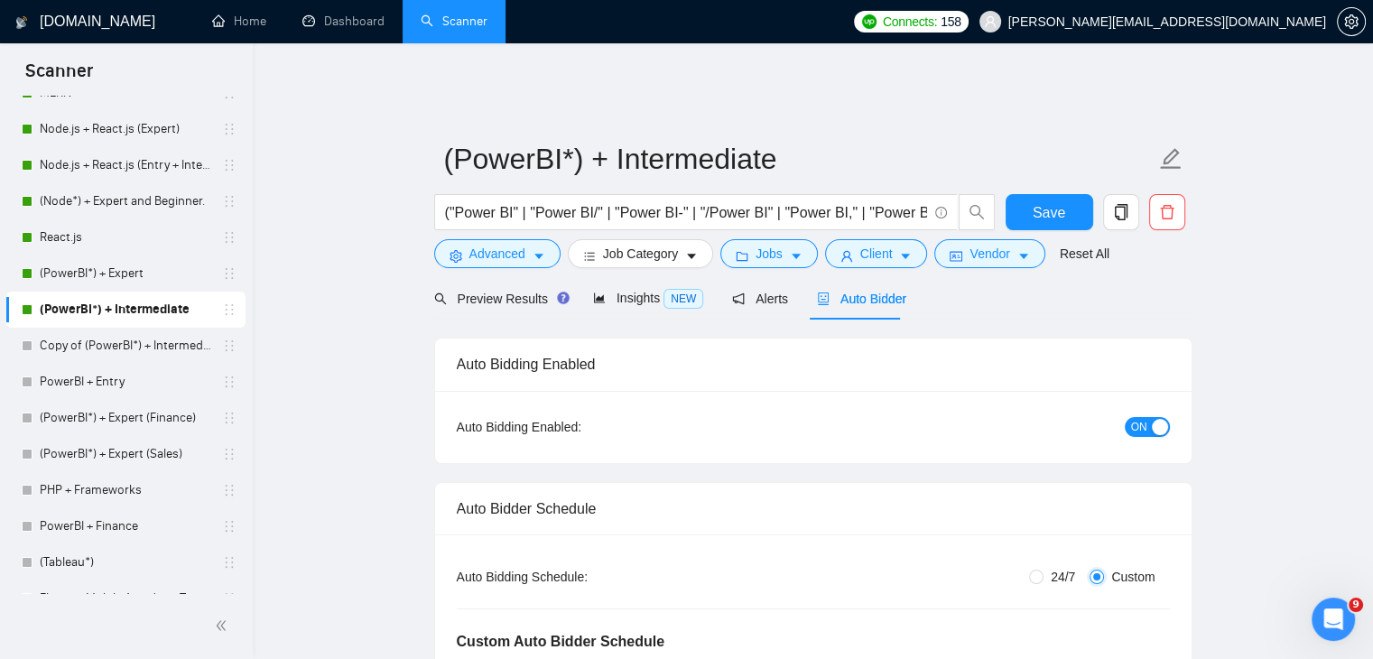
scroll to position [339, 0]
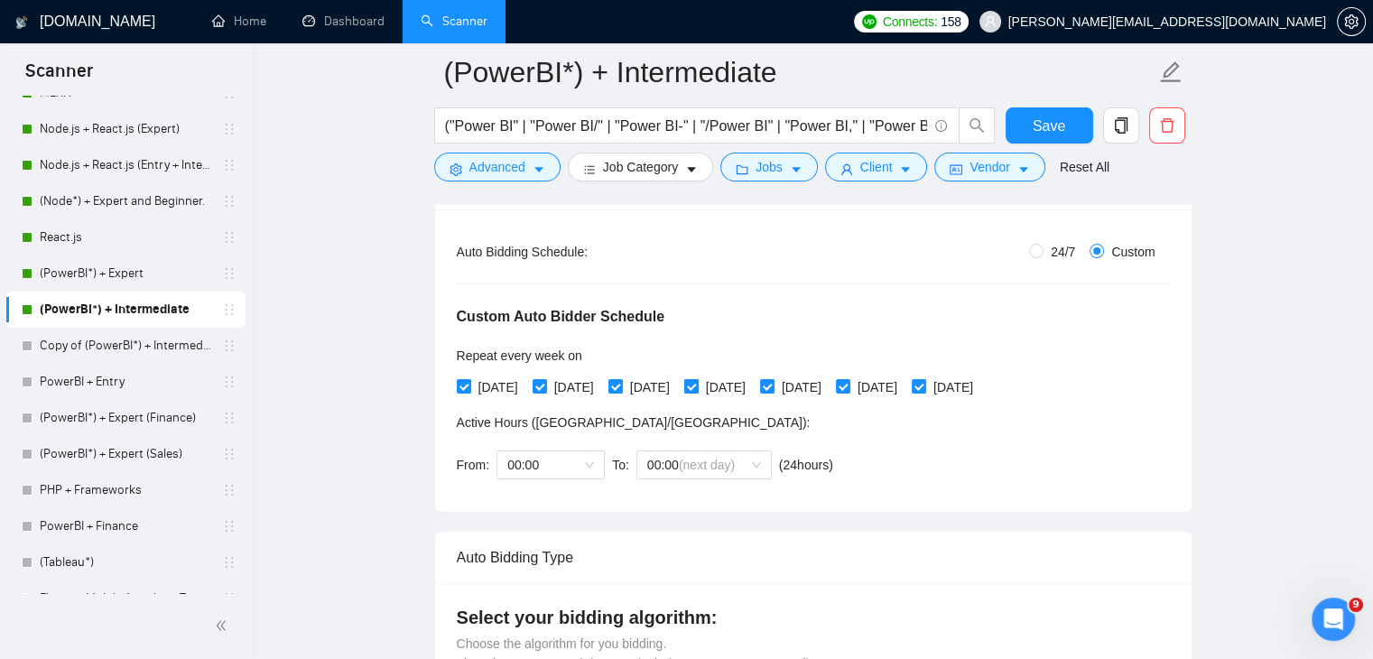
click at [697, 379] on input "[DATE]" at bounding box center [690, 385] width 13 height 13
checkbox input "false"
click at [623, 379] on span at bounding box center [616, 386] width 14 height 14
click at [621, 379] on input "[DATE]" at bounding box center [615, 385] width 13 height 13
checkbox input "false"
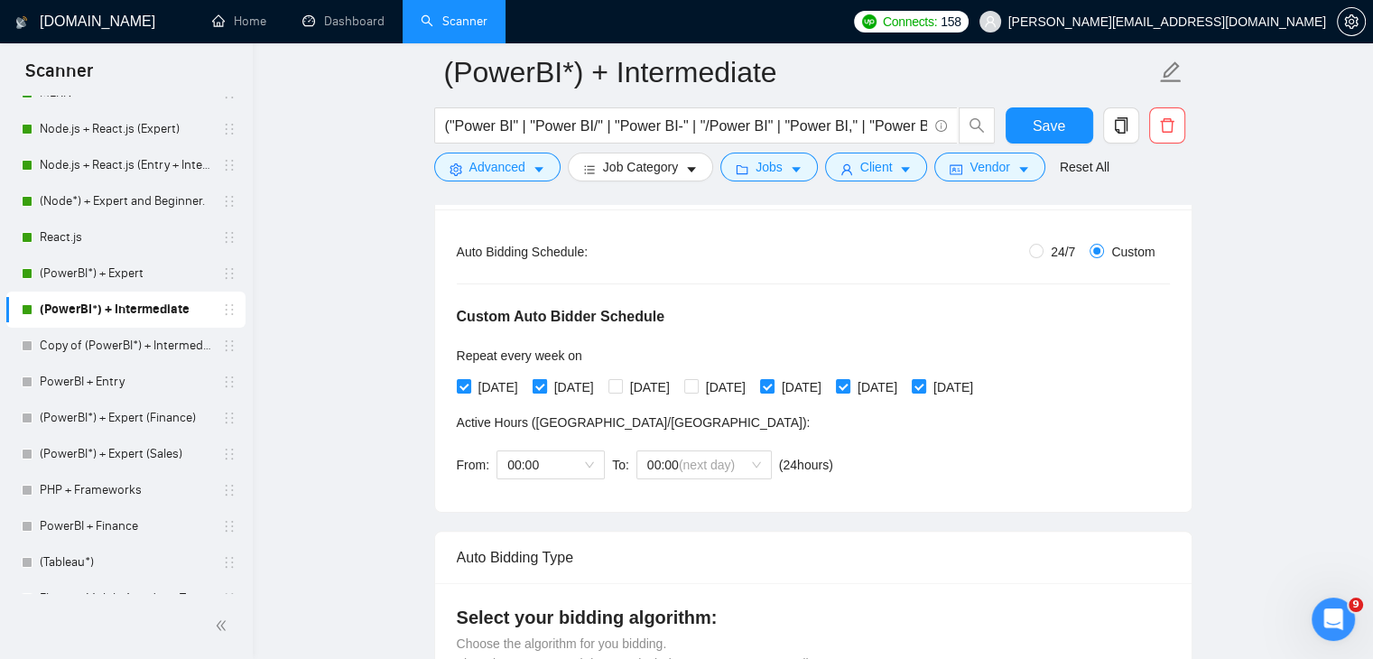
click at [545, 379] on input "[DATE]" at bounding box center [539, 385] width 13 height 13
checkbox input "false"
click at [459, 379] on input "[DATE]" at bounding box center [463, 385] width 13 height 13
checkbox input "false"
click at [699, 379] on span at bounding box center [691, 386] width 14 height 14
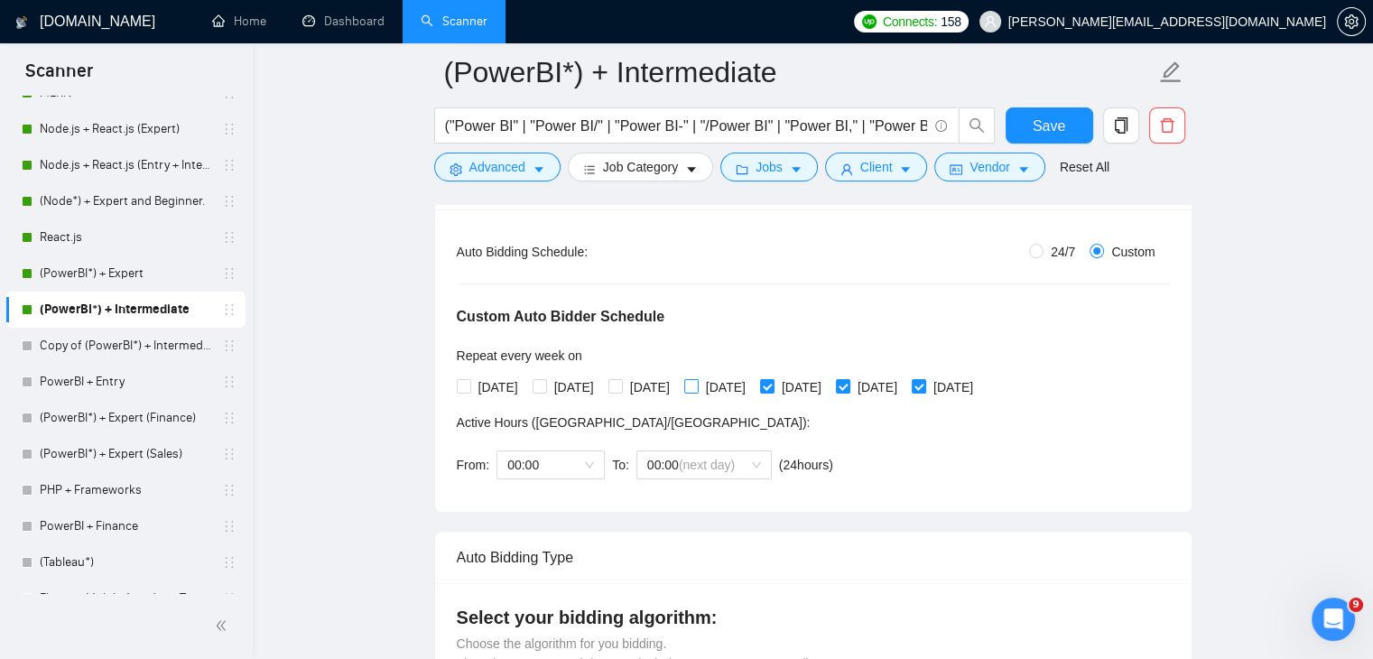
click at [697, 379] on input "[DATE]" at bounding box center [690, 385] width 13 height 13
checkbox input "true"
click at [1056, 120] on span "Save" at bounding box center [1049, 126] width 33 height 23
click at [151, 346] on link "Copy of (PowerBI*) + Intermediate" at bounding box center [126, 346] width 172 height 36
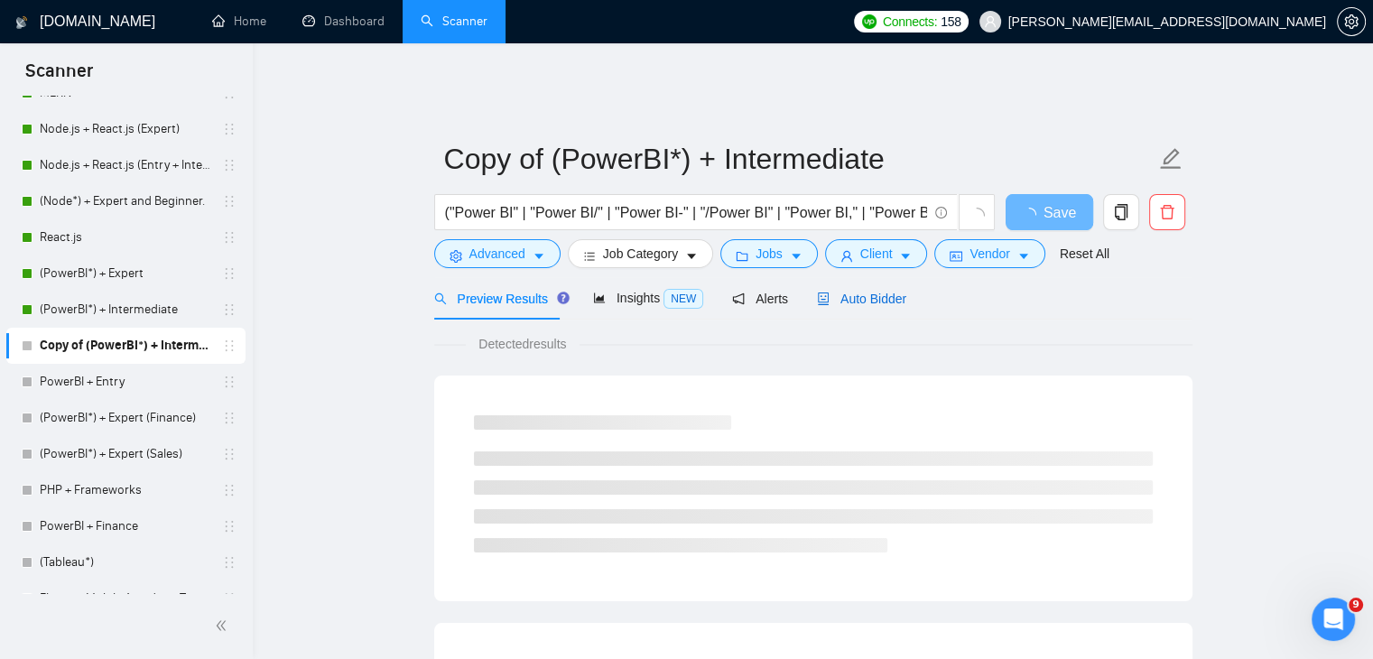
click at [874, 292] on span "Auto Bidder" at bounding box center [861, 299] width 89 height 14
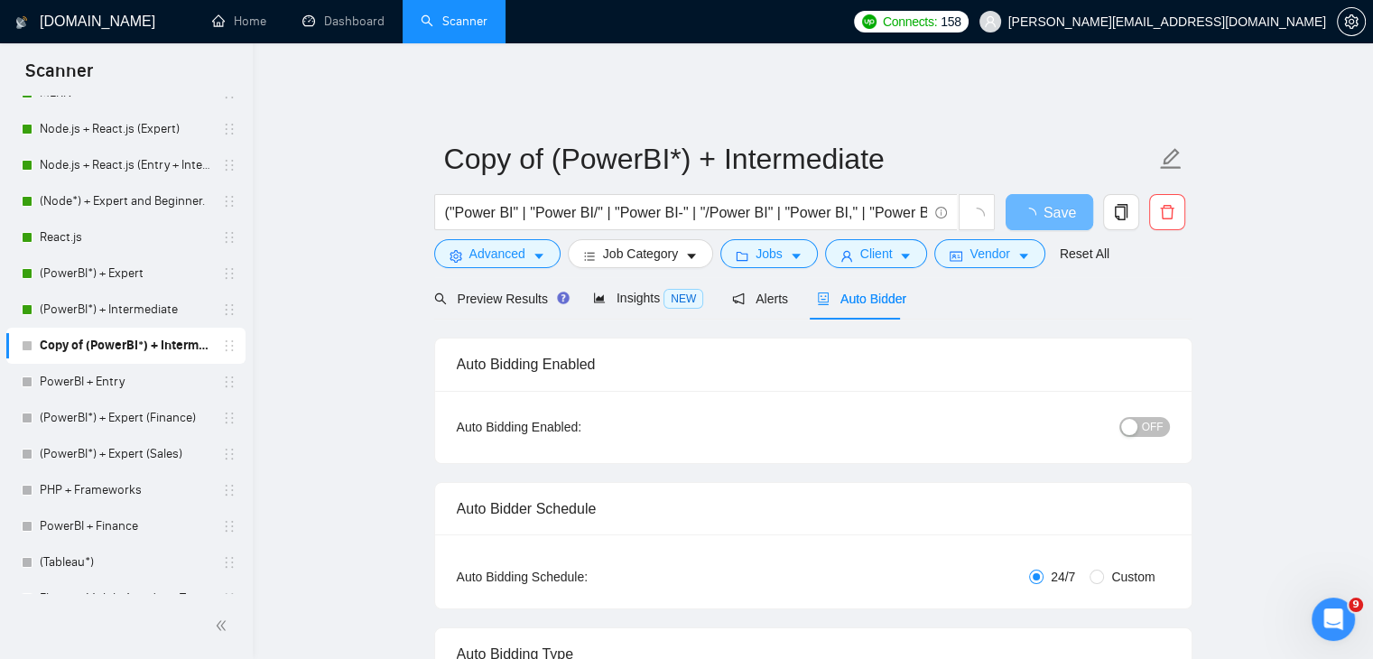
radio input "false"
radio input "true"
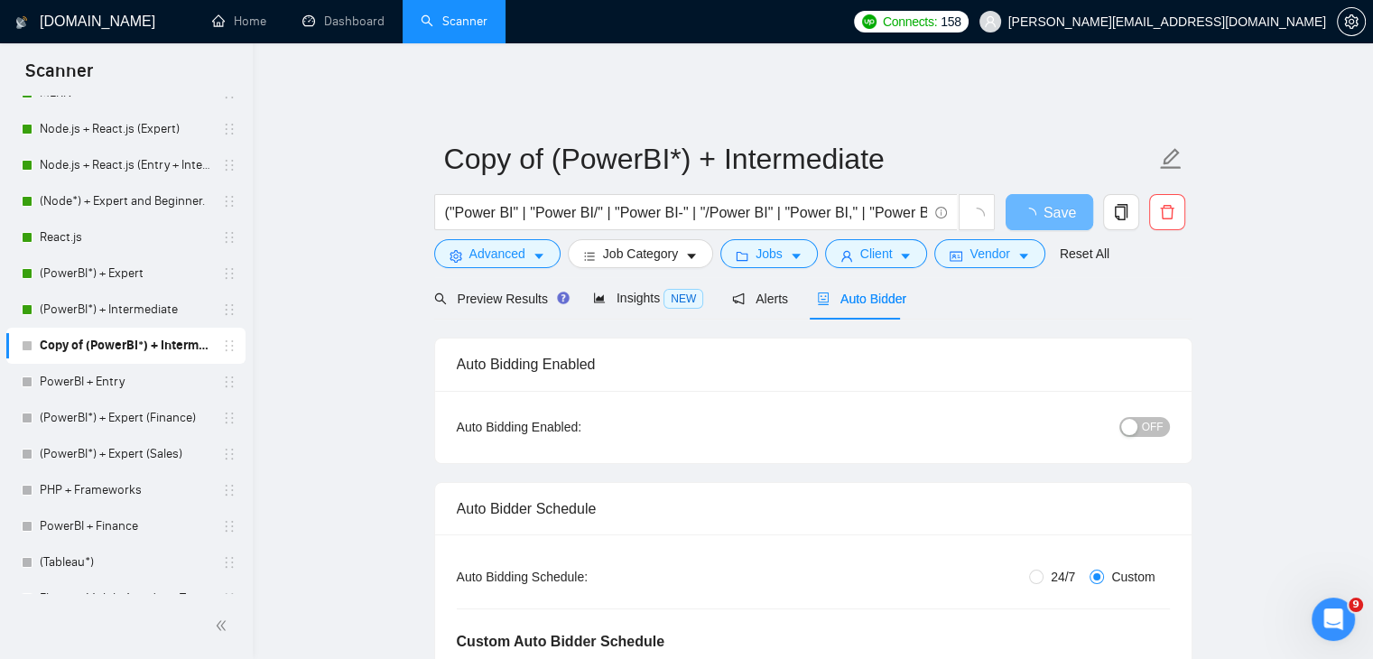
click at [1140, 419] on button "OFF" at bounding box center [1145, 427] width 51 height 20
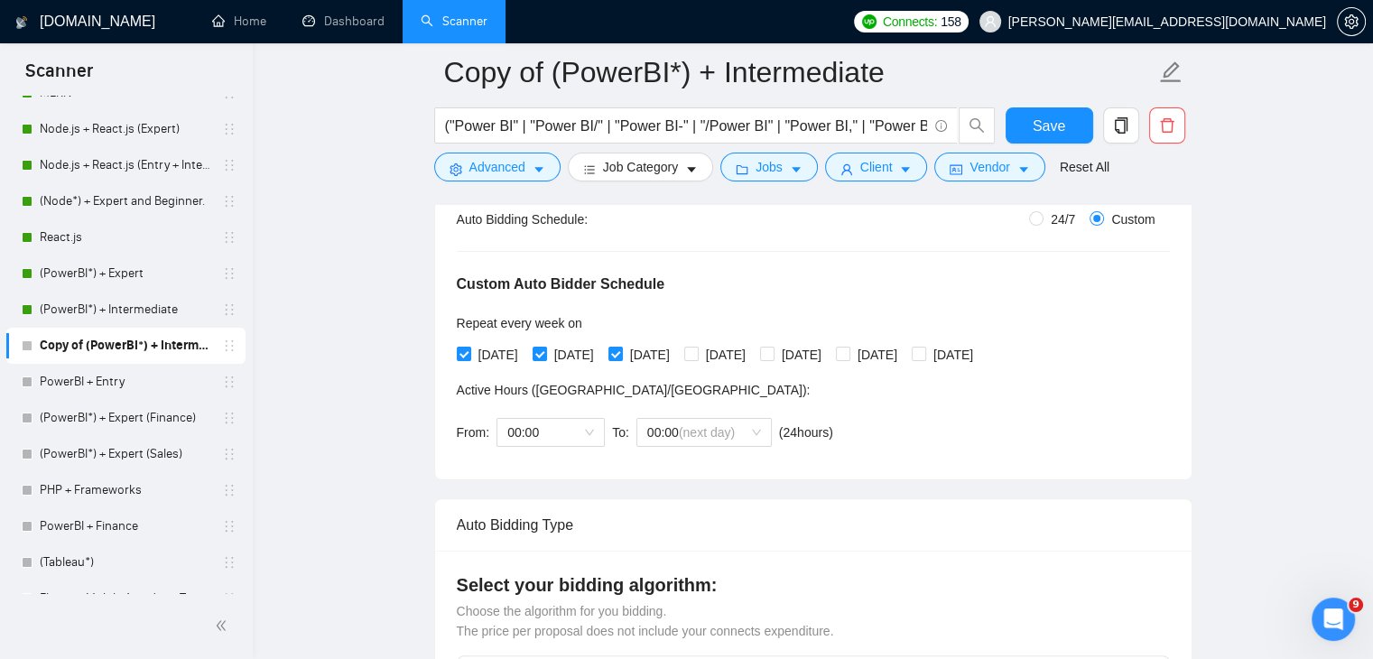
scroll to position [372, 0]
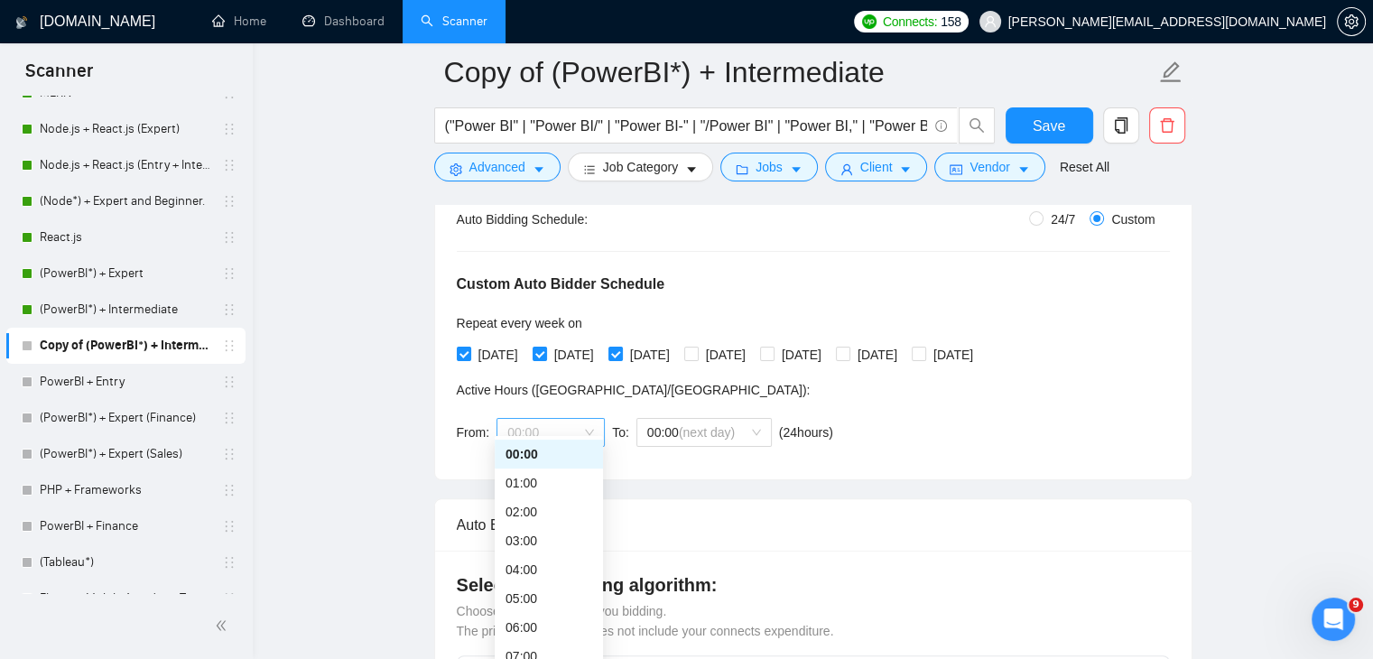
click at [583, 423] on span "00:00" at bounding box center [550, 432] width 87 height 27
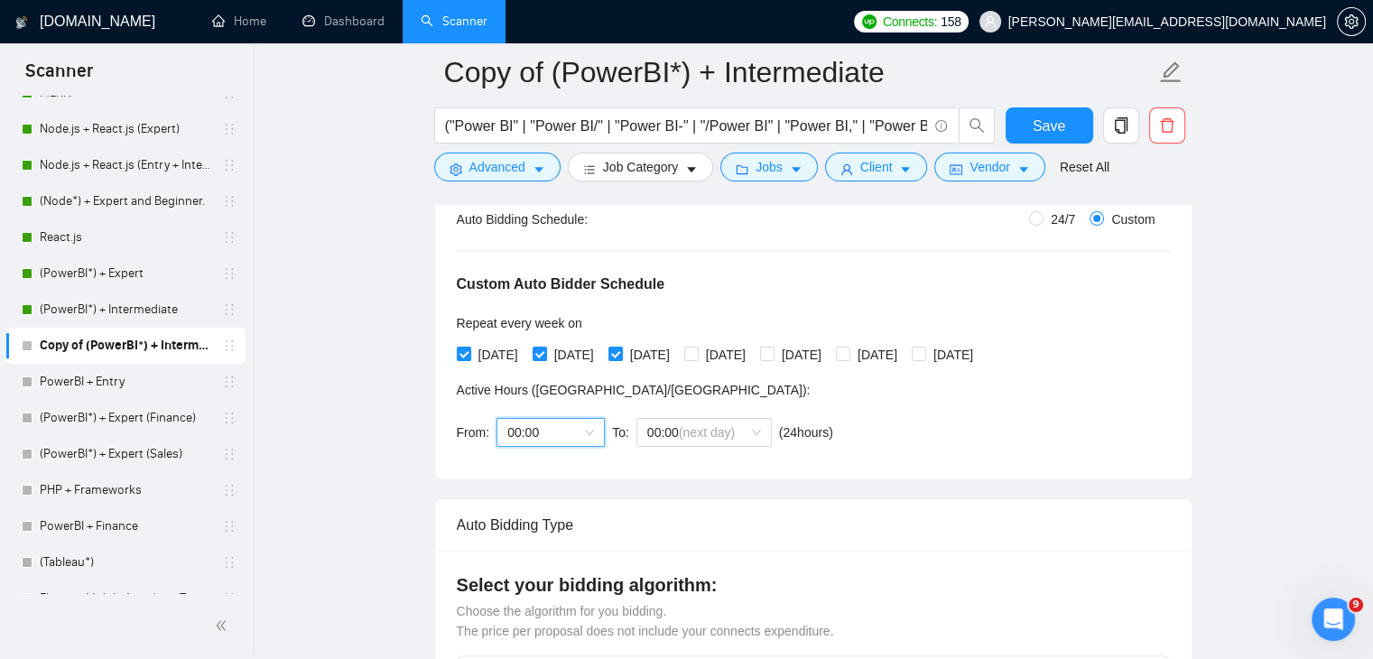
click at [583, 423] on span "00:00" at bounding box center [550, 432] width 87 height 27
click at [724, 425] on span "(next day)" at bounding box center [707, 432] width 56 height 14
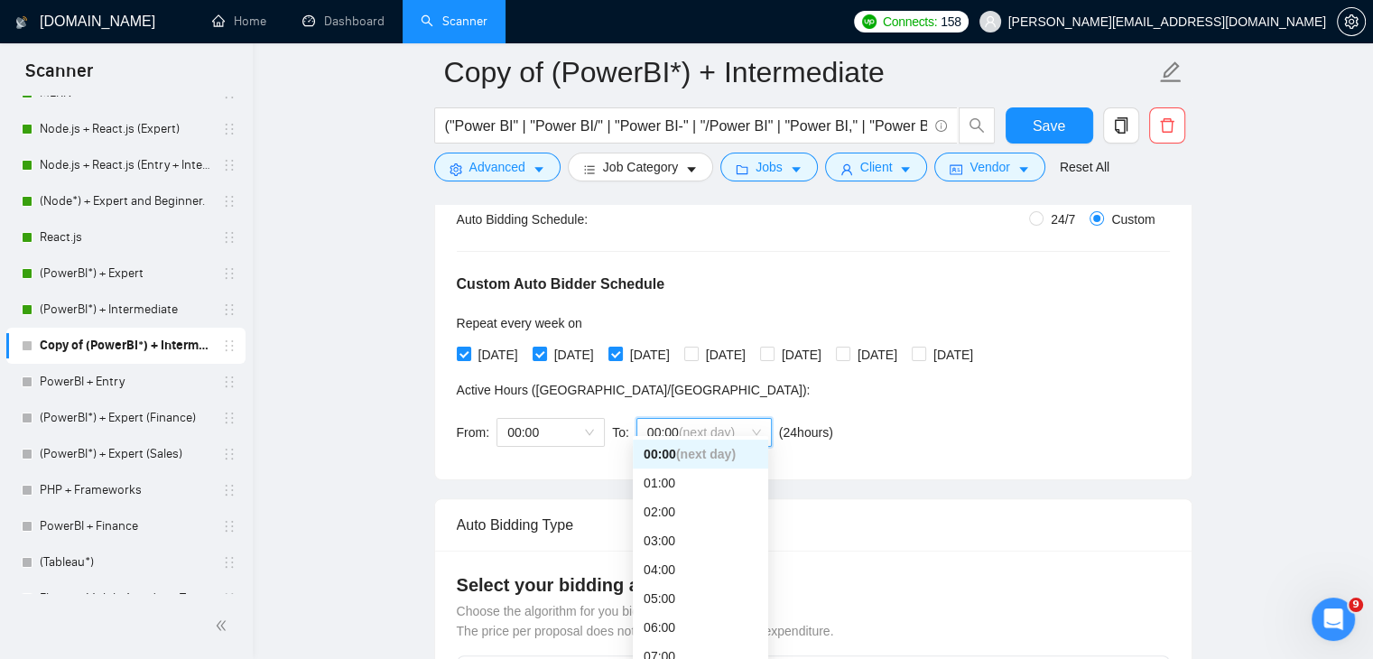
click at [724, 425] on span "(next day)" at bounding box center [707, 432] width 56 height 14
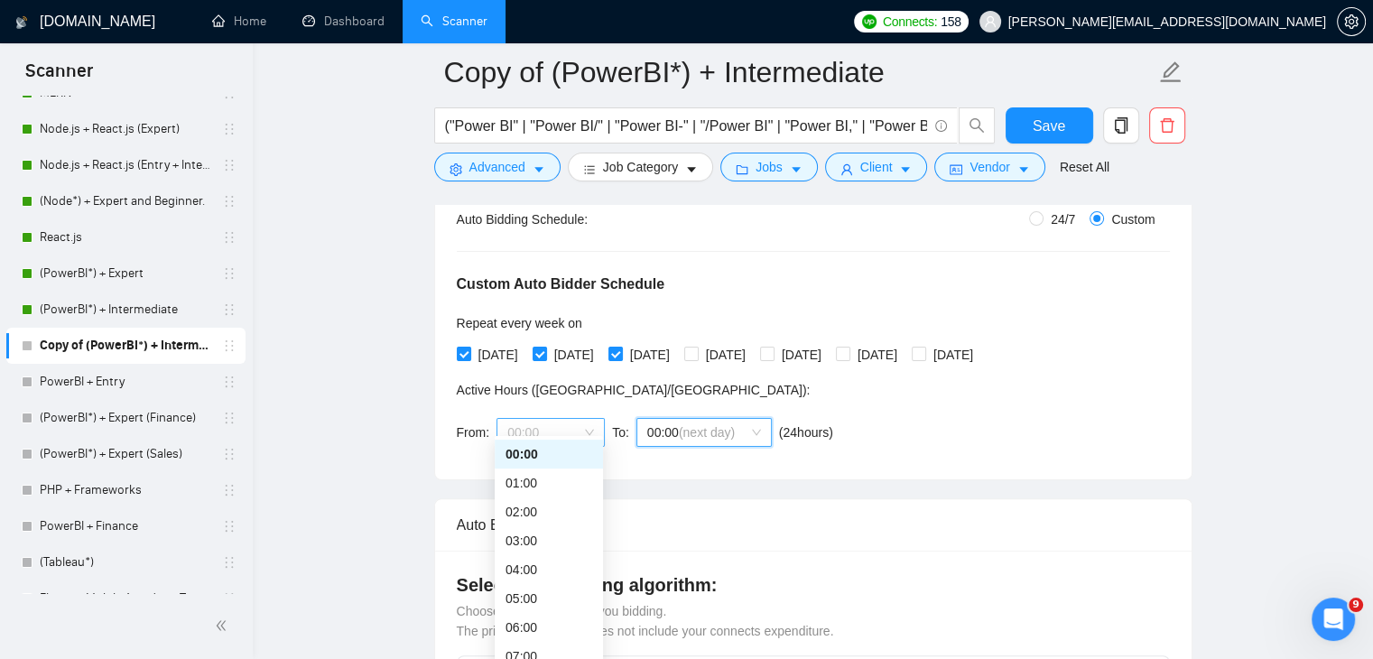
click at [572, 419] on span "00:00" at bounding box center [550, 432] width 87 height 27
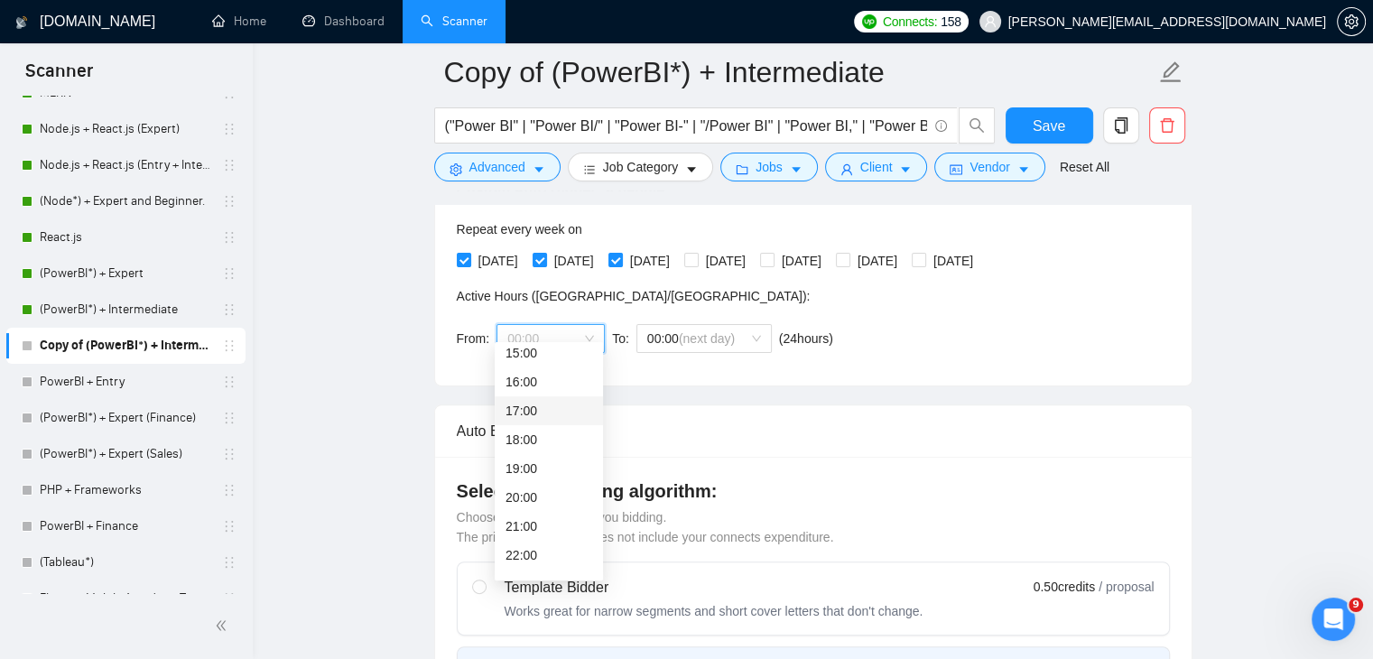
scroll to position [462, 0]
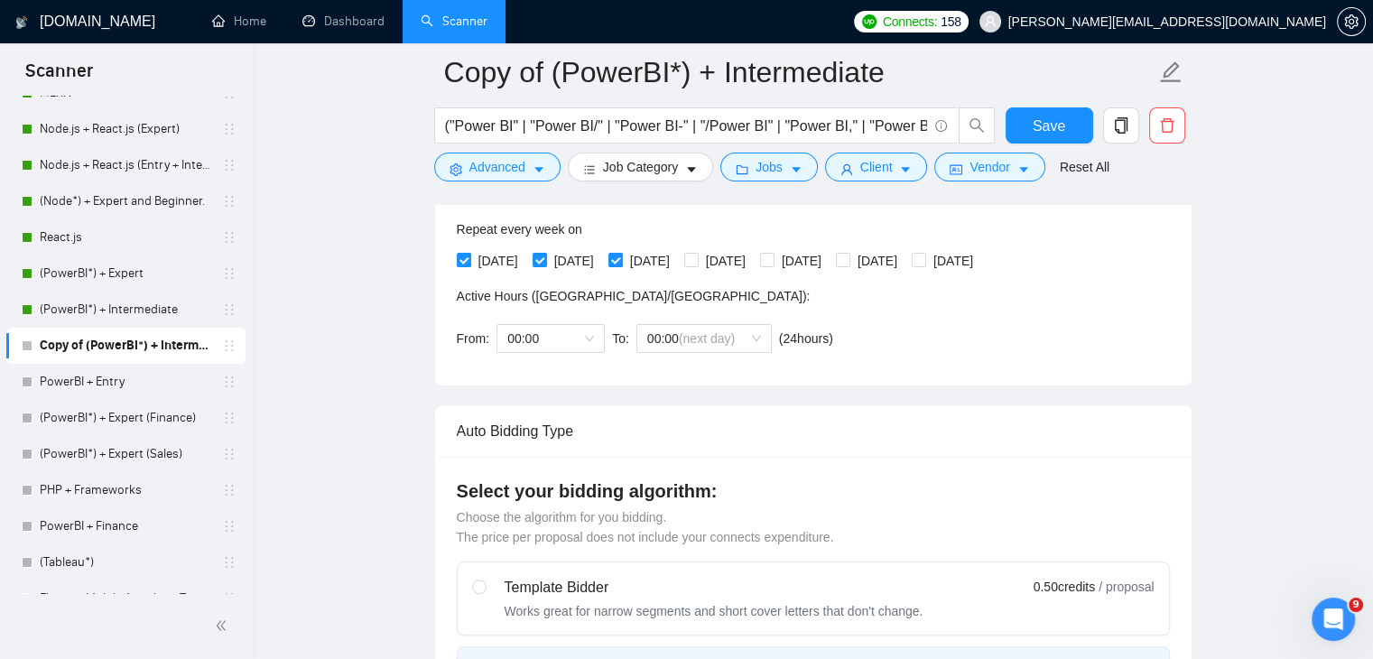
click at [760, 345] on div "From: 00:00 To: 00:00 (next day) ( 24 hours) [GEOGRAPHIC_DATA]/[GEOGRAPHIC_DATA]" at bounding box center [649, 338] width 384 height 51
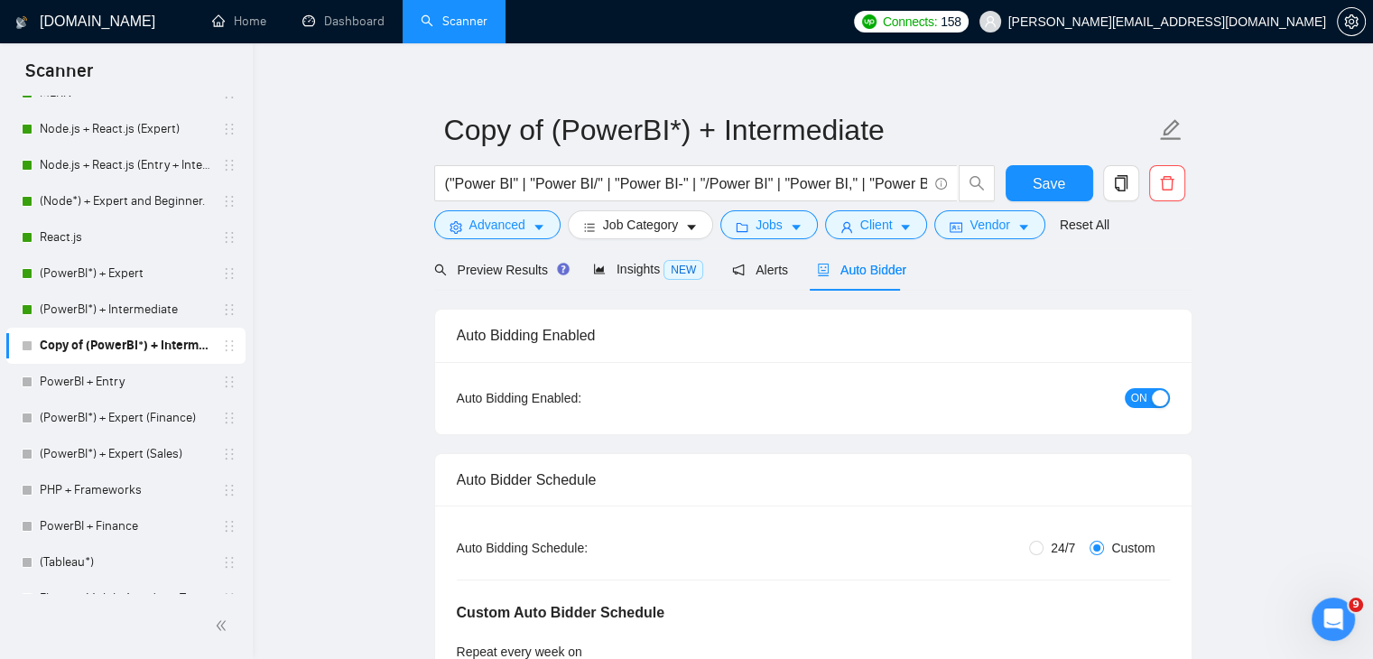
scroll to position [0, 0]
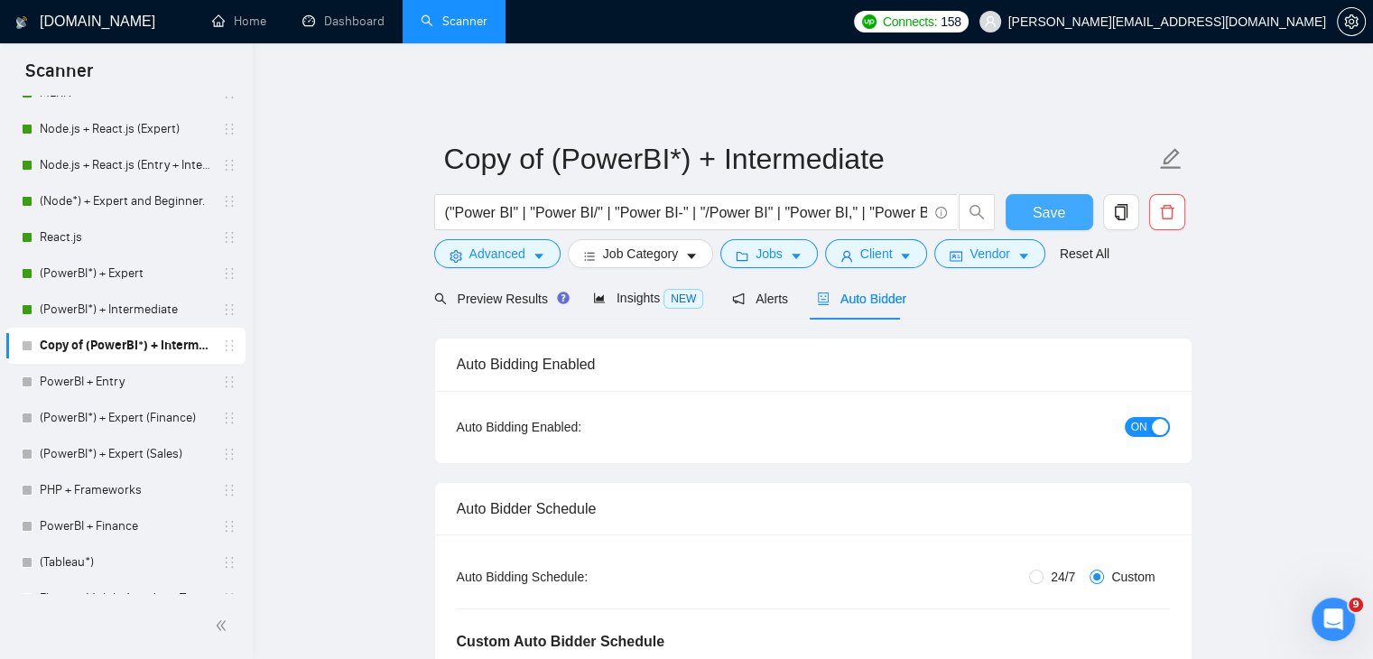
click at [1052, 210] on span "Save" at bounding box center [1049, 212] width 33 height 23
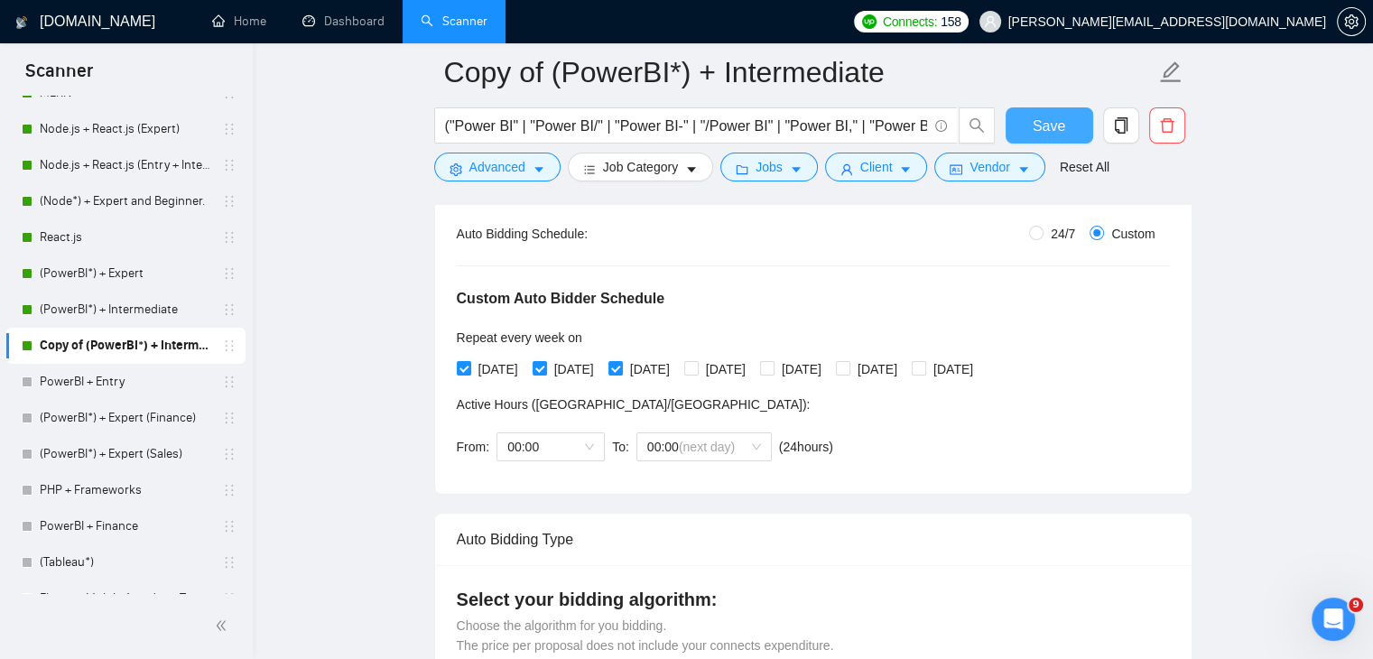
scroll to position [10951, 0]
click at [125, 298] on link "(PowerBI*) + Intermediate" at bounding box center [126, 310] width 172 height 36
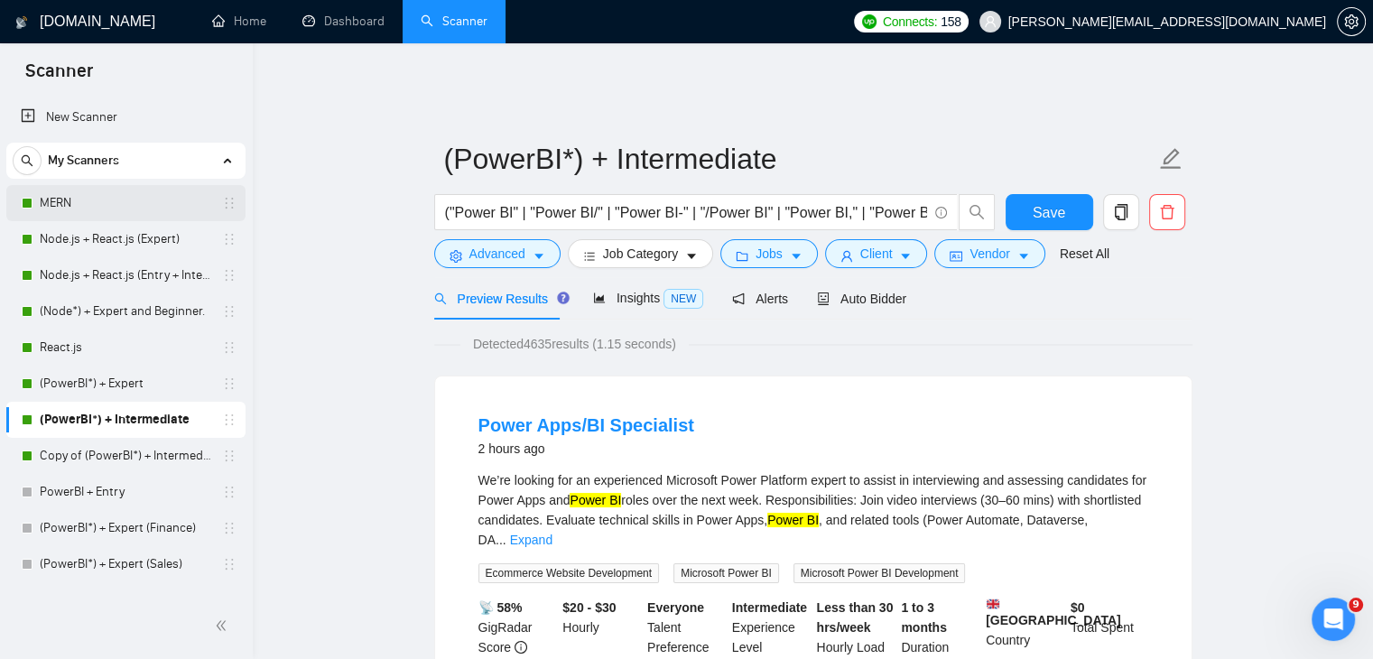
click at [107, 205] on link "MERN" at bounding box center [126, 203] width 172 height 36
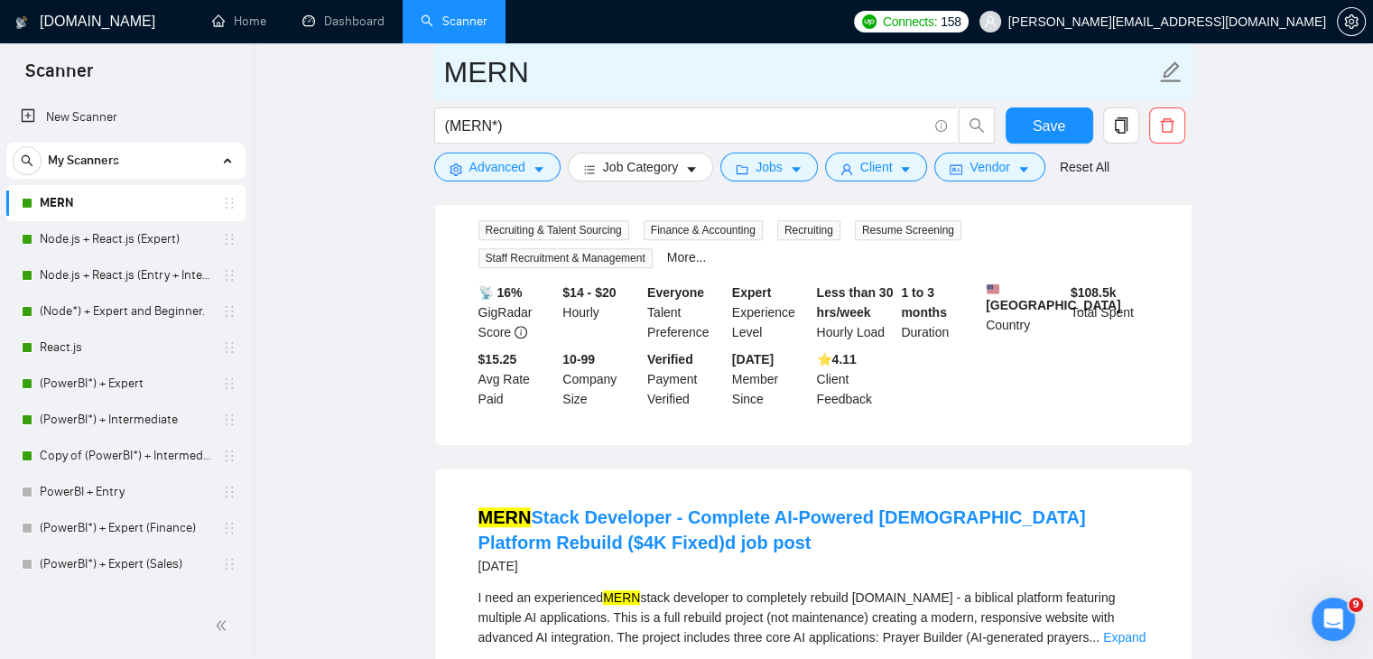
scroll to position [10951, 0]
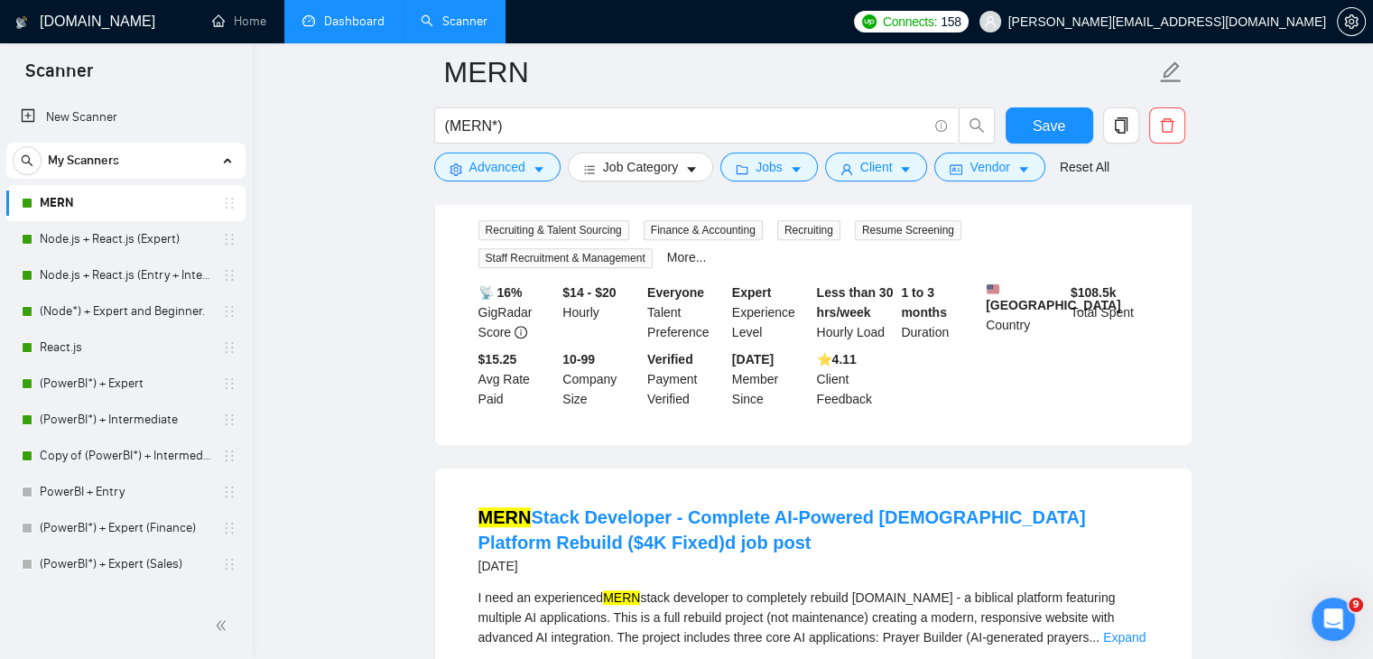
click at [342, 27] on link "Dashboard" at bounding box center [343, 21] width 82 height 15
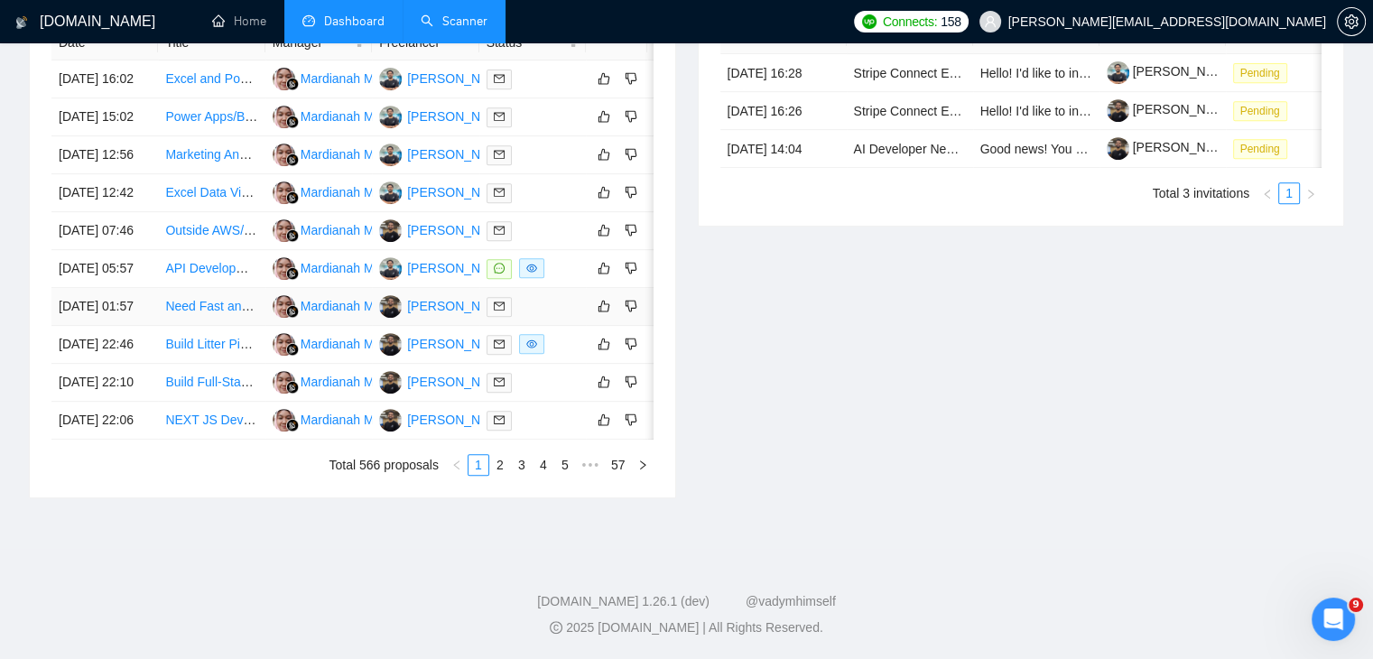
scroll to position [906, 0]
click at [501, 475] on link "2" at bounding box center [500, 465] width 20 height 20
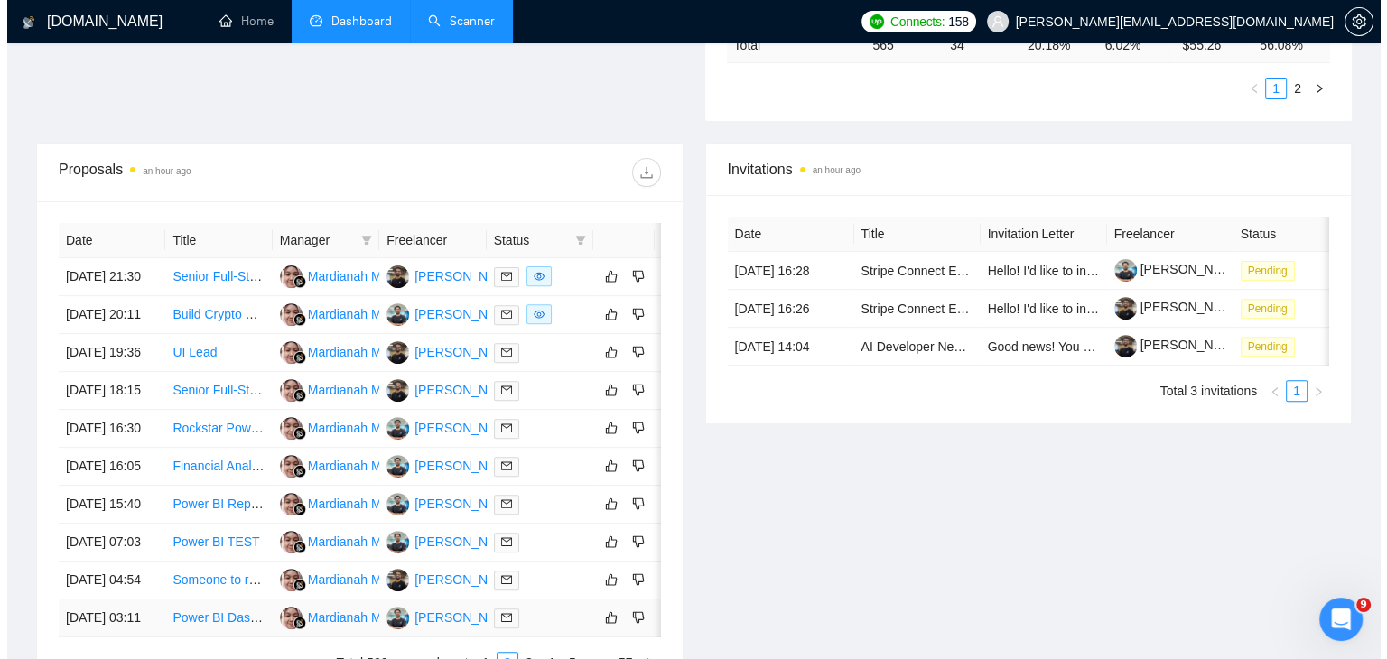
scroll to position [565, 0]
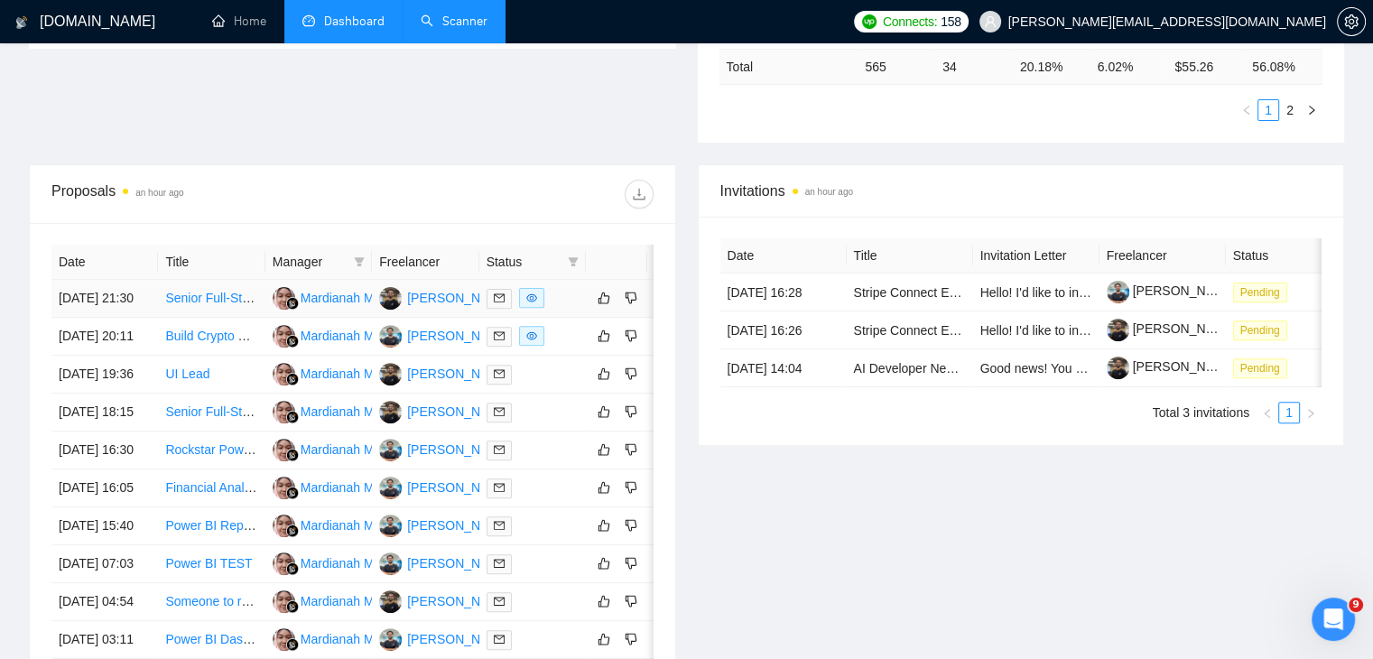
click at [205, 294] on link "Senior Full-Stack Developer for Multi-Tenant E-Commerce Platform (Next.js + Nod…" at bounding box center [449, 298] width 568 height 14
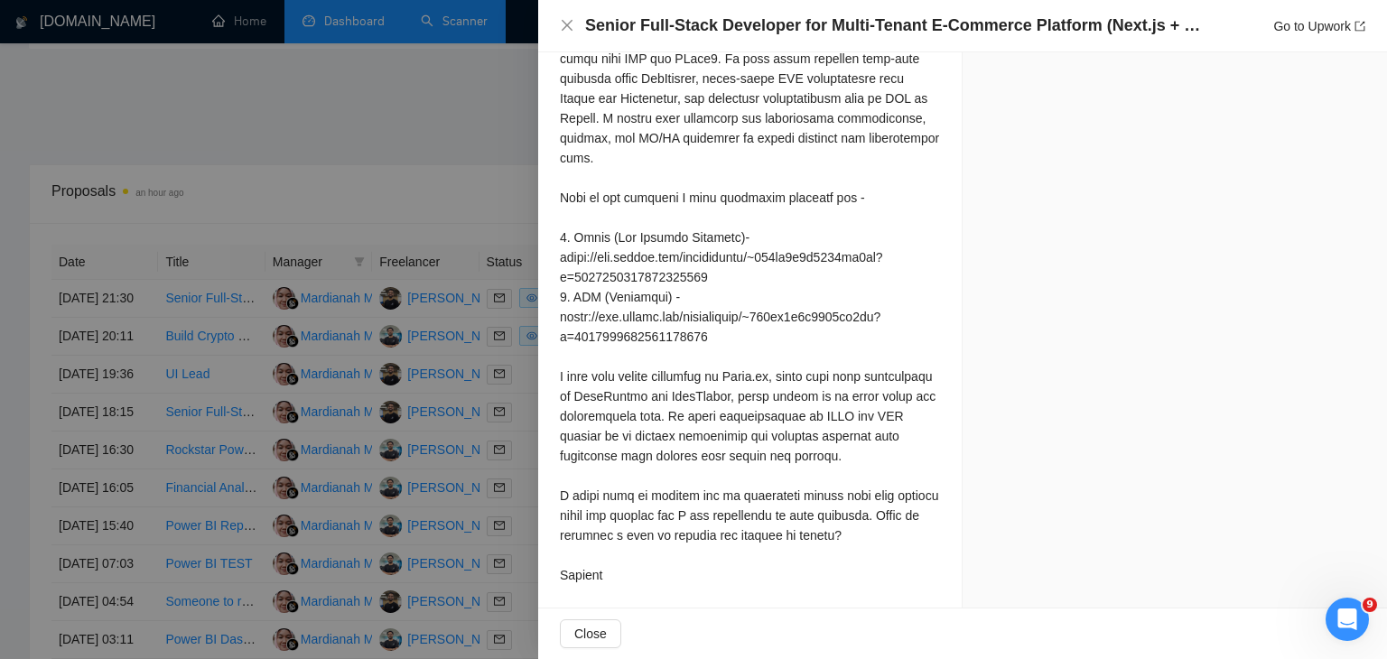
scroll to position [1560, 0]
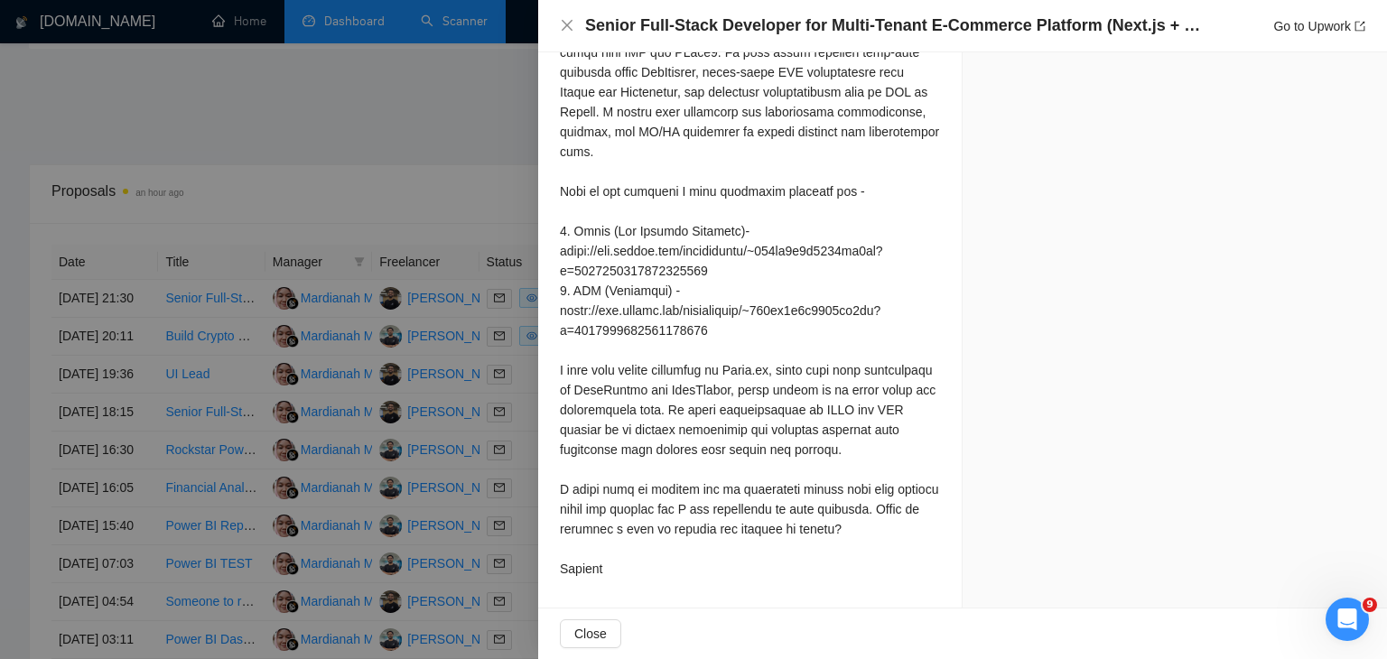
click at [233, 466] on div at bounding box center [693, 329] width 1387 height 659
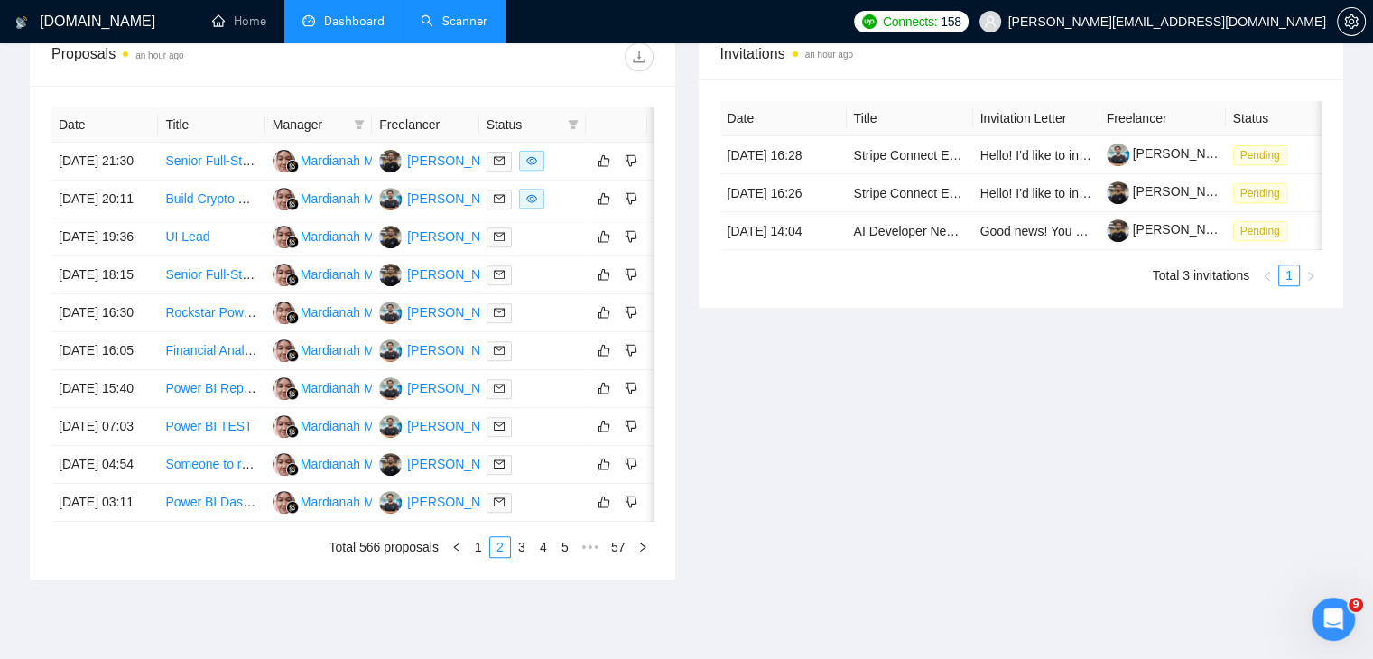
scroll to position [953, 0]
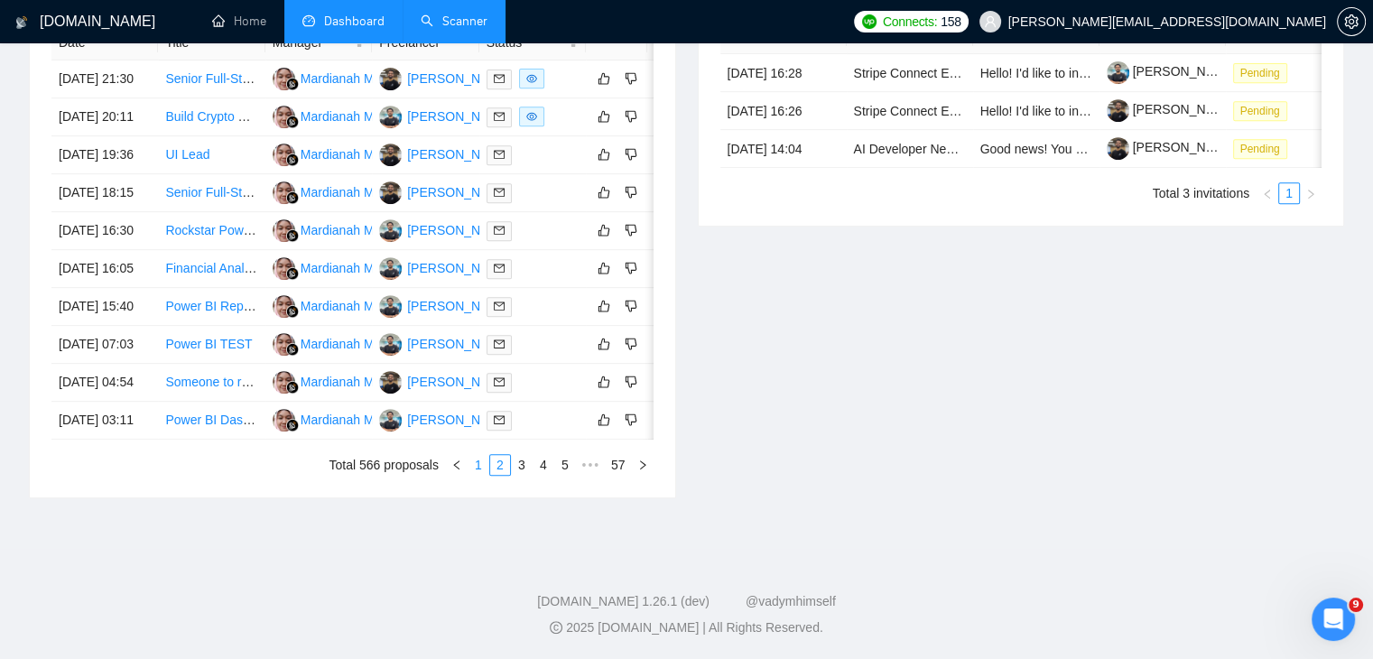
click at [481, 459] on link "1" at bounding box center [479, 465] width 20 height 20
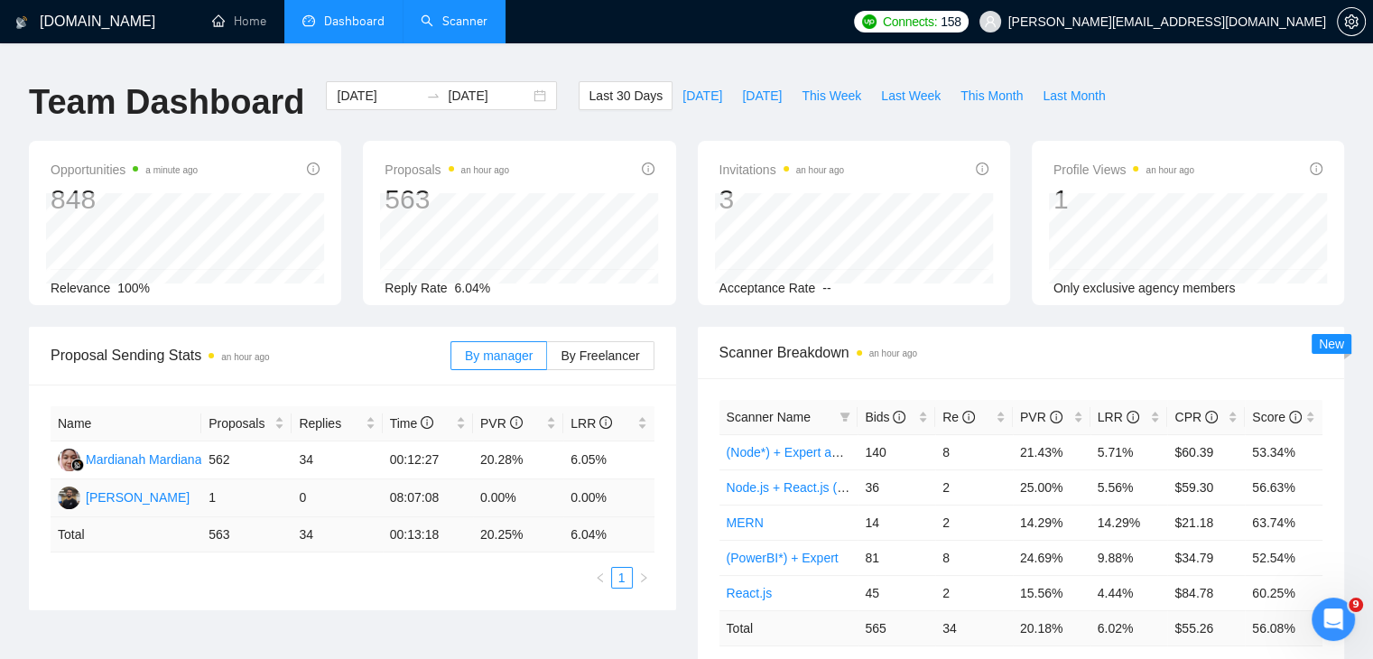
scroll to position [0, 0]
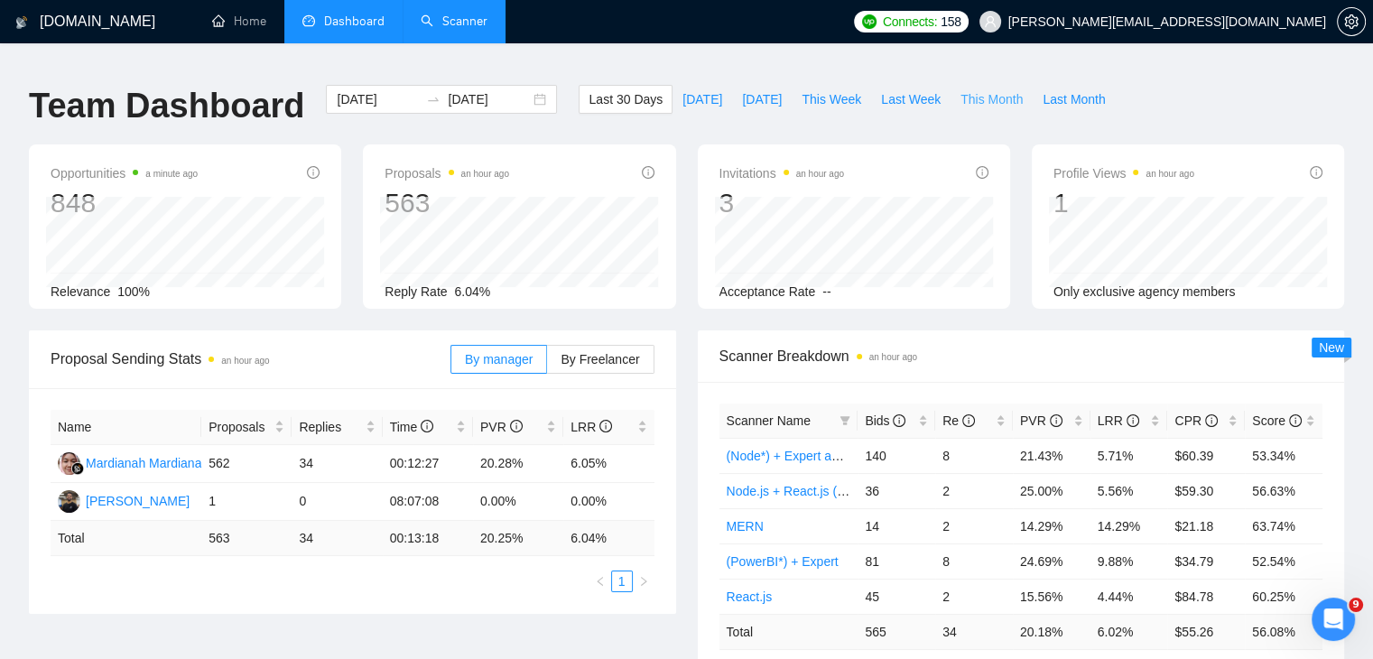
click at [967, 85] on button "This Month" at bounding box center [992, 99] width 82 height 29
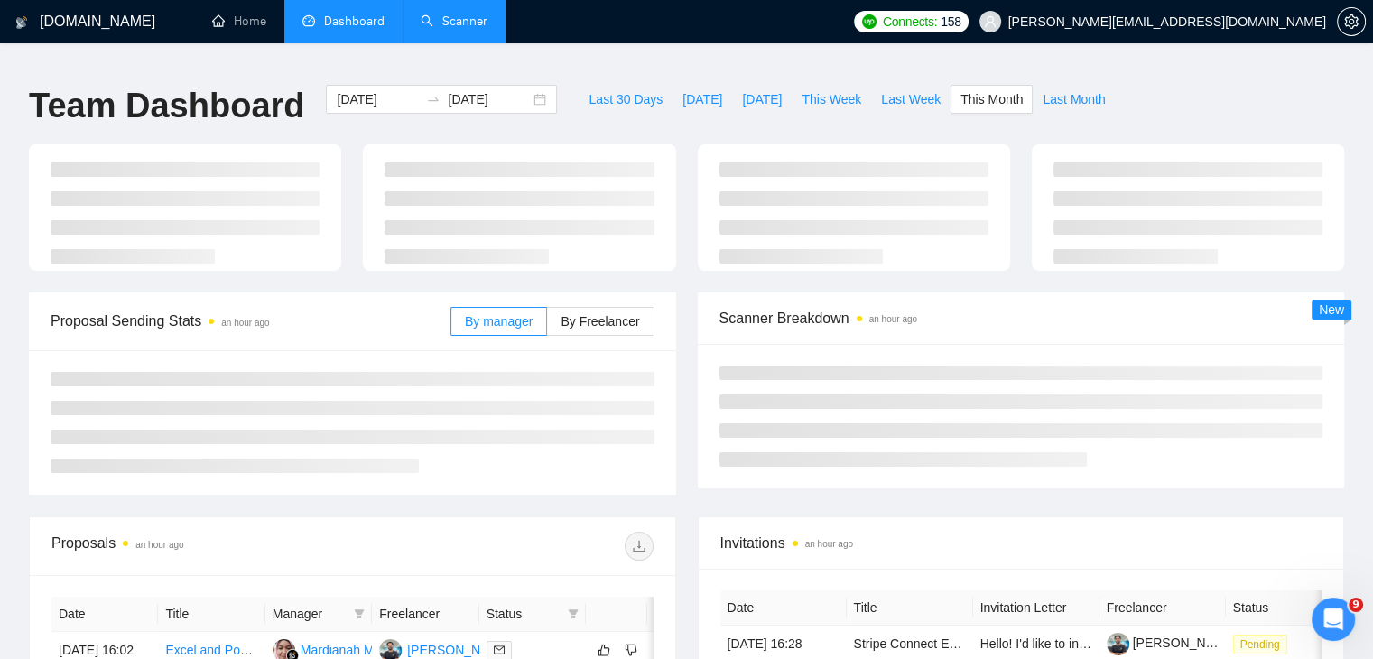
type input "[DATE]"
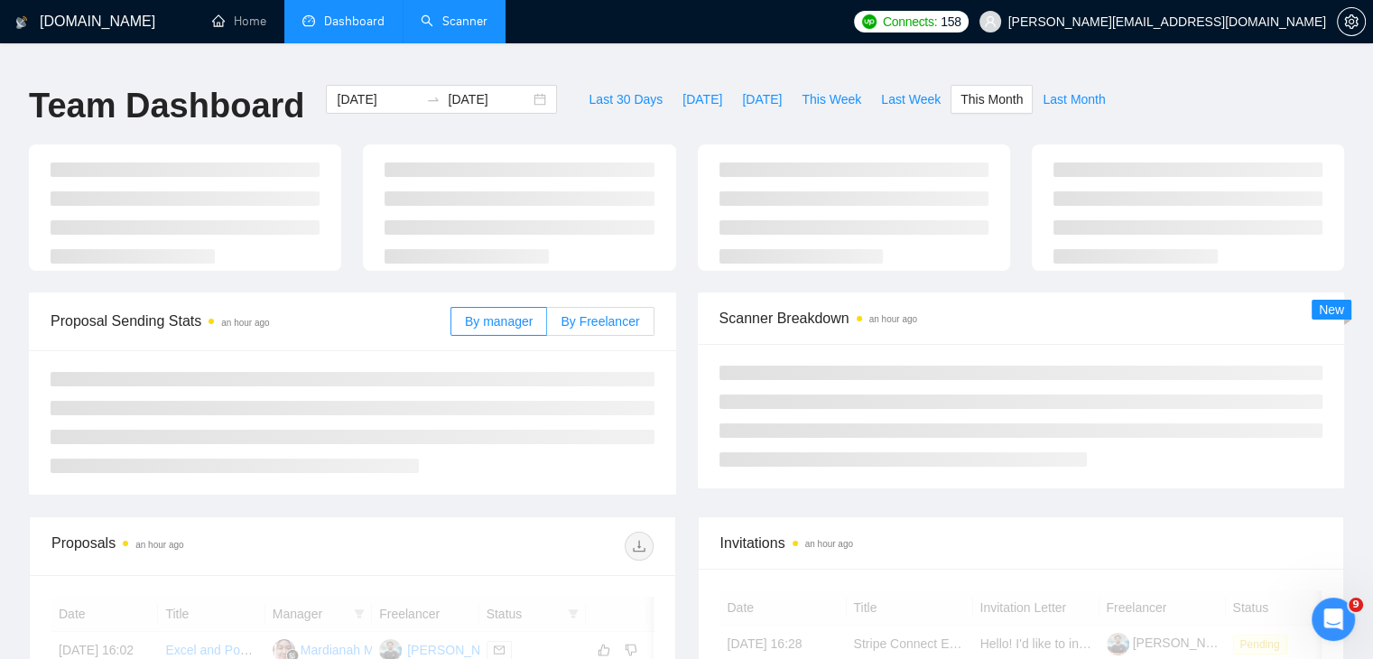
click at [585, 314] on span "By Freelancer" at bounding box center [600, 321] width 79 height 14
click at [547, 326] on input "By Freelancer" at bounding box center [547, 326] width 0 height 0
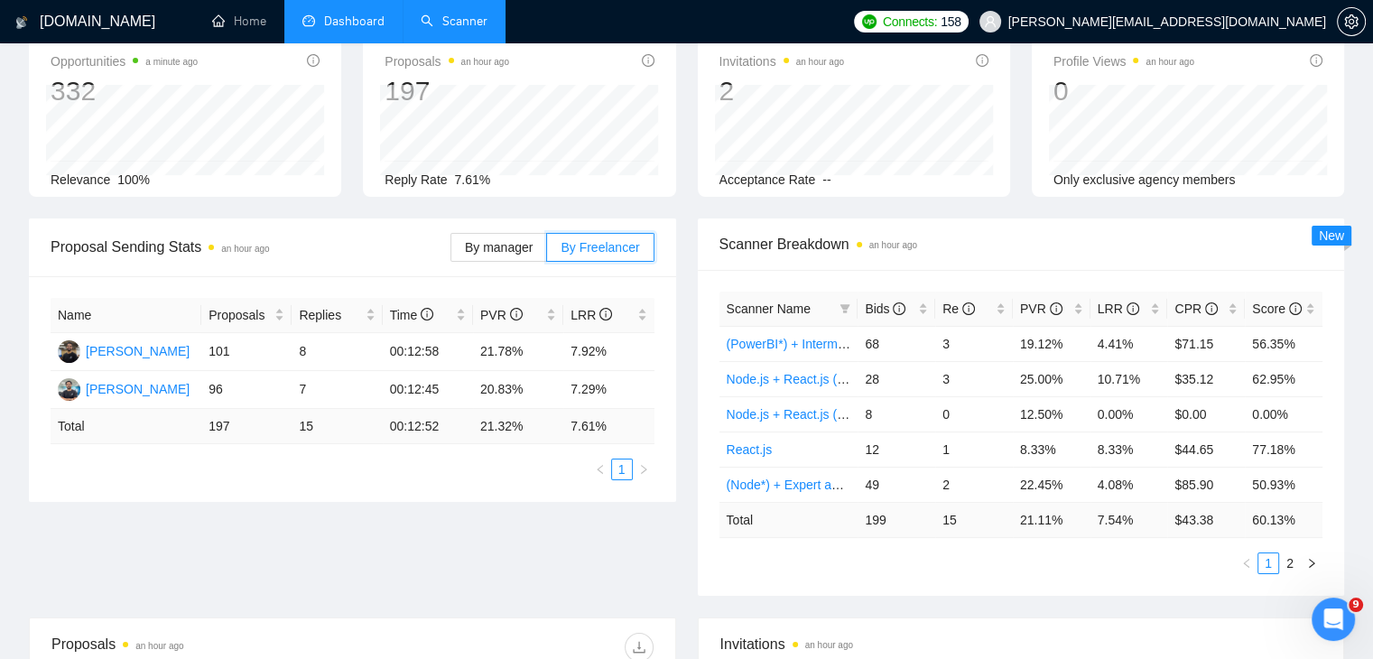
scroll to position [107, 0]
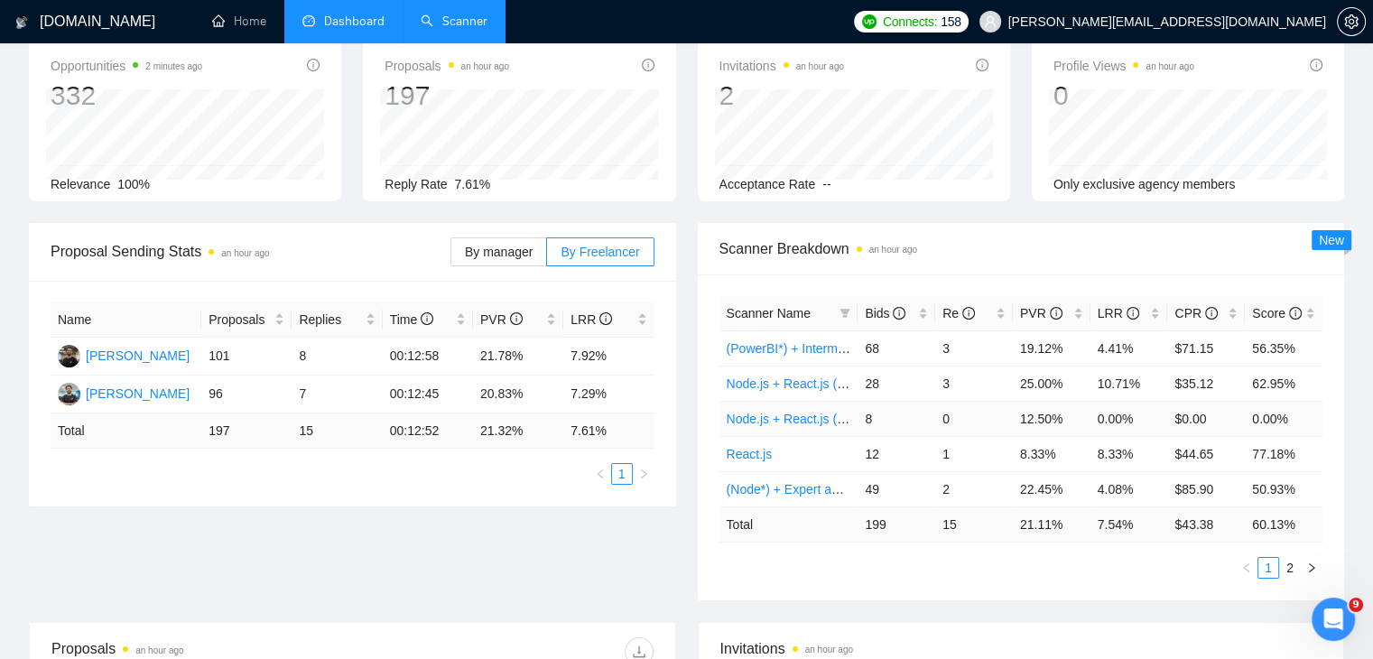
click at [1122, 401] on td "0.00%" at bounding box center [1130, 418] width 78 height 35
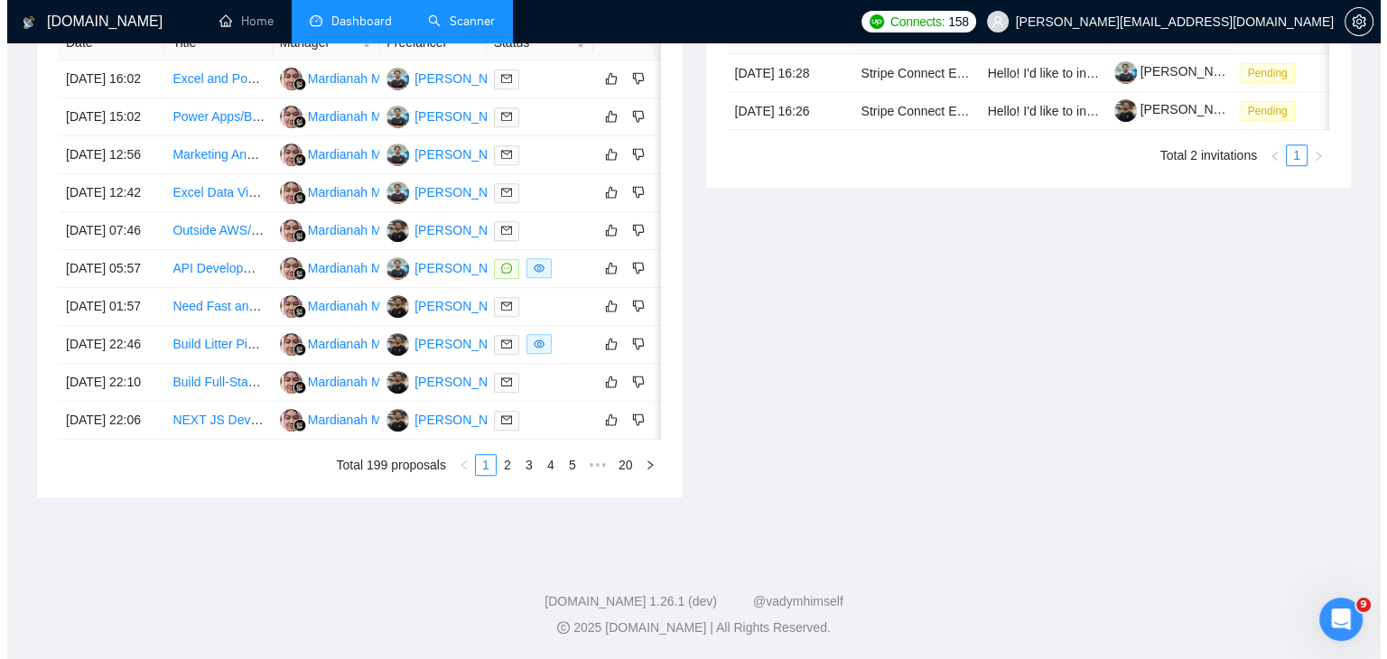
scroll to position [953, 0]
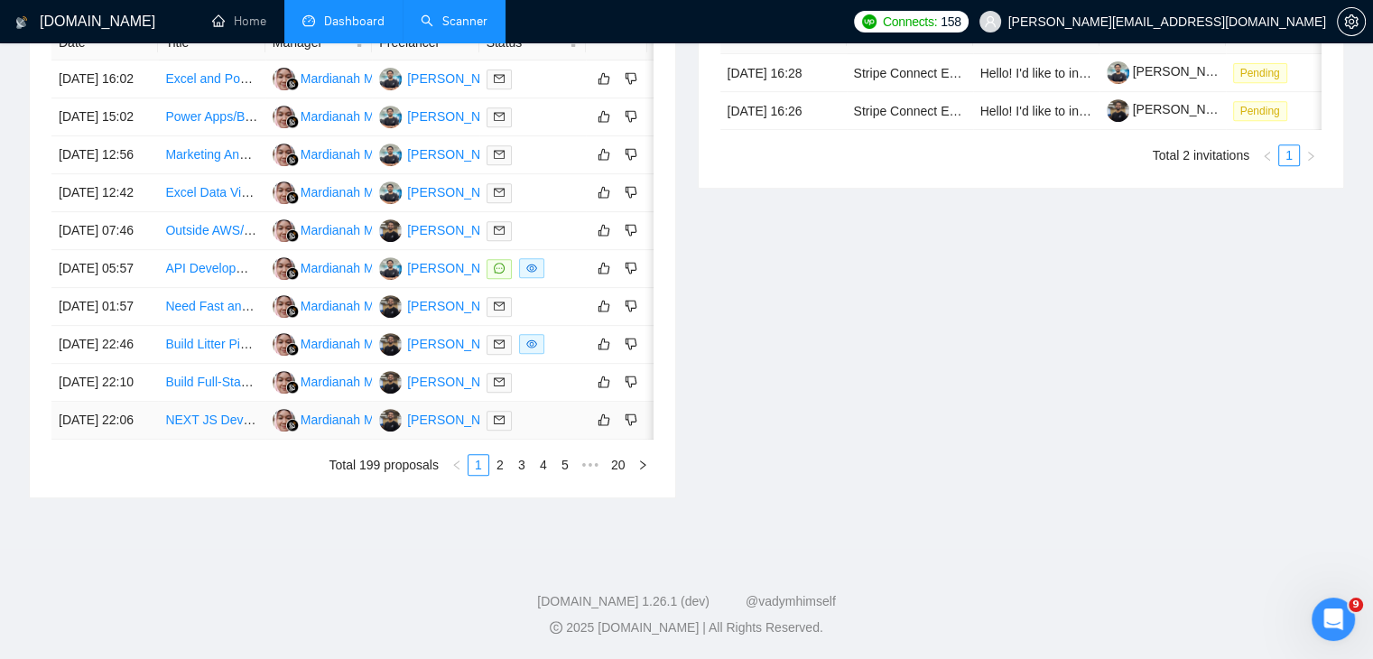
click at [244, 413] on link "NEXT JS Developers Wanted" at bounding box center [248, 420] width 166 height 14
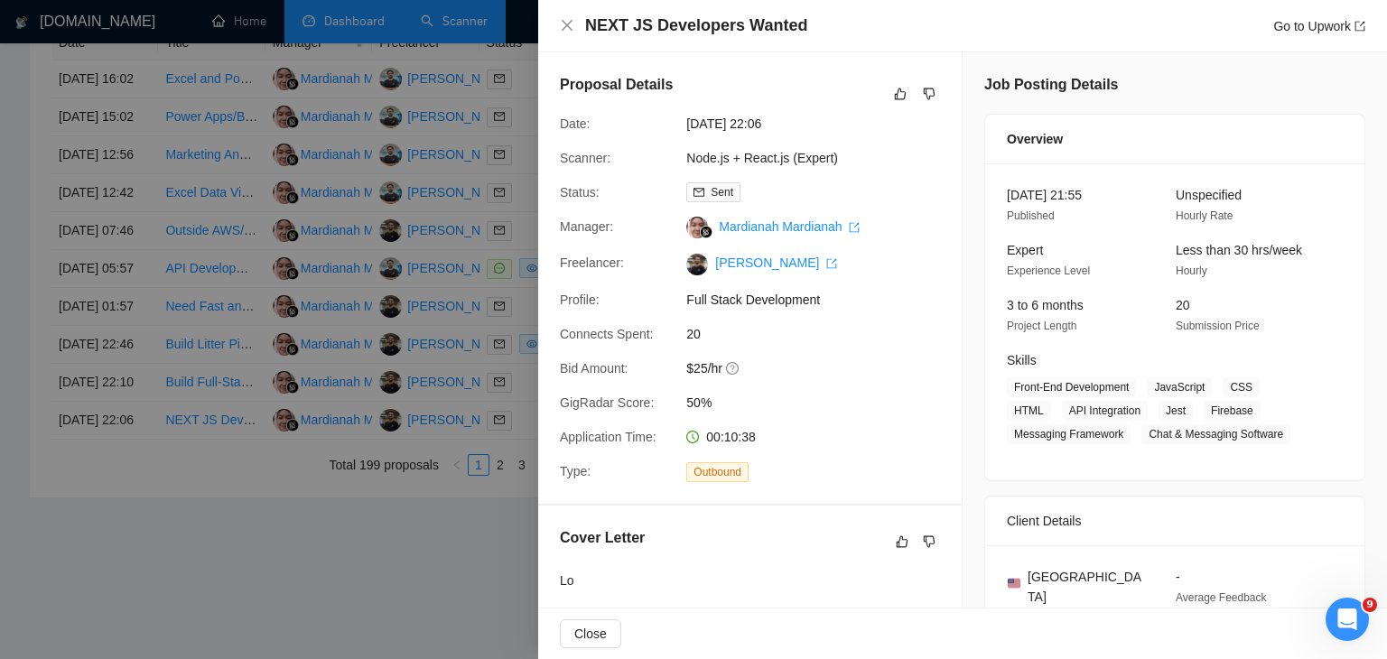
scroll to position [10951, 0]
